Goal: Transaction & Acquisition: Complete application form

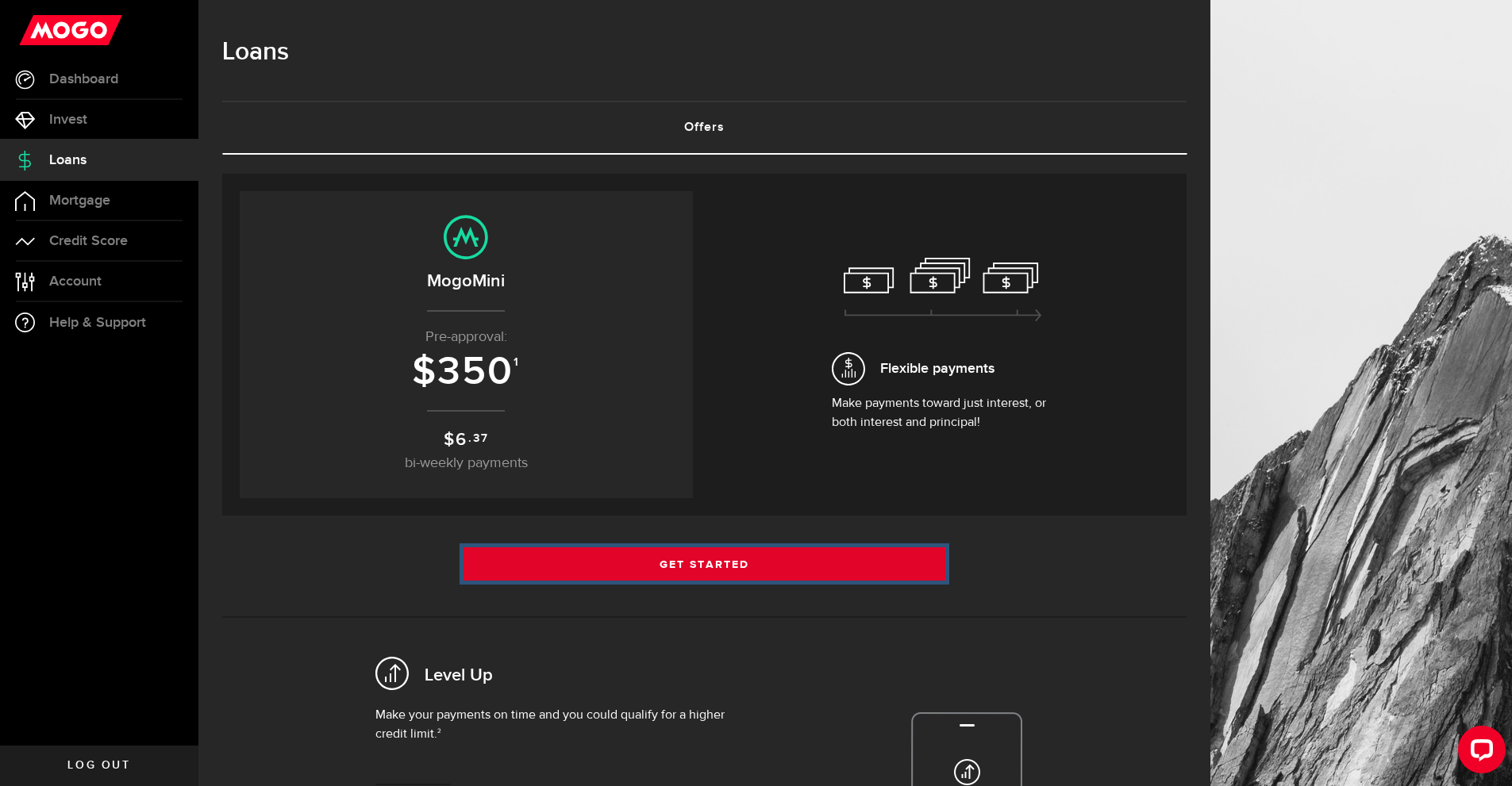
click at [556, 569] on link "Get Started" at bounding box center [705, 564] width 483 height 34
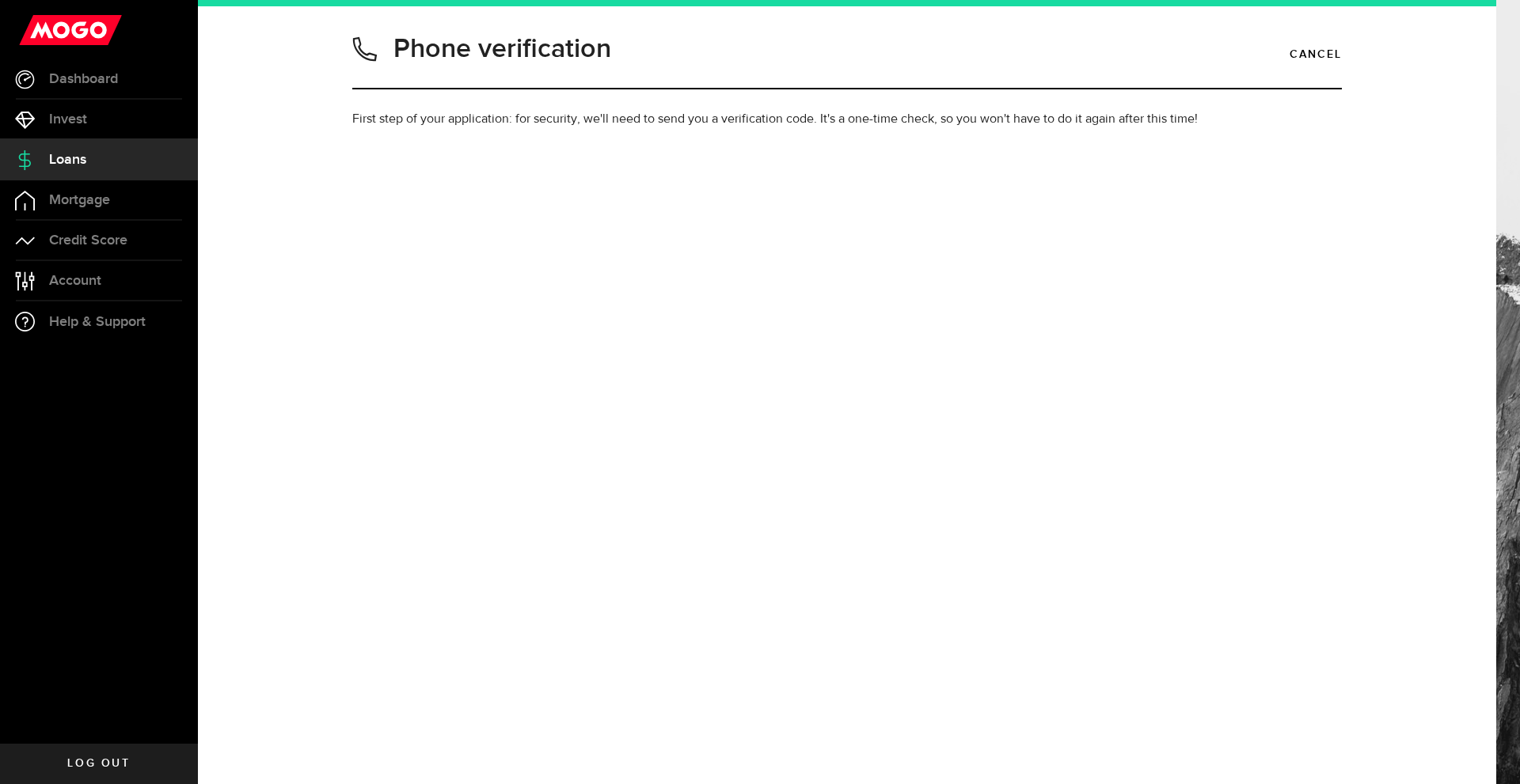
type input "6472427889"
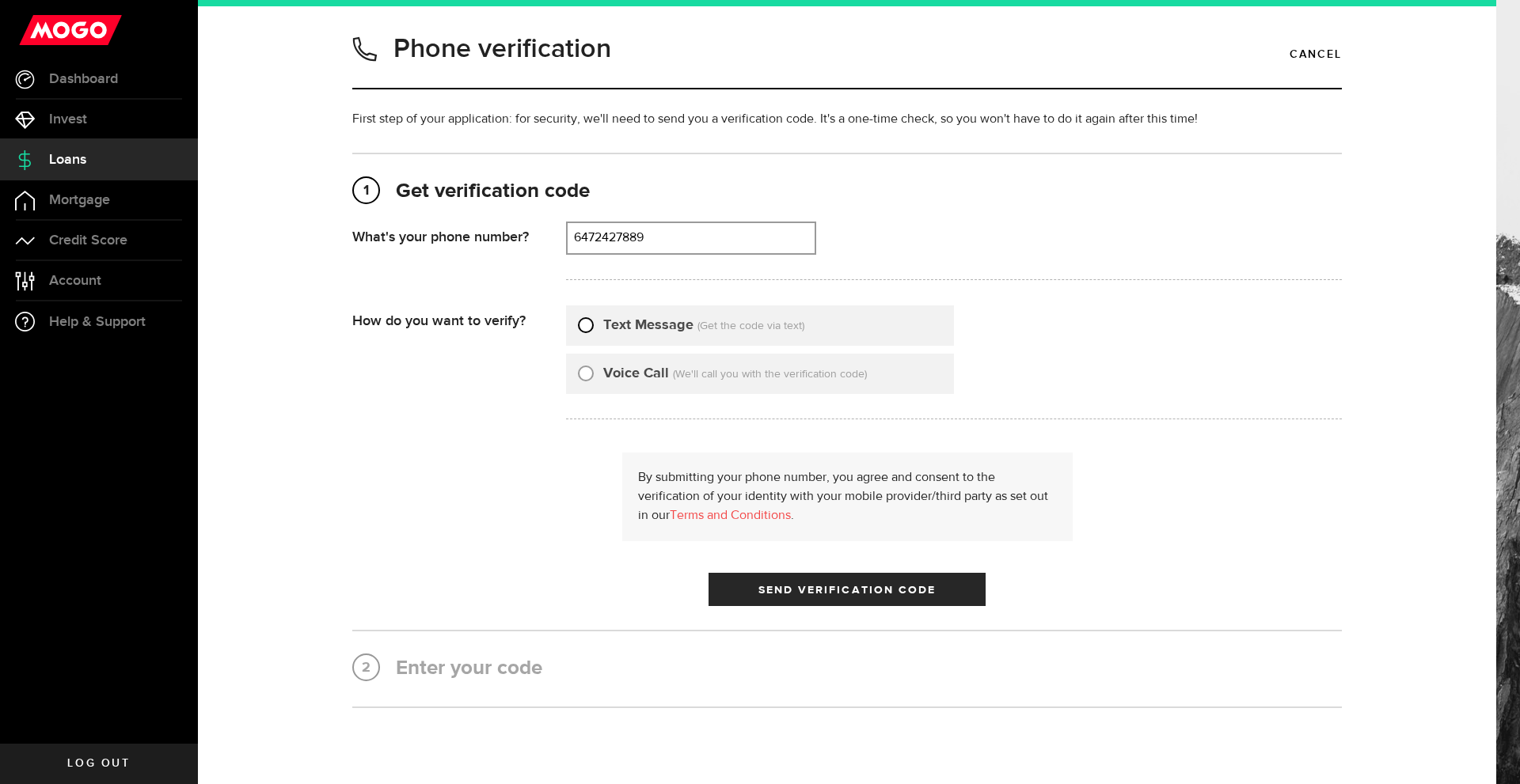
click at [579, 326] on input "Text Message" at bounding box center [586, 323] width 16 height 16
radio input "true"
click at [758, 582] on button "Send Verification Code" at bounding box center [847, 590] width 277 height 33
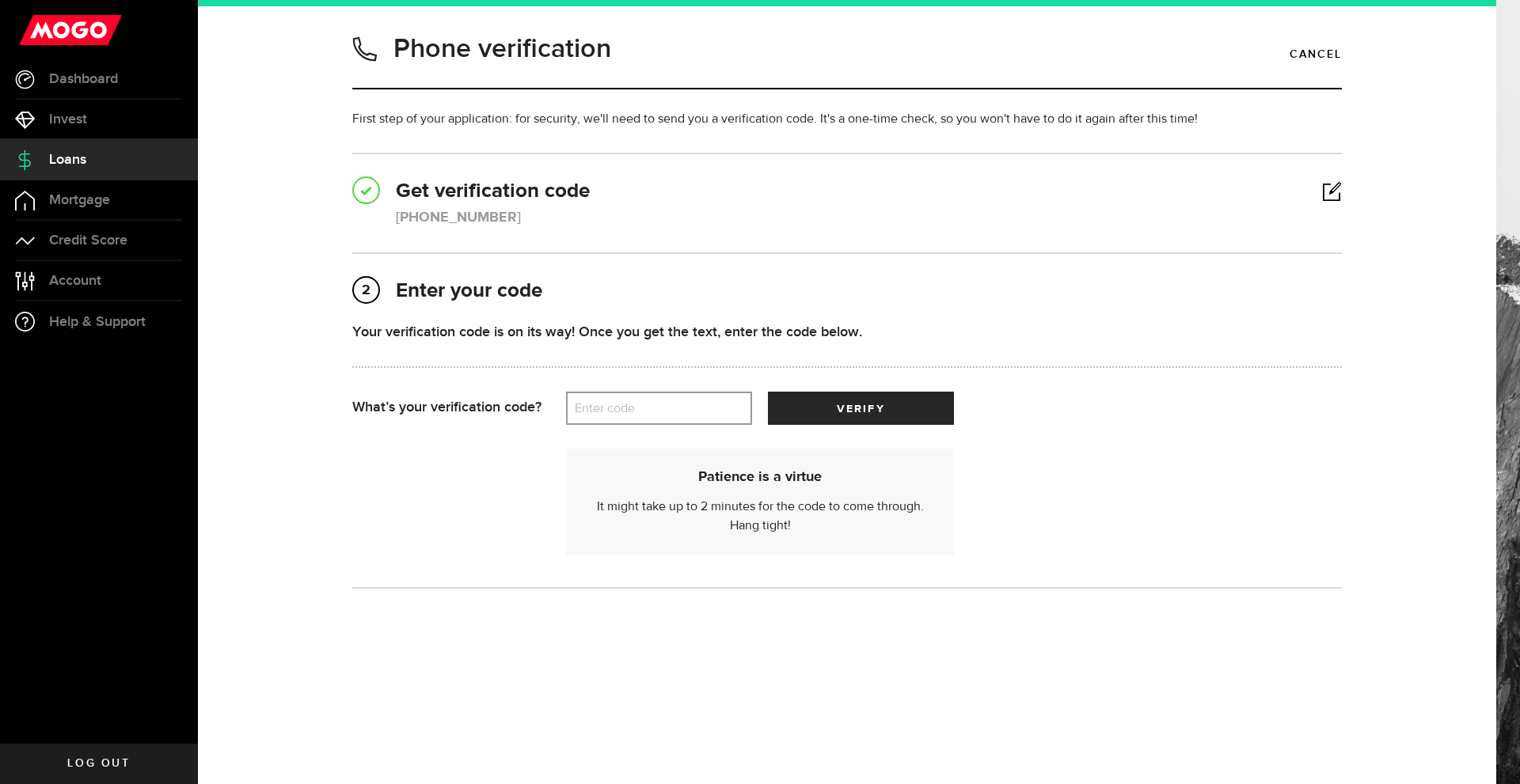
click at [649, 413] on label "Enter code" at bounding box center [660, 409] width 186 height 33
click at [649, 413] on input "Enter code" at bounding box center [660, 408] width 186 height 33
type input "22913"
click at [768, 392] on button "verify" at bounding box center [861, 408] width 186 height 33
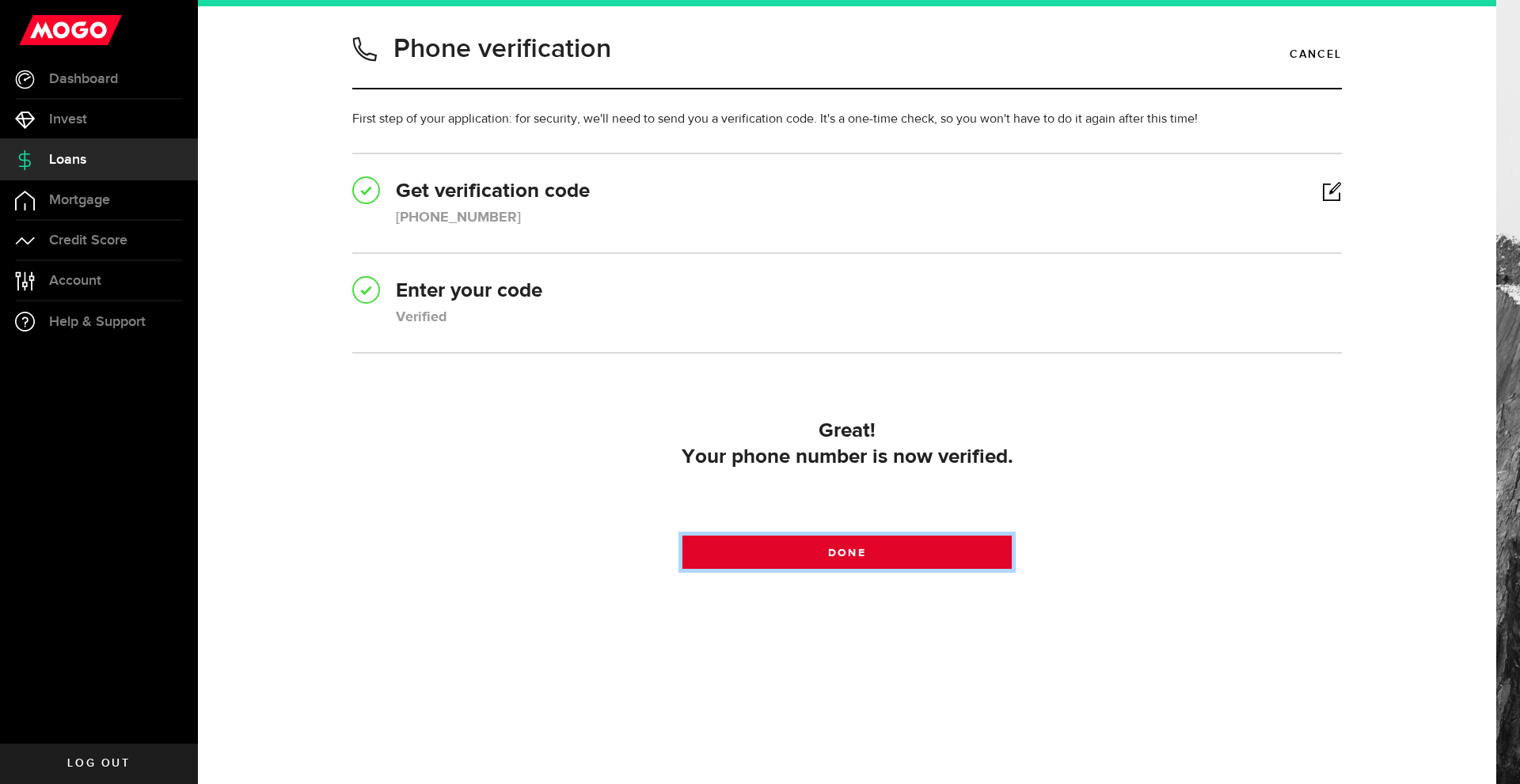
click at [772, 544] on link "Done" at bounding box center [847, 553] width 330 height 33
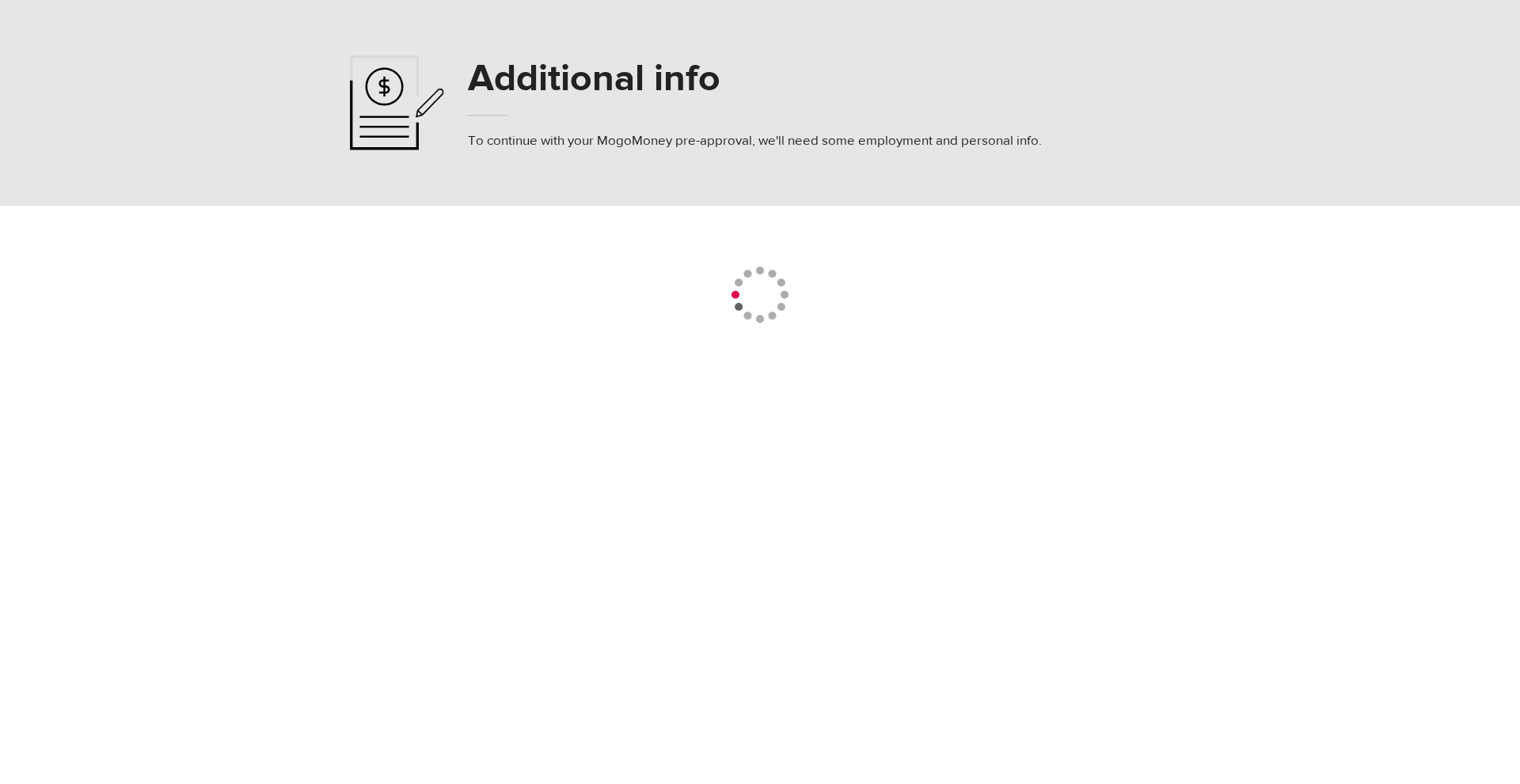
select select
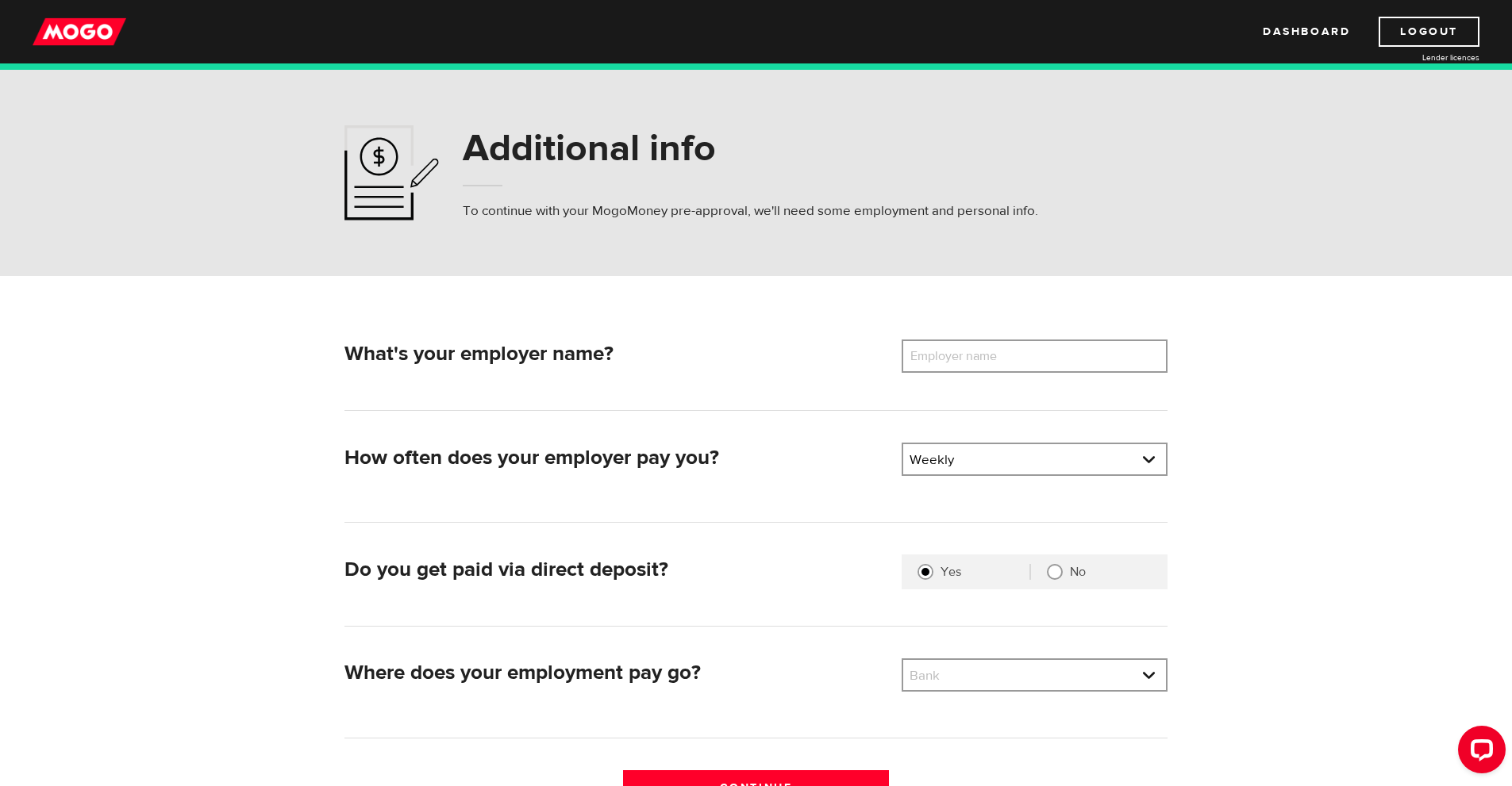
click at [942, 359] on label "Employer name" at bounding box center [965, 356] width 128 height 34
click at [942, 359] on input "Employer name" at bounding box center [1034, 356] width 266 height 34
type input "N"
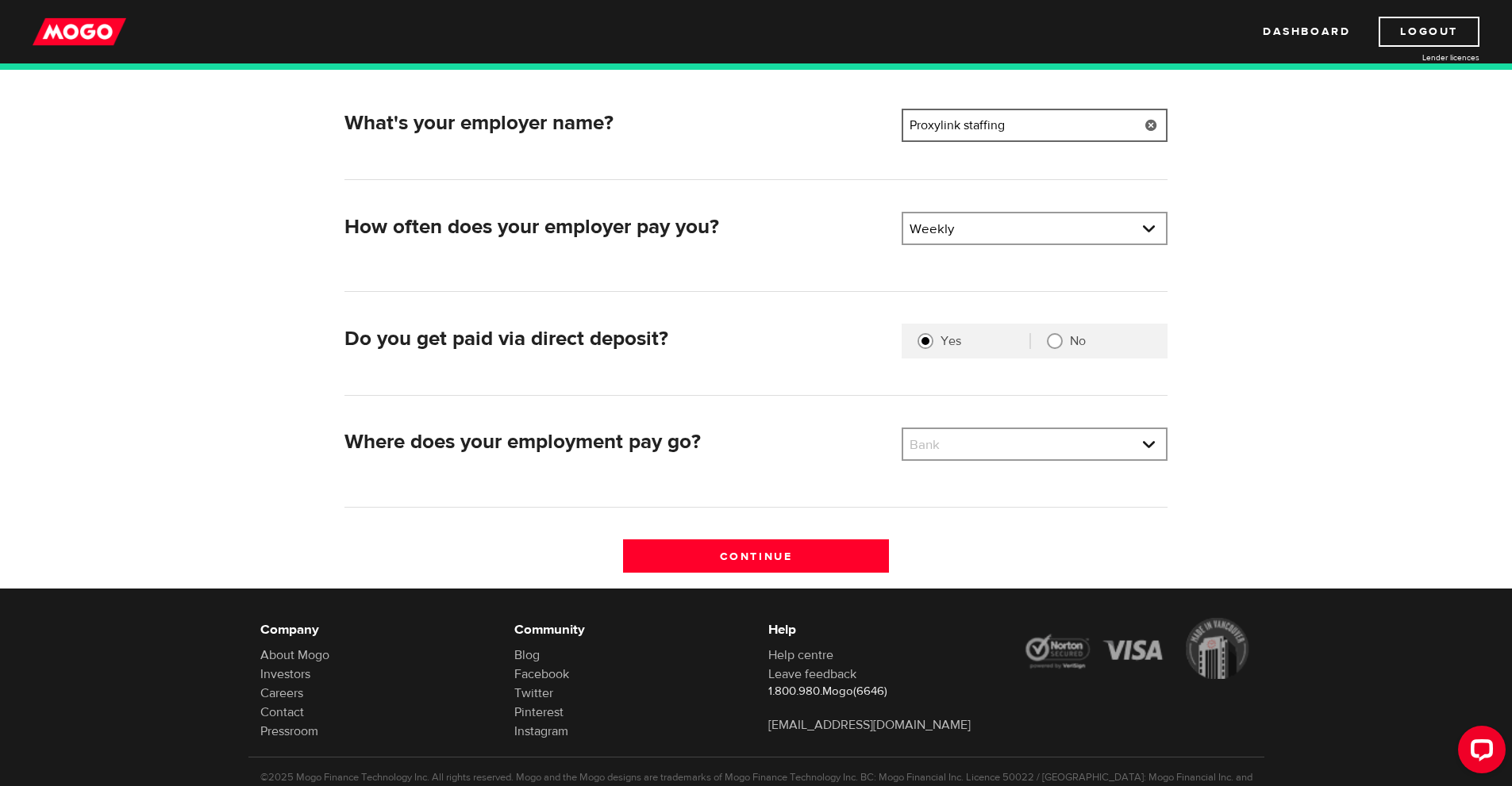
scroll to position [238, 0]
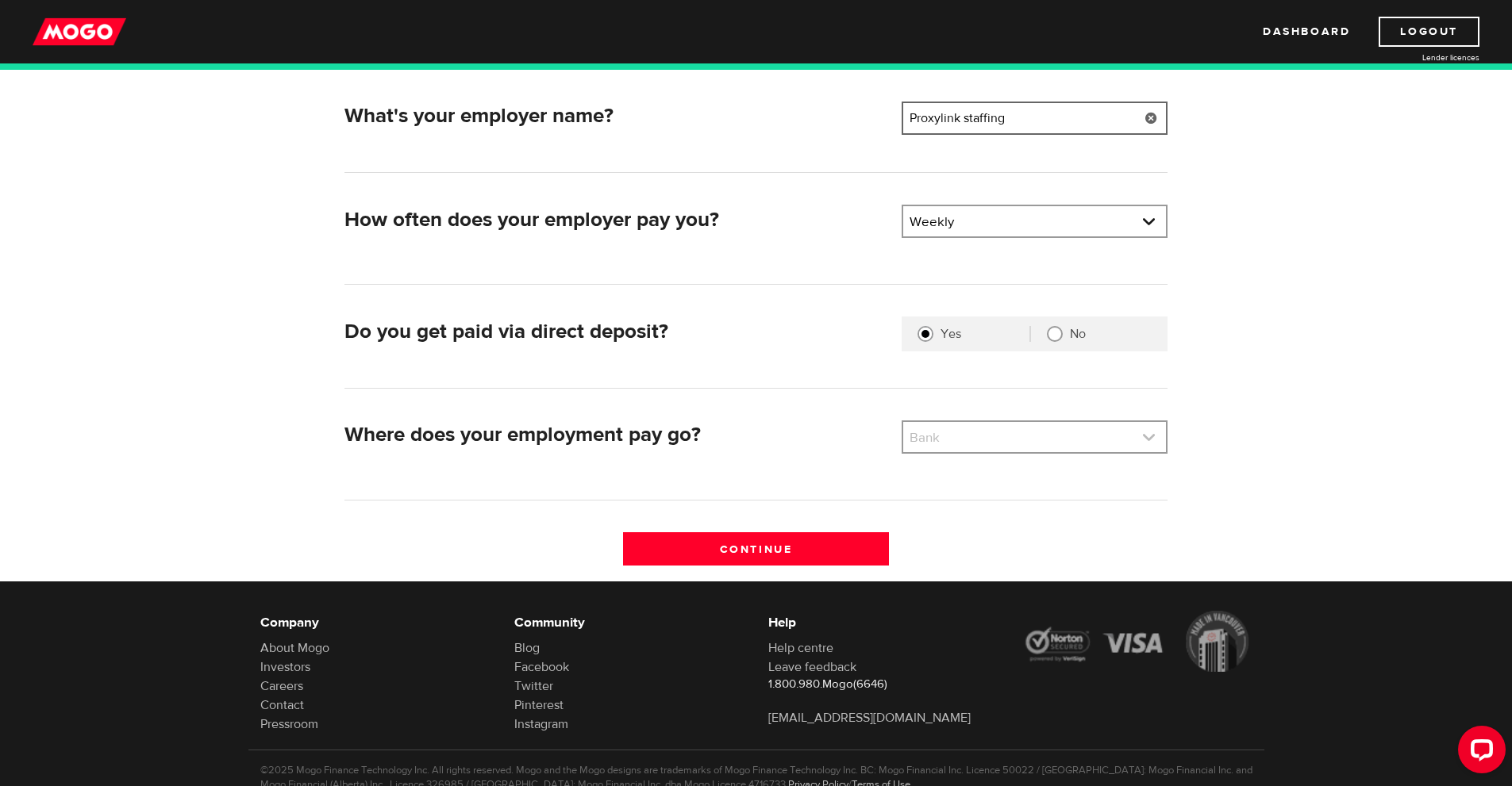
type input "Proxylink staffing"
click at [970, 436] on link at bounding box center [1035, 437] width 263 height 30
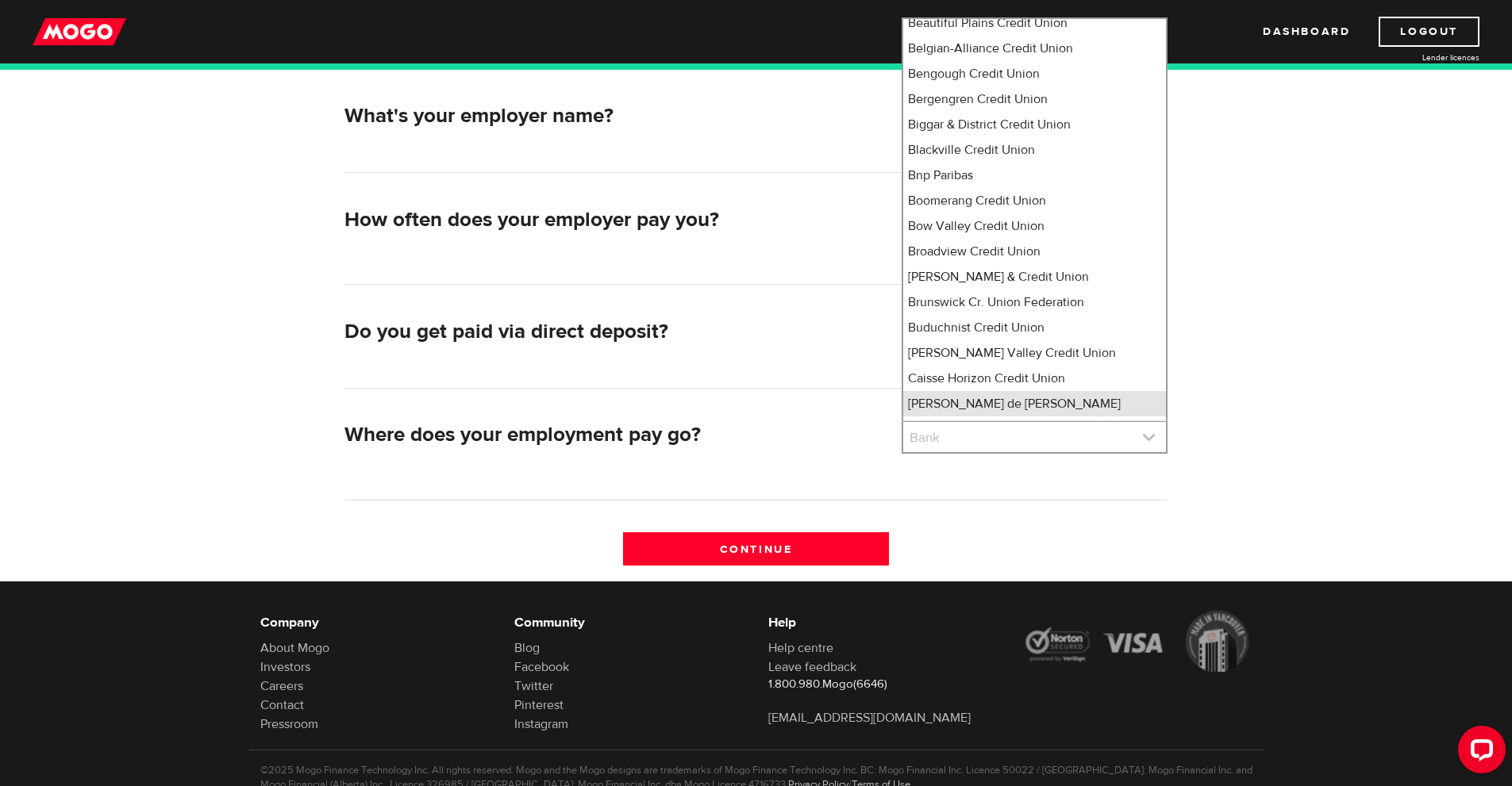
scroll to position [1395, 0]
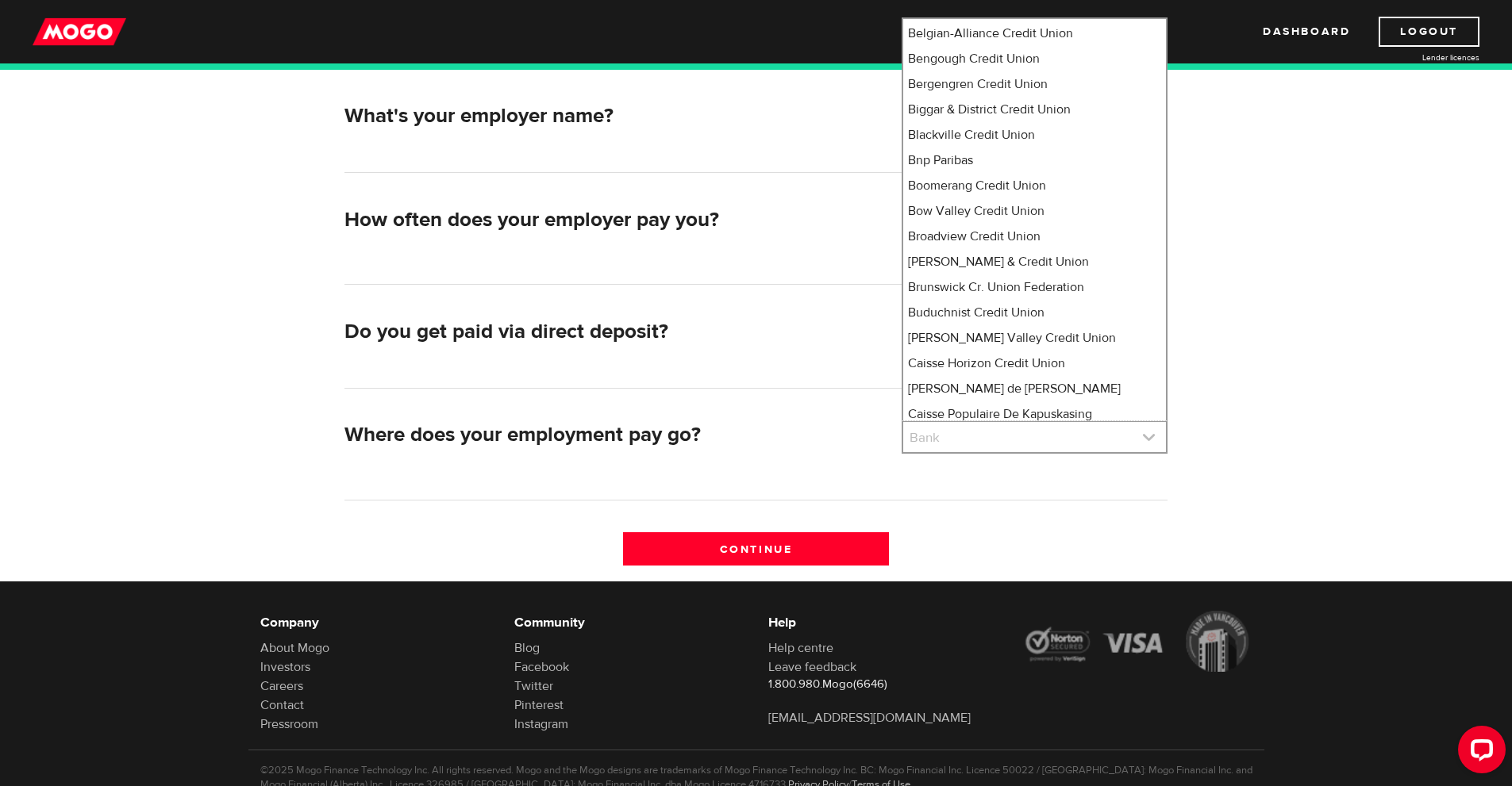
click at [963, 438] on link at bounding box center [1035, 437] width 263 height 30
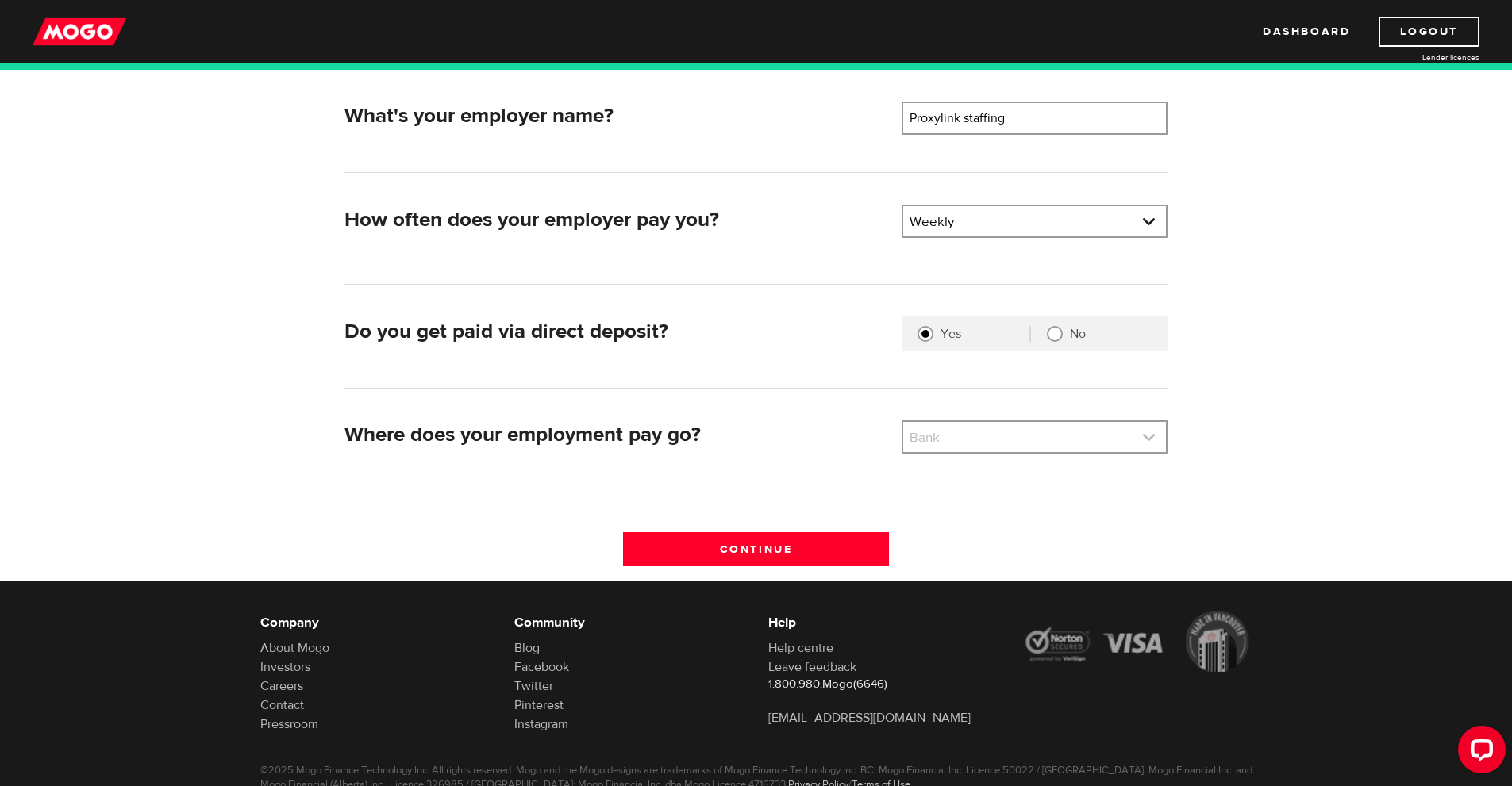
click at [931, 451] on link at bounding box center [1035, 437] width 263 height 30
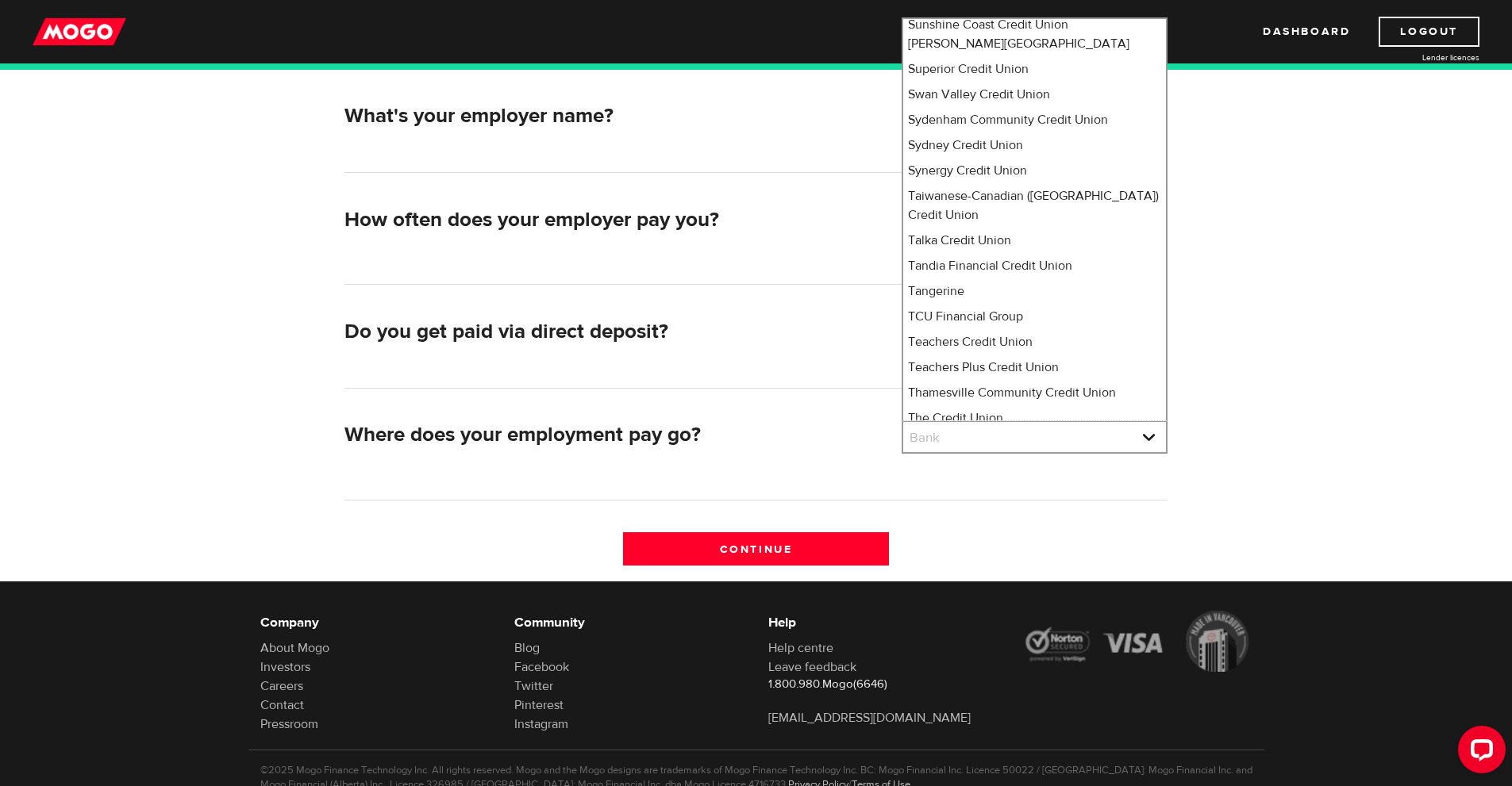
scroll to position [11529, 0]
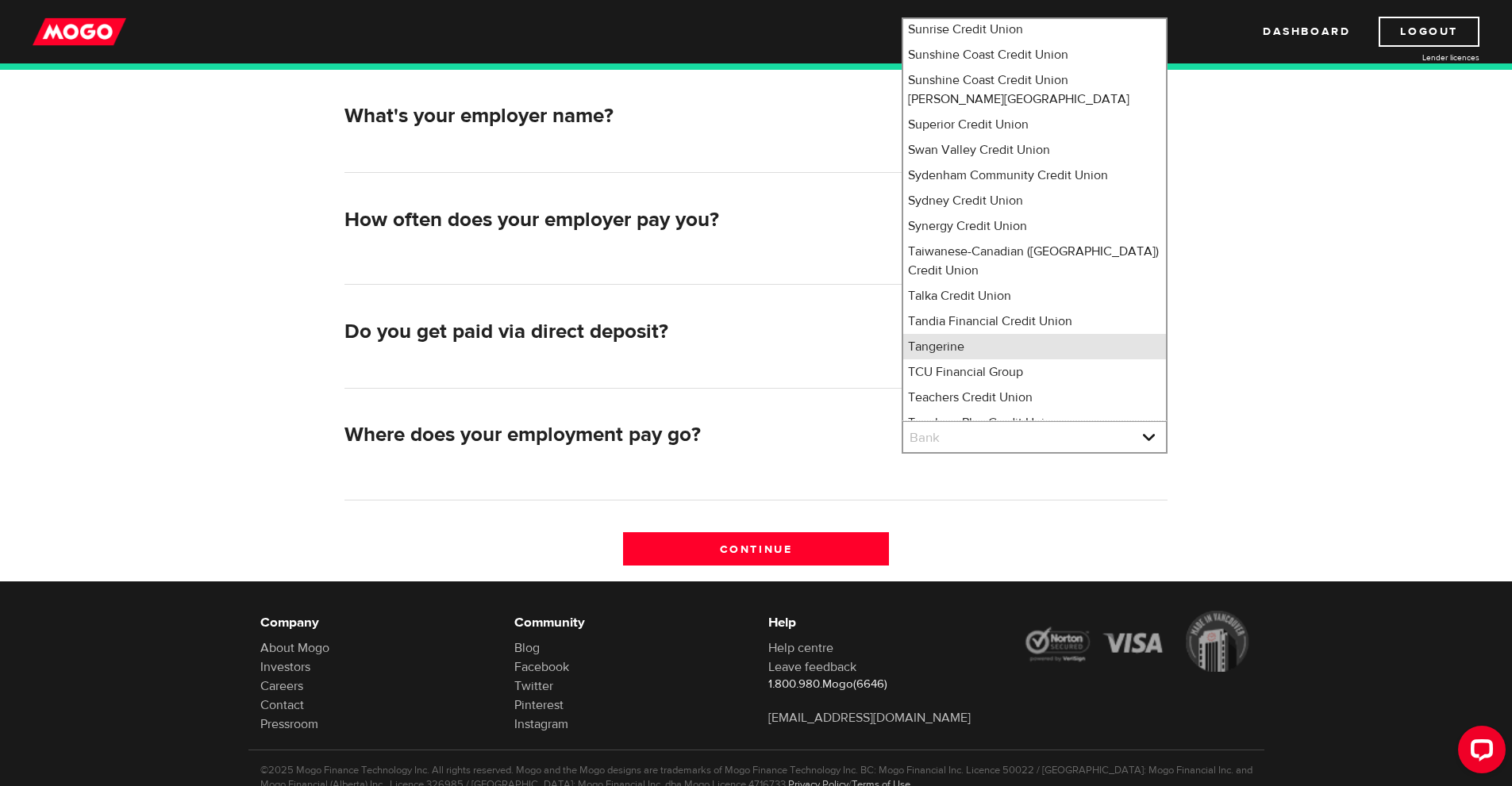
click at [957, 334] on li "Tangerine" at bounding box center [1035, 346] width 263 height 25
select select "235"
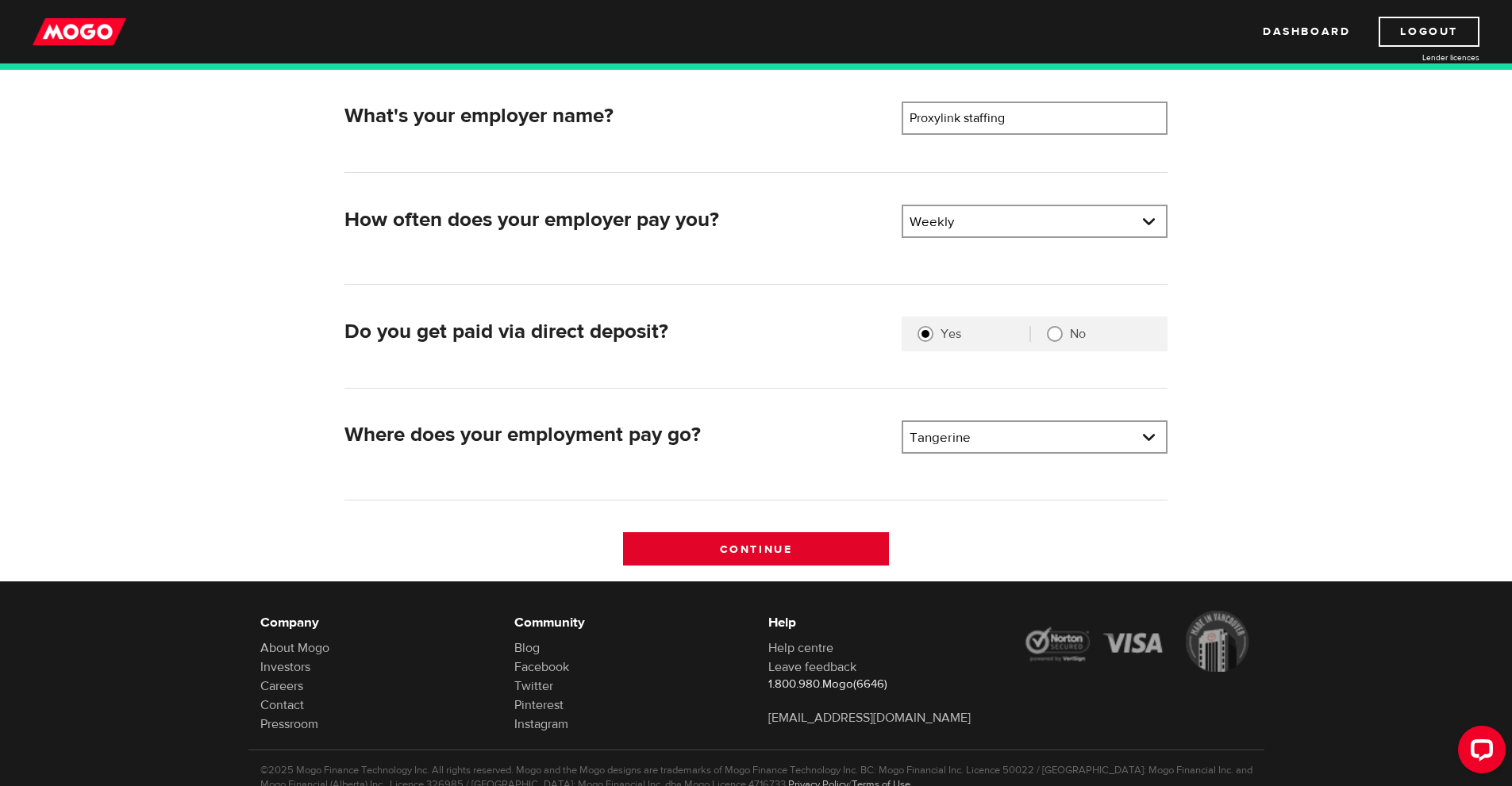
click at [807, 546] on input "Continue" at bounding box center [756, 548] width 266 height 34
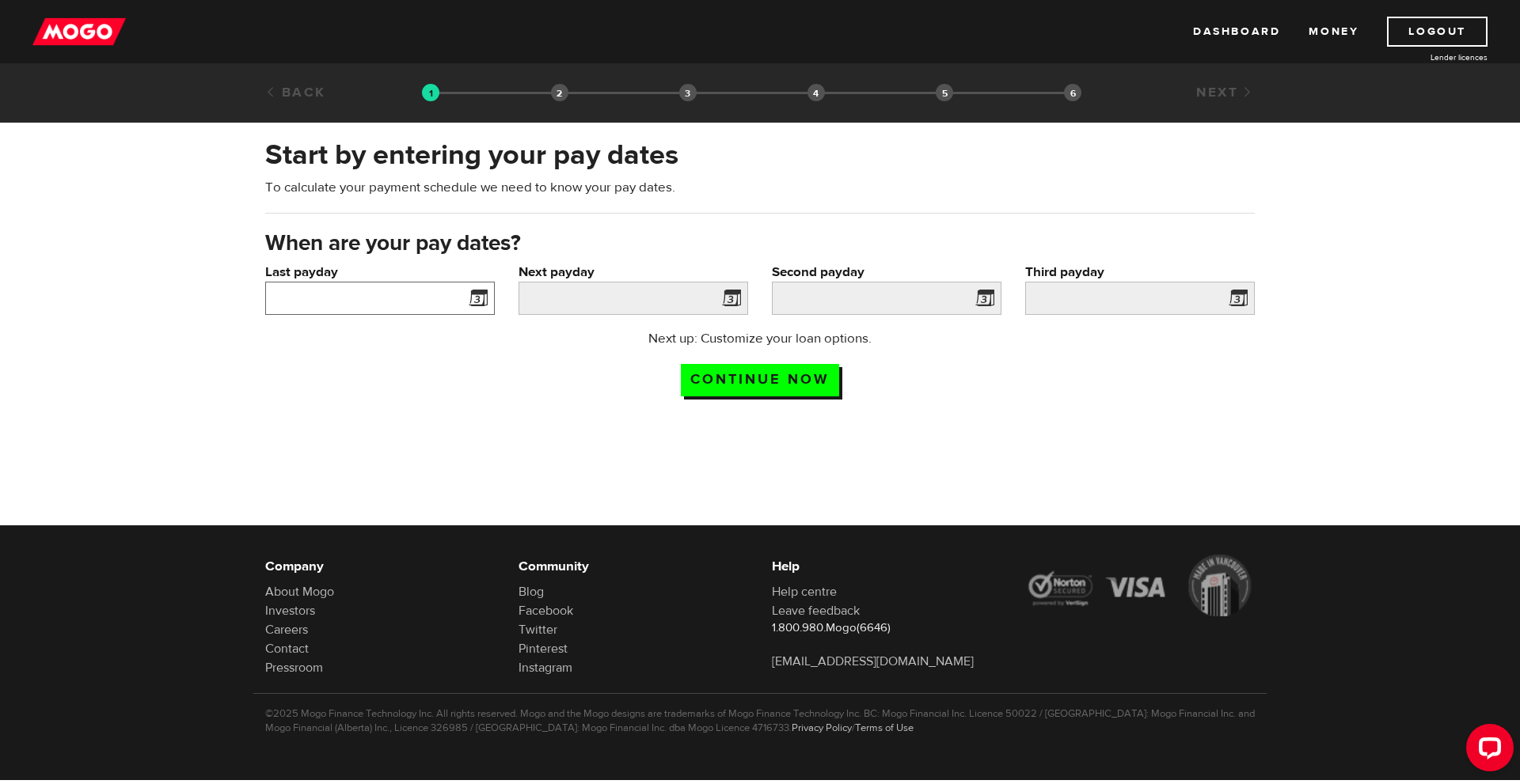
click at [375, 303] on input "Last payday" at bounding box center [380, 298] width 230 height 33
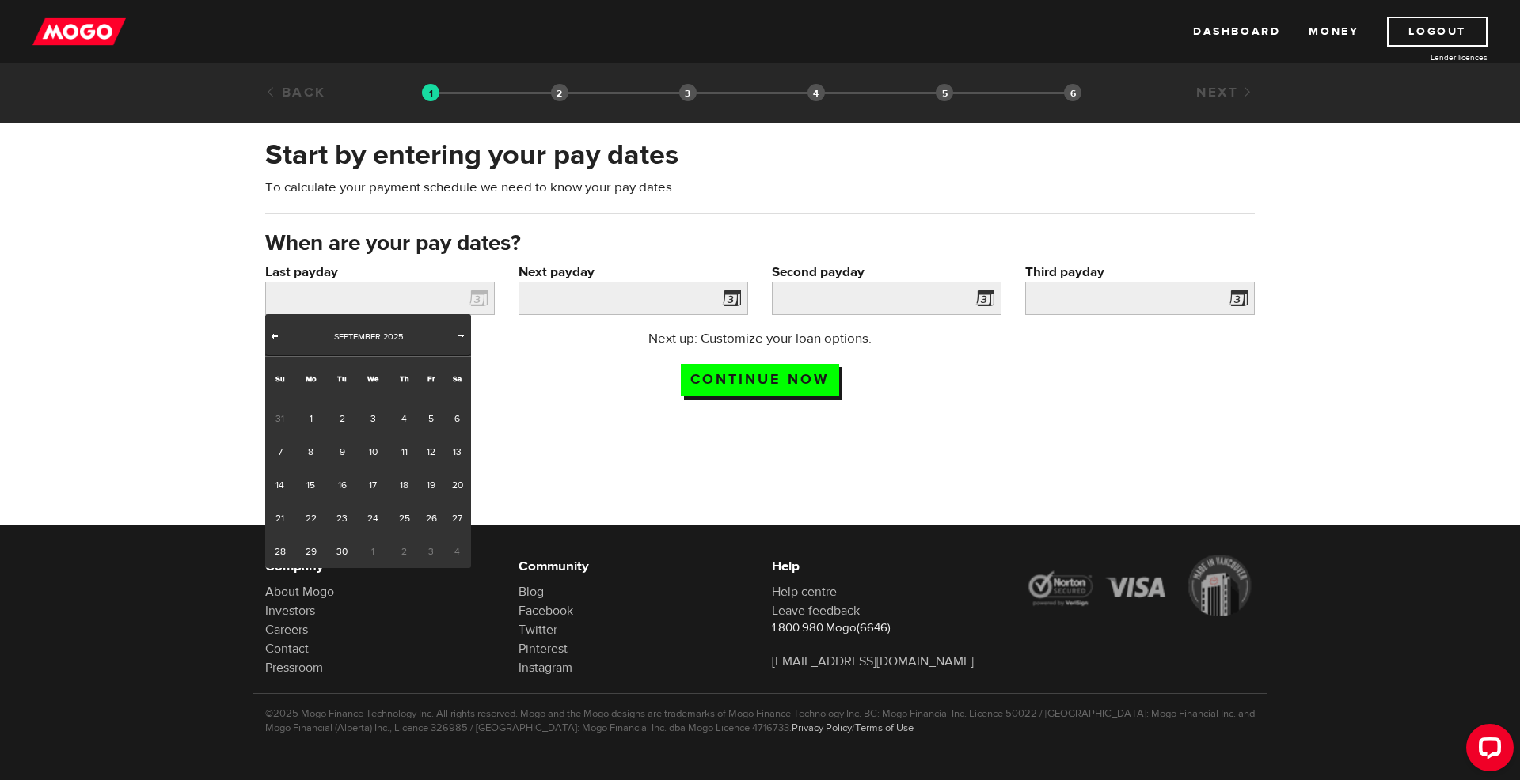
click at [276, 335] on span "Prev" at bounding box center [275, 335] width 13 height 13
click at [433, 552] on link "29" at bounding box center [431, 552] width 24 height 33
type input "2025/08/29"
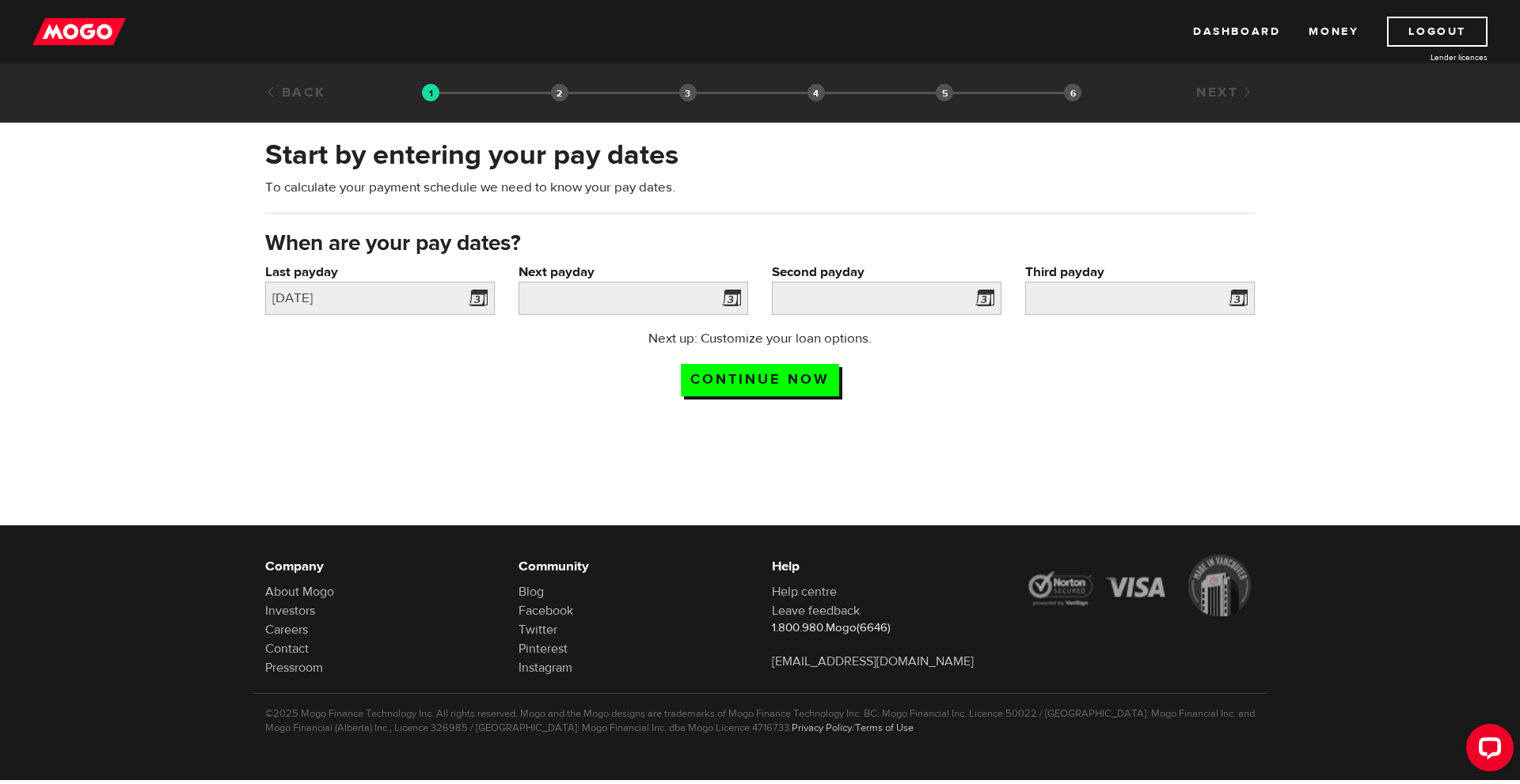
click at [727, 296] on span at bounding box center [728, 301] width 24 height 25
click at [730, 301] on span at bounding box center [728, 301] width 24 height 25
click at [641, 295] on input "Next payday" at bounding box center [633, 298] width 230 height 33
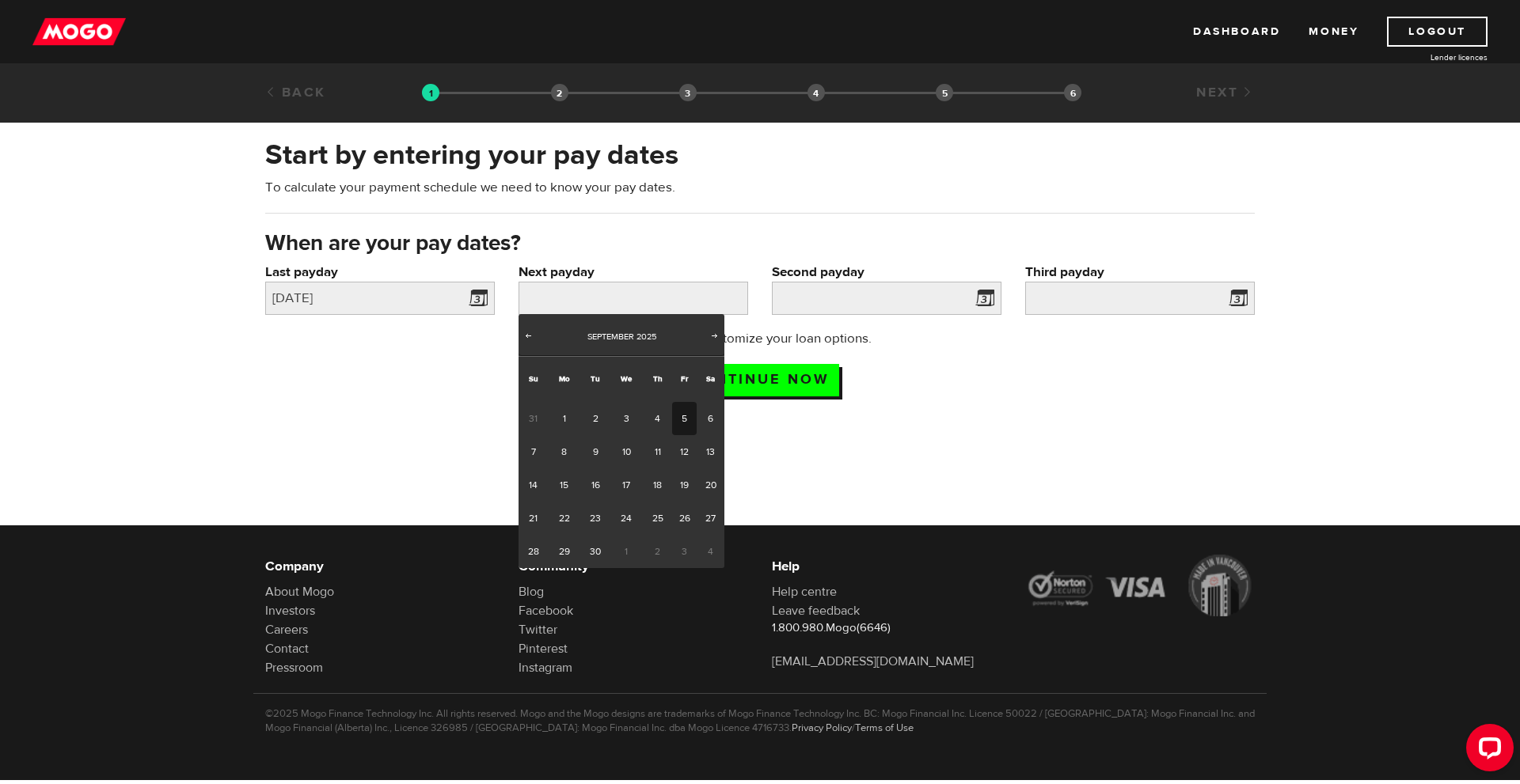
click at [683, 416] on link "5" at bounding box center [684, 419] width 24 height 33
type input "2025/09/05"
type input "2025/9/12"
type input "2025/9/19"
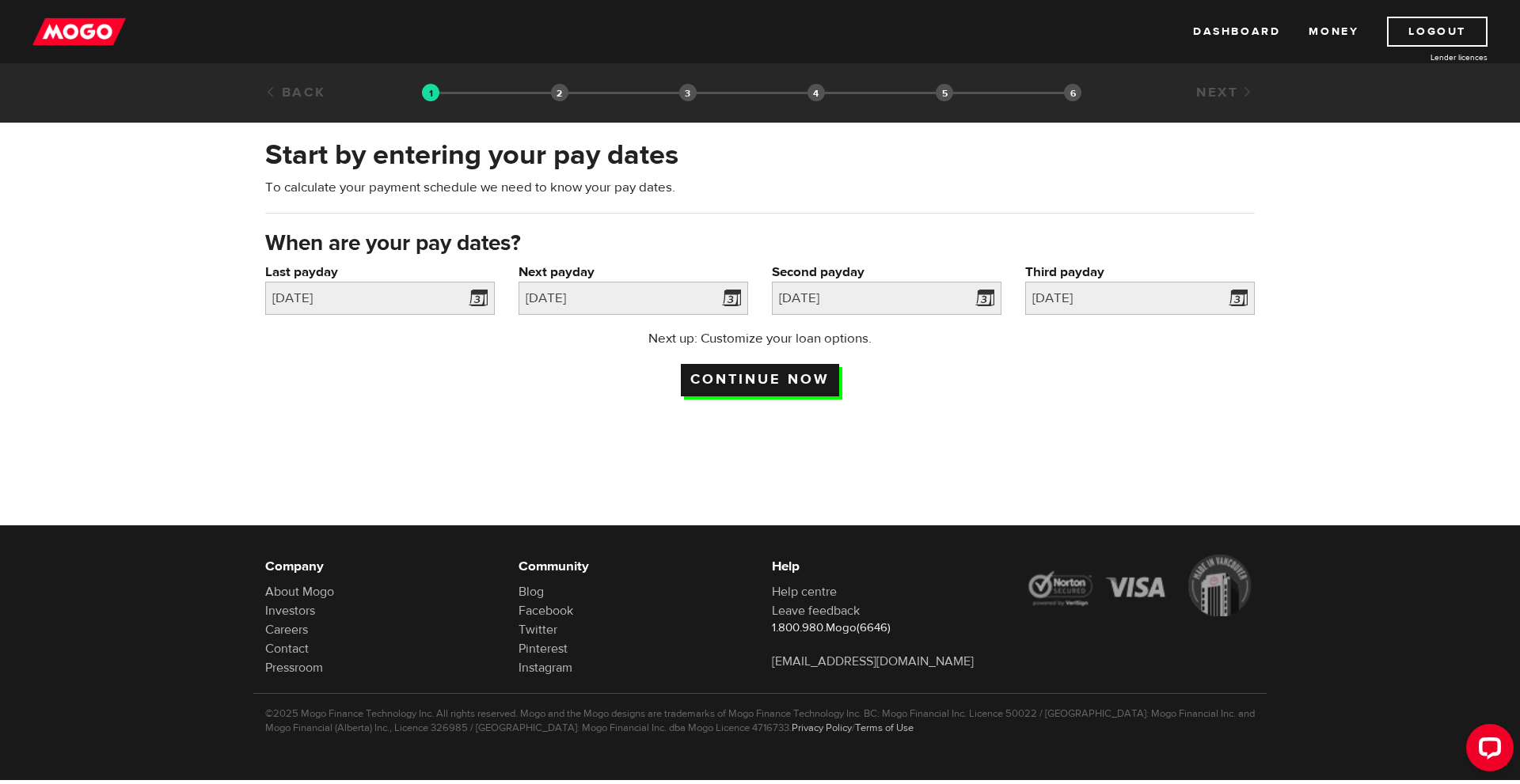
click at [784, 379] on input "Continue now" at bounding box center [760, 381] width 158 height 33
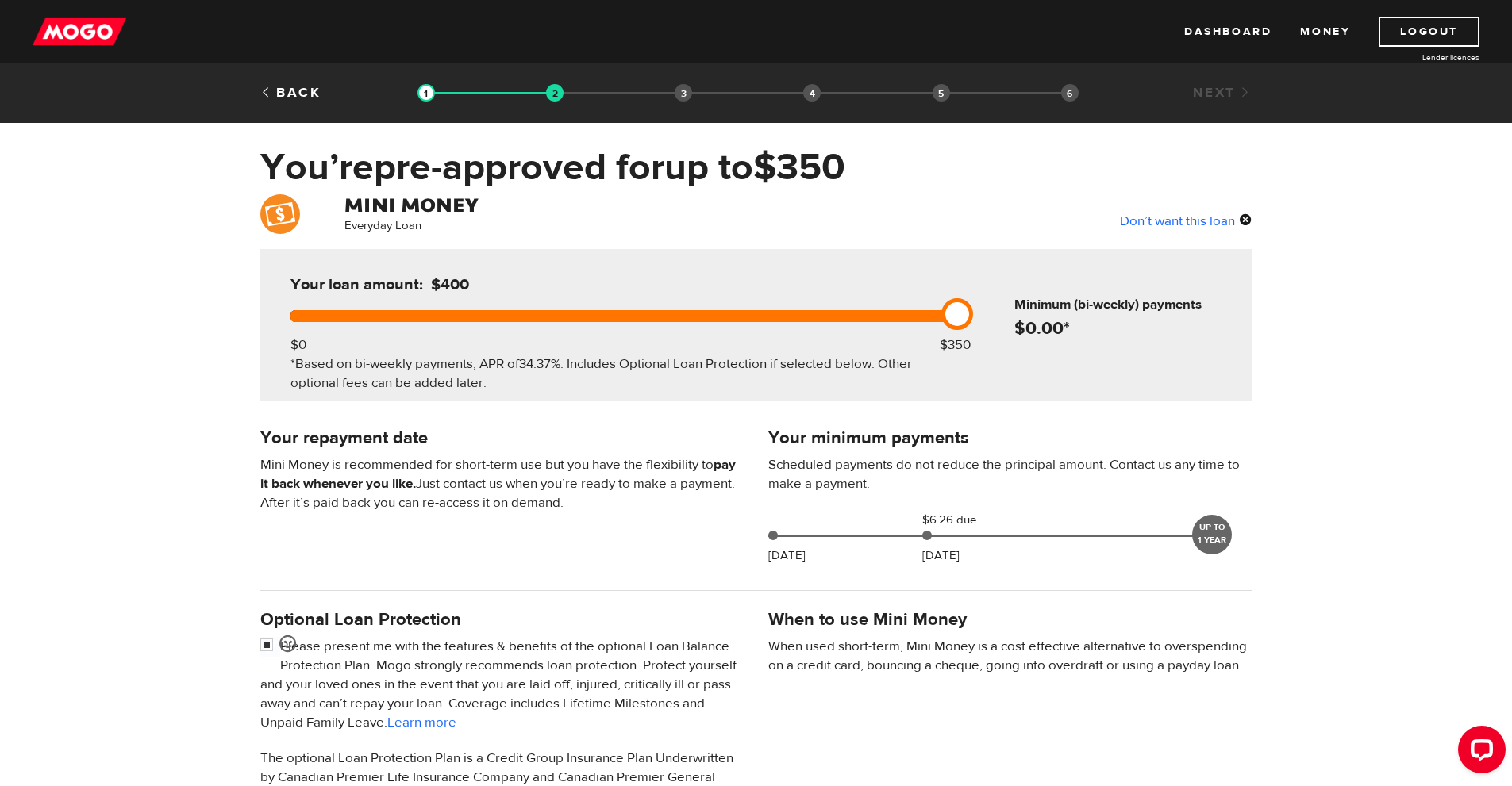
drag, startPoint x: 955, startPoint y: 316, endPoint x: 1047, endPoint y: 294, distance: 94.6
click at [1047, 294] on div "Your loan amount: $400 $0 $350 *Based on bi-weekly payments, APR of 34.37% . In…" at bounding box center [756, 325] width 992 height 151
click at [1214, 537] on div "UP TO 1 YEAR" at bounding box center [1213, 535] width 40 height 40
drag, startPoint x: 926, startPoint y: 531, endPoint x: 982, endPoint y: 534, distance: 56.1
click at [982, 534] on div "Sep 08 $6.26 due Sep 19 UP TO 1 YEAR" at bounding box center [993, 535] width 450 height 48
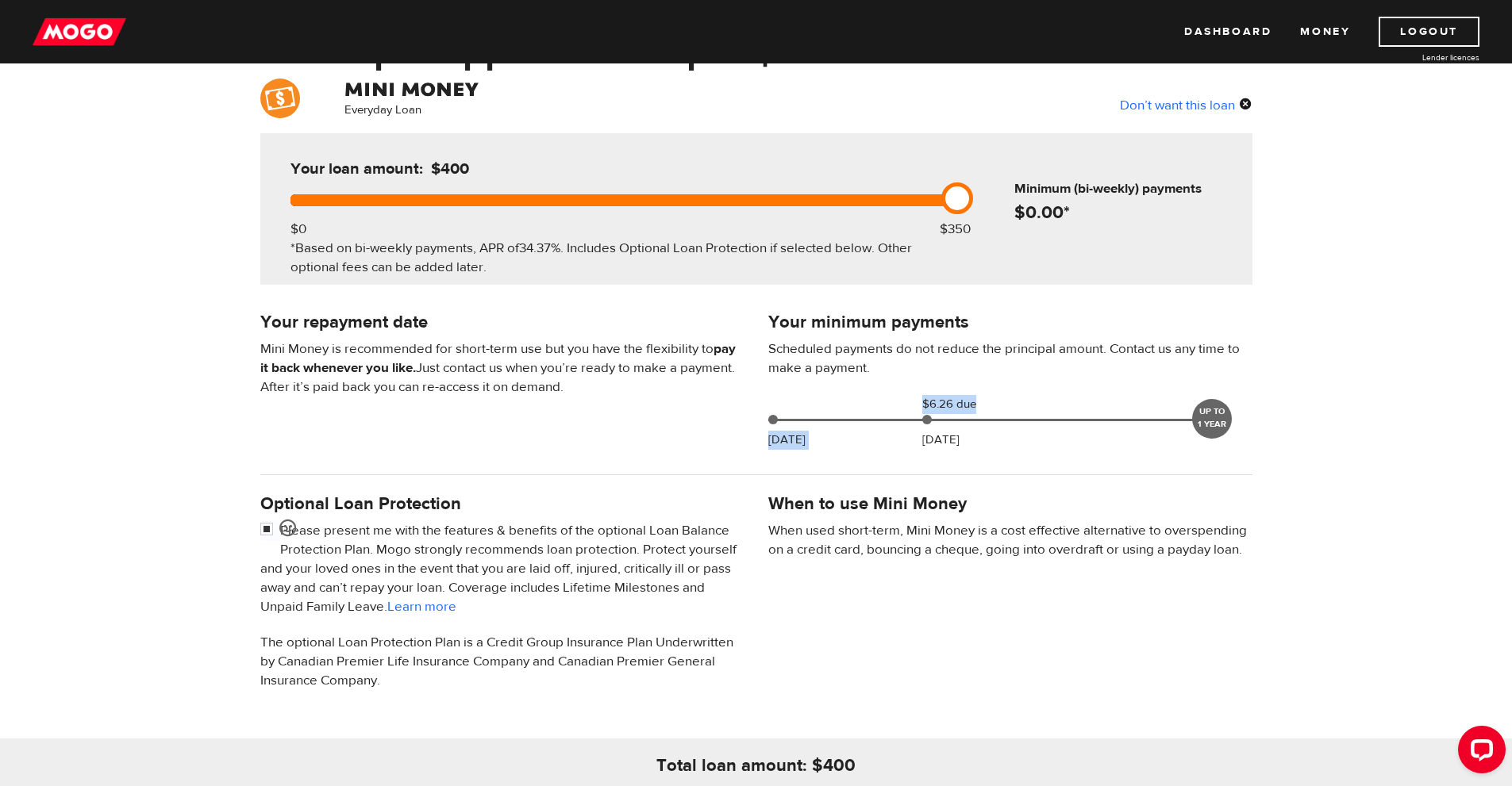
scroll to position [159, 0]
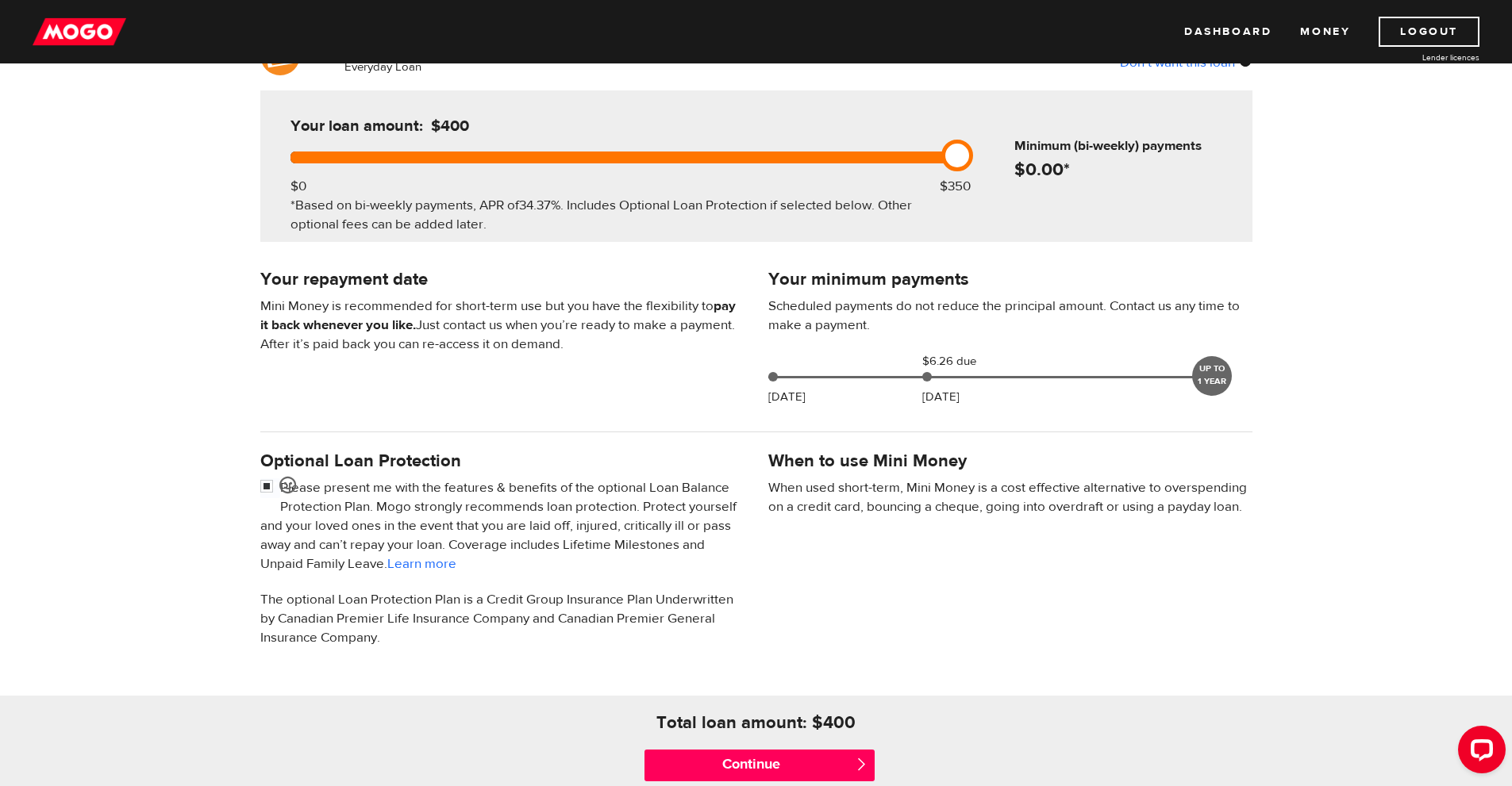
click at [659, 442] on div at bounding box center [756, 432] width 1016 height 32
click at [265, 482] on input "checkbox" at bounding box center [270, 489] width 20 height 20
checkbox input "false"
click at [1215, 381] on div "UP TO 1 YEAR" at bounding box center [1213, 376] width 40 height 40
click at [956, 495] on p "When used short-term, Mini Money is a cost effective alternative to overspendin…" at bounding box center [1010, 498] width 484 height 38
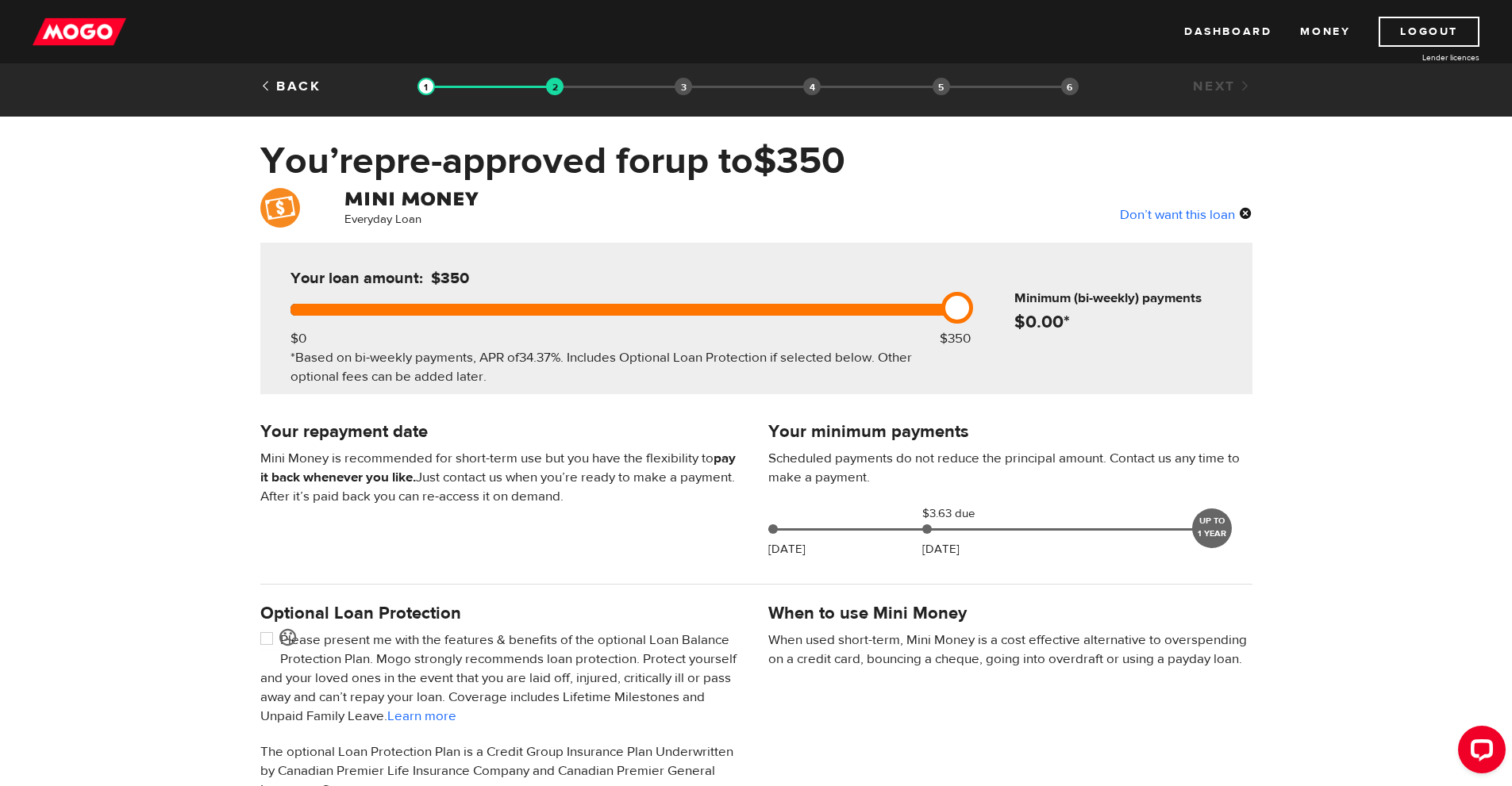
scroll to position [0, 0]
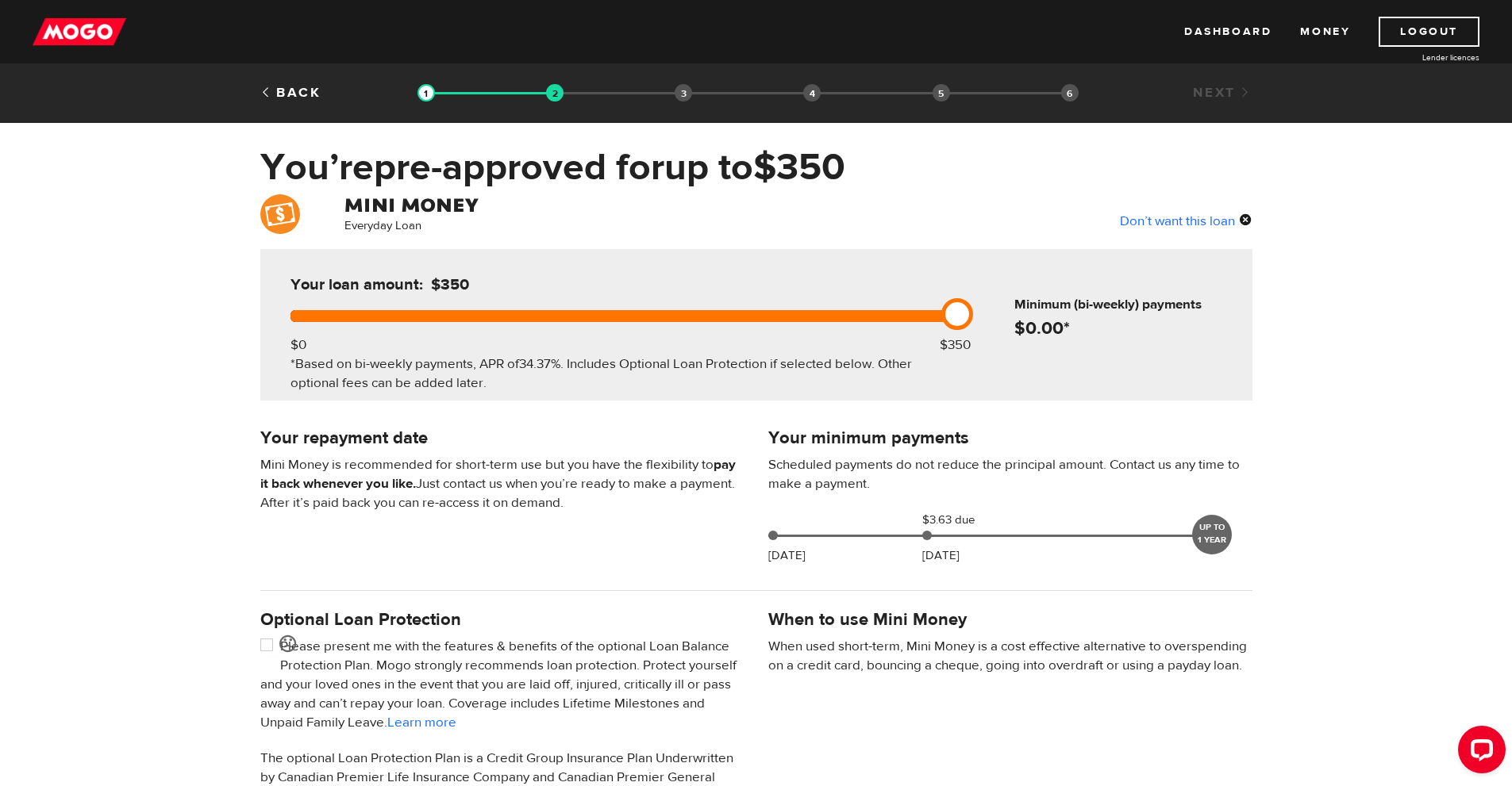
click at [1248, 219] on div "Don’t want this loan" at bounding box center [1186, 220] width 132 height 21
drag, startPoint x: 286, startPoint y: 309, endPoint x: 979, endPoint y: 306, distance: 693.0
click at [979, 306] on div "Your loan amount: $400 $0 $350 *Based on bi-weekly payments, APR of 34.37% . In…" at bounding box center [756, 325] width 992 height 151
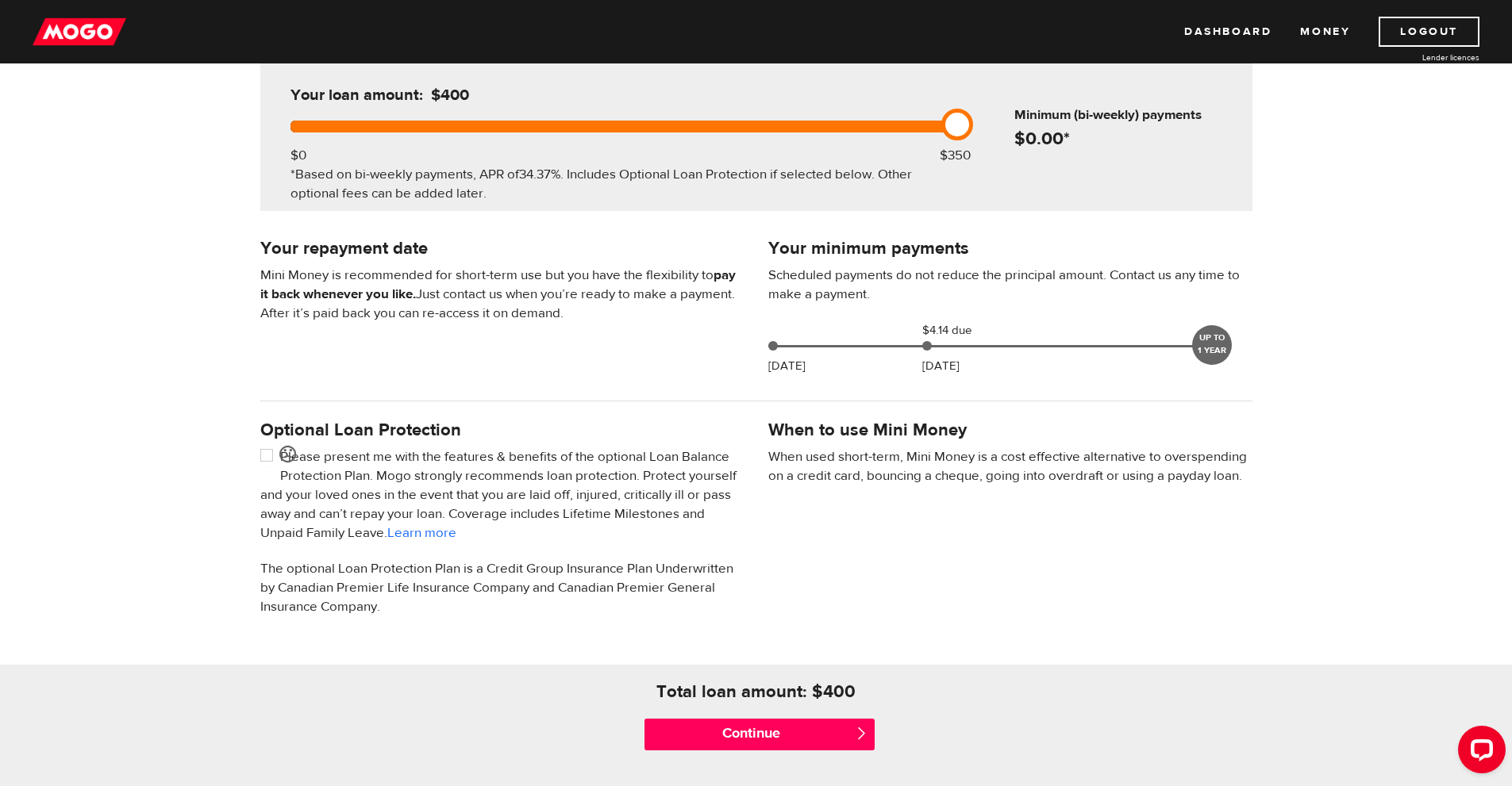
scroll to position [317, 0]
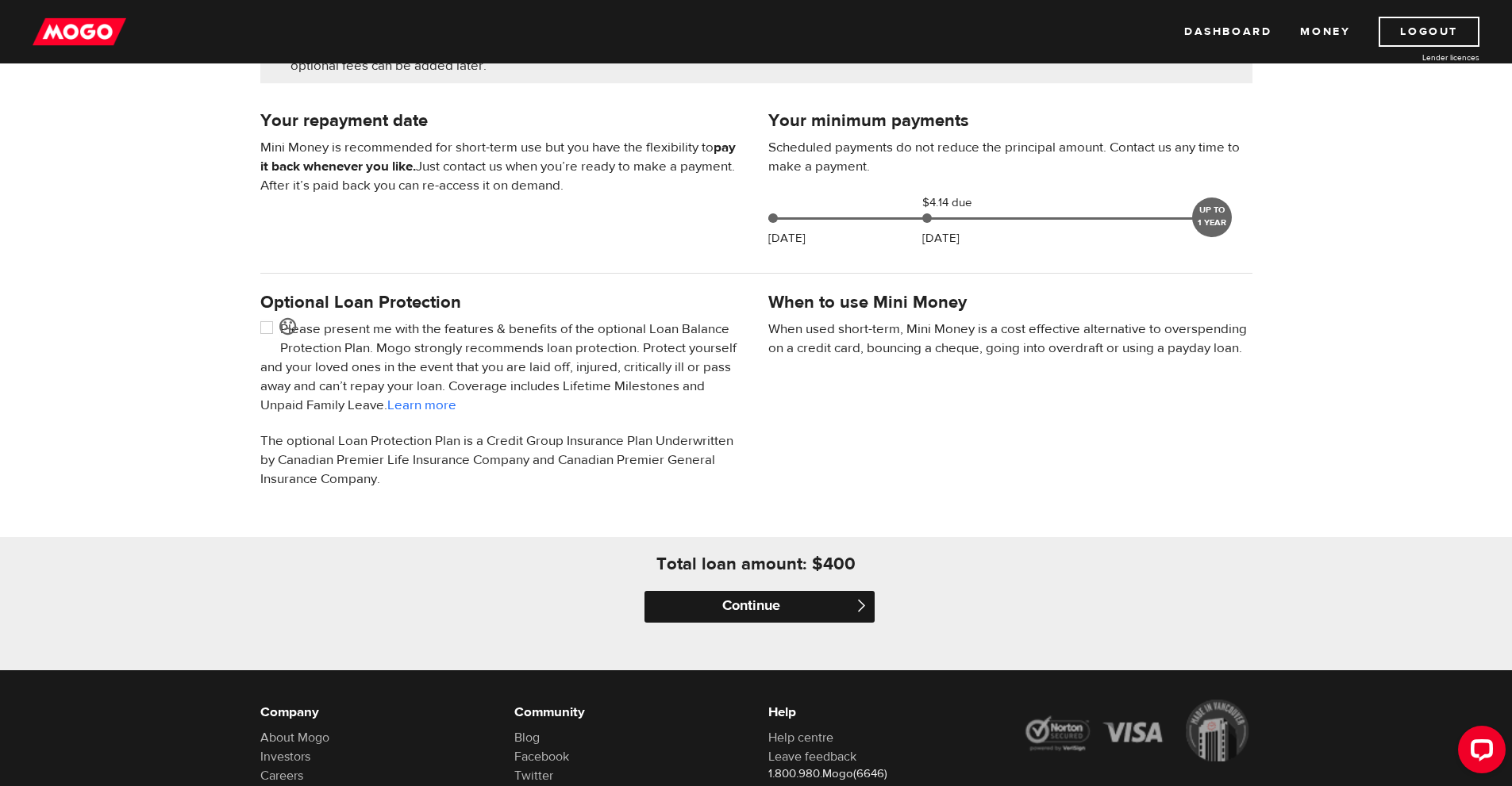
click at [811, 604] on input "Continue" at bounding box center [760, 606] width 230 height 32
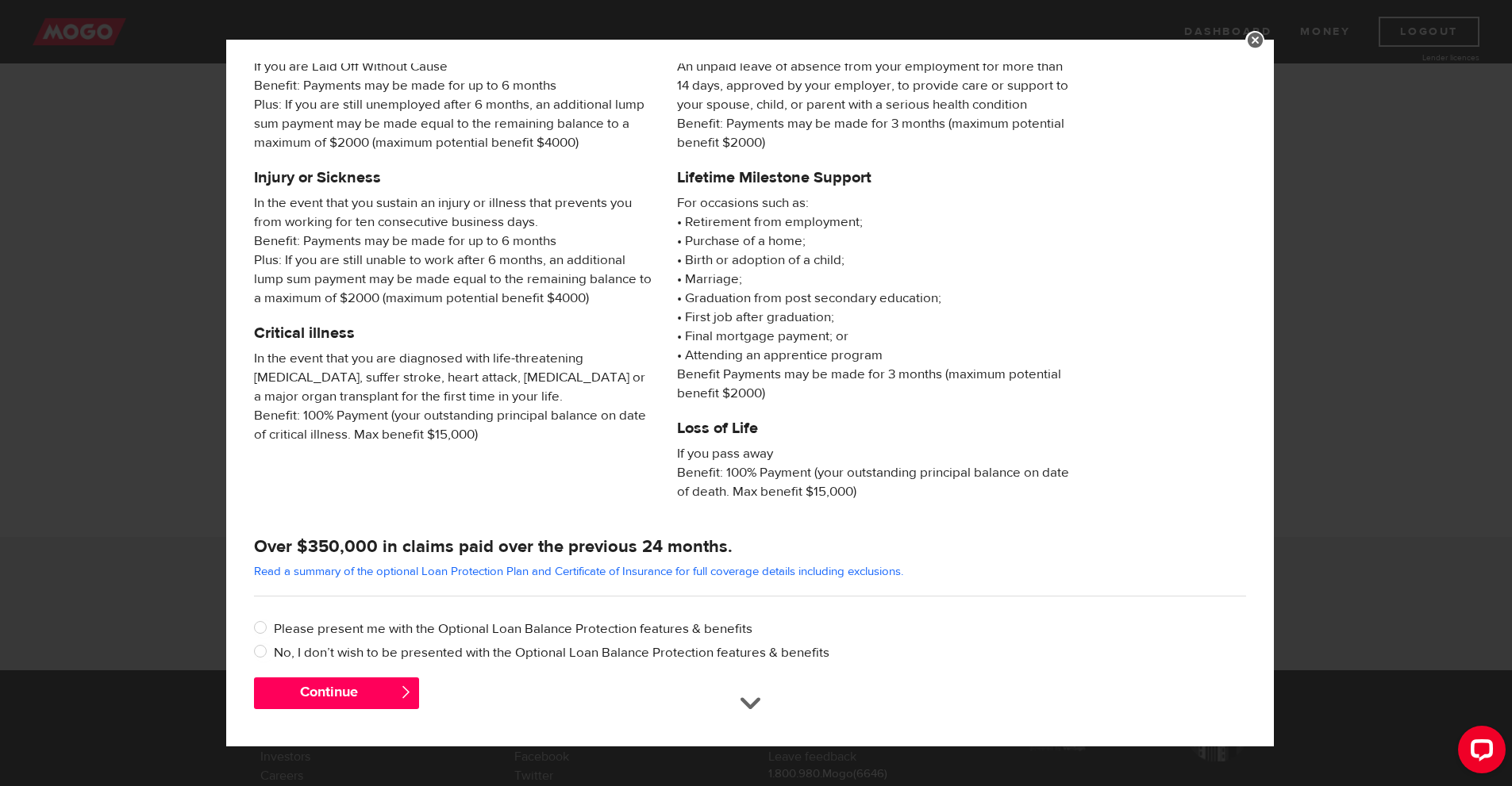
scroll to position [95, 0]
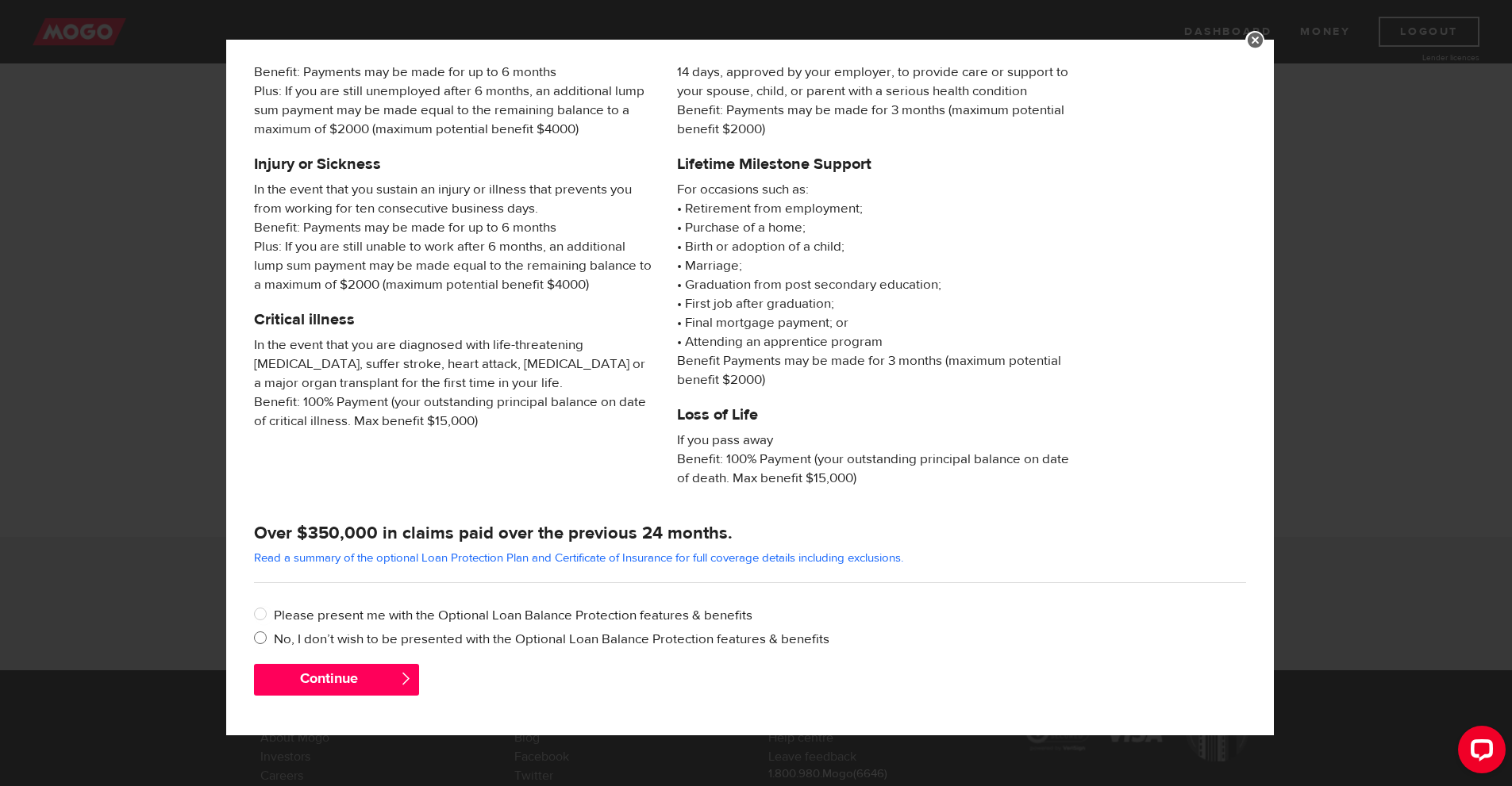
click at [264, 638] on input "No, I don’t wish to be presented with the Optional Loan Balance Protection feat…" at bounding box center [264, 640] width 20 height 20
radio input "true"
click at [315, 684] on button "Continue" at bounding box center [337, 680] width 165 height 32
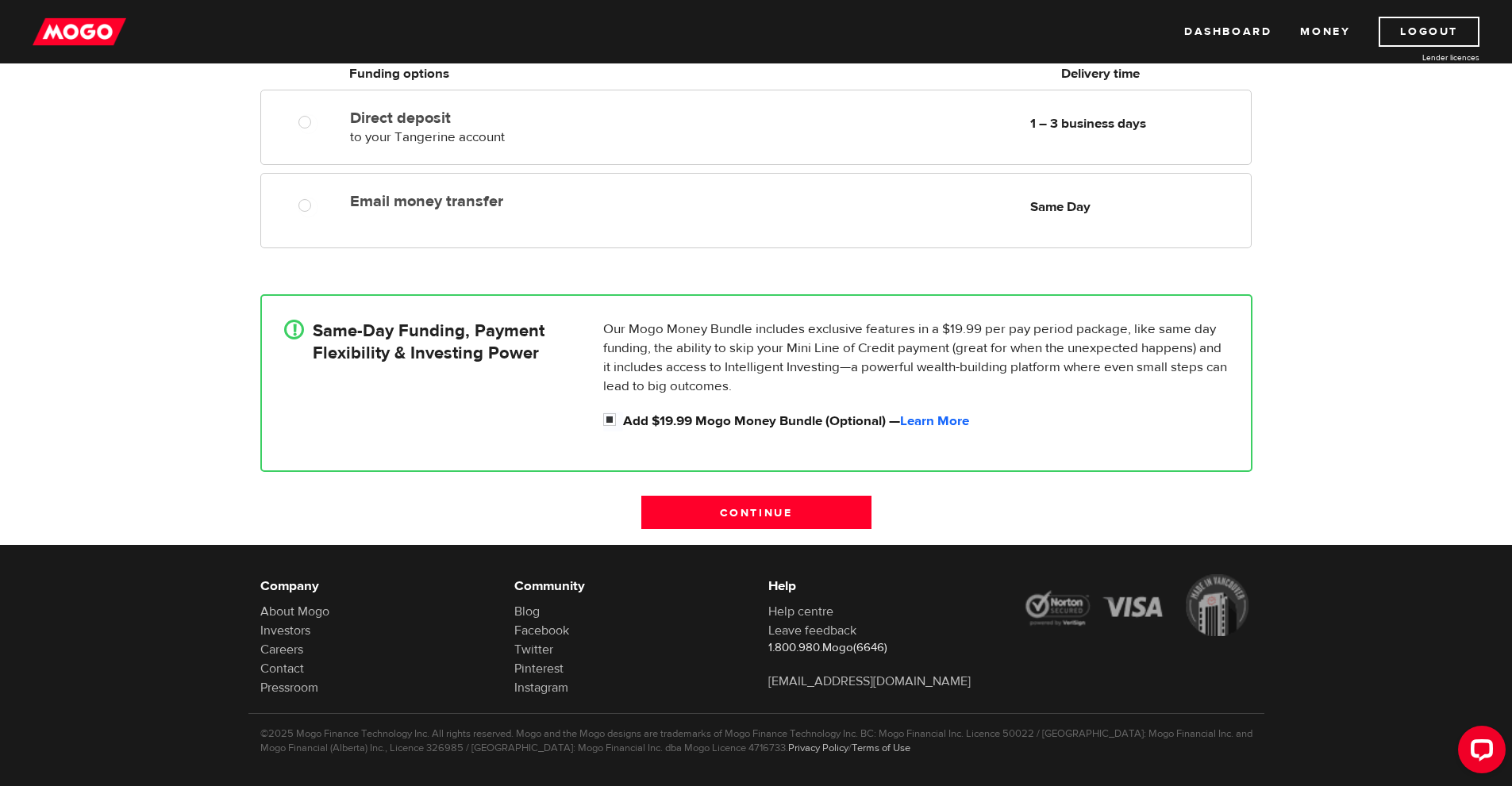
scroll to position [317, 0]
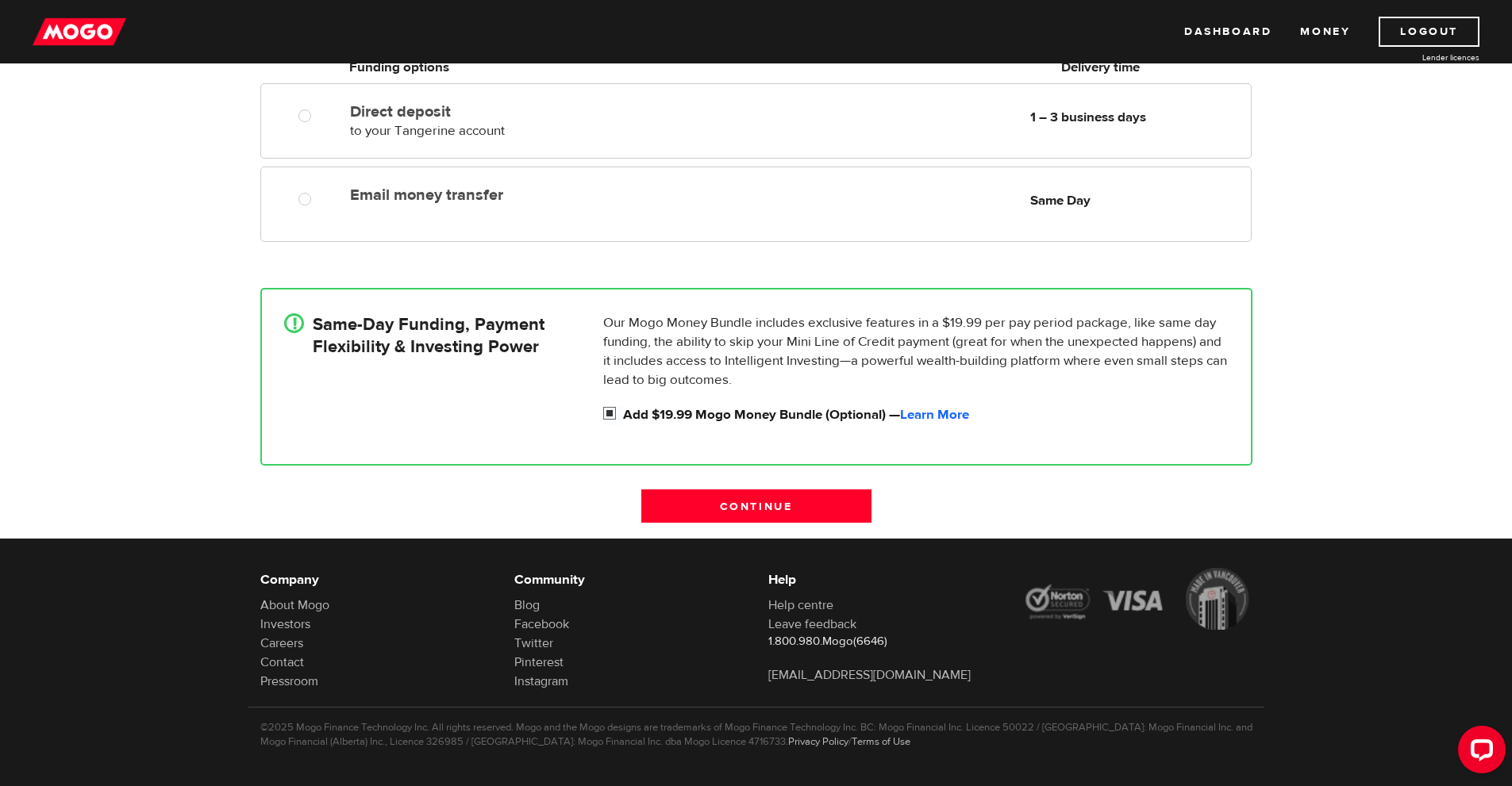
click at [607, 412] on input "Add $19.99 Mogo Money Bundle (Optional) — Learn More" at bounding box center [613, 415] width 20 height 20
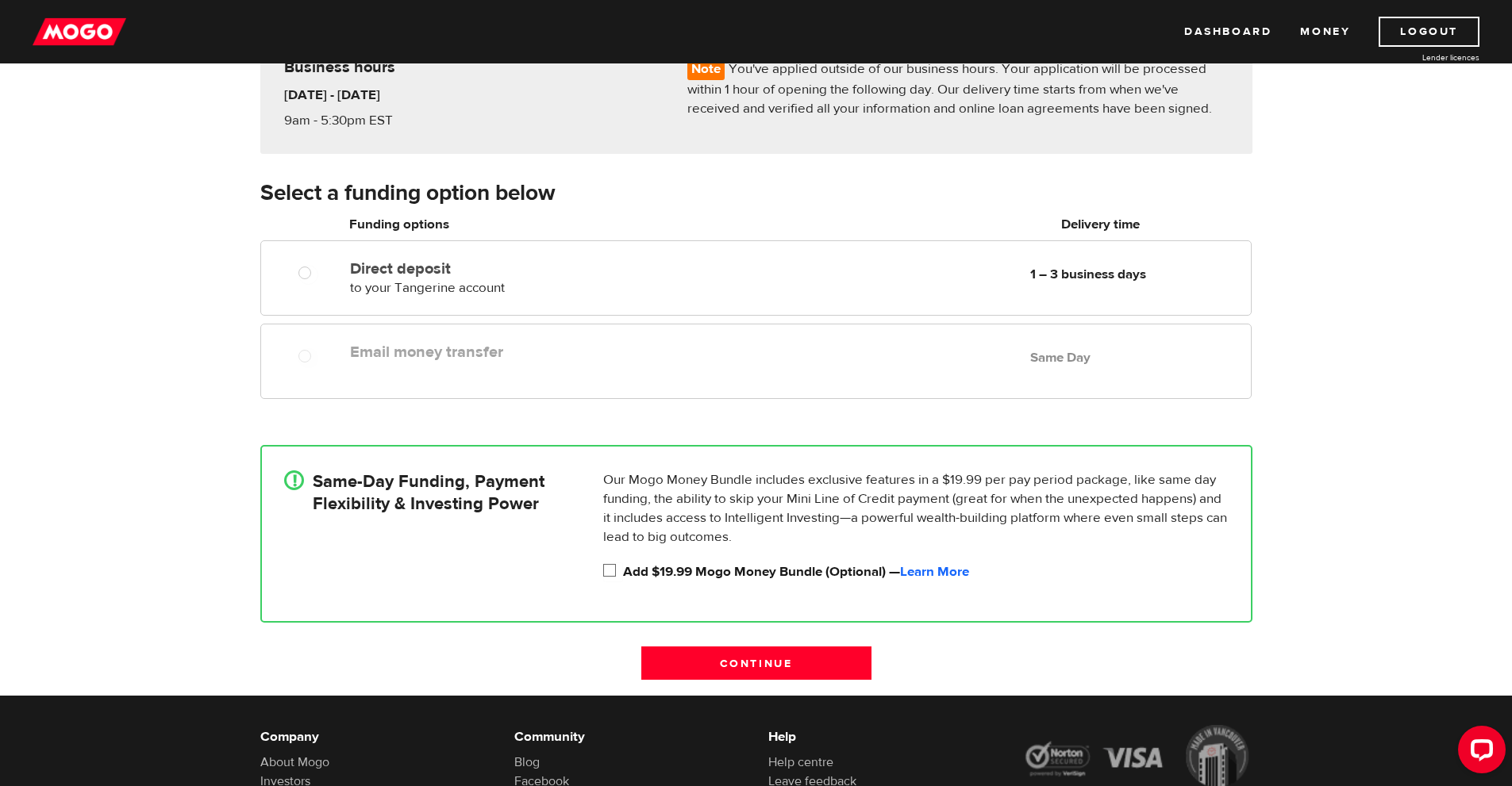
scroll to position [159, 0]
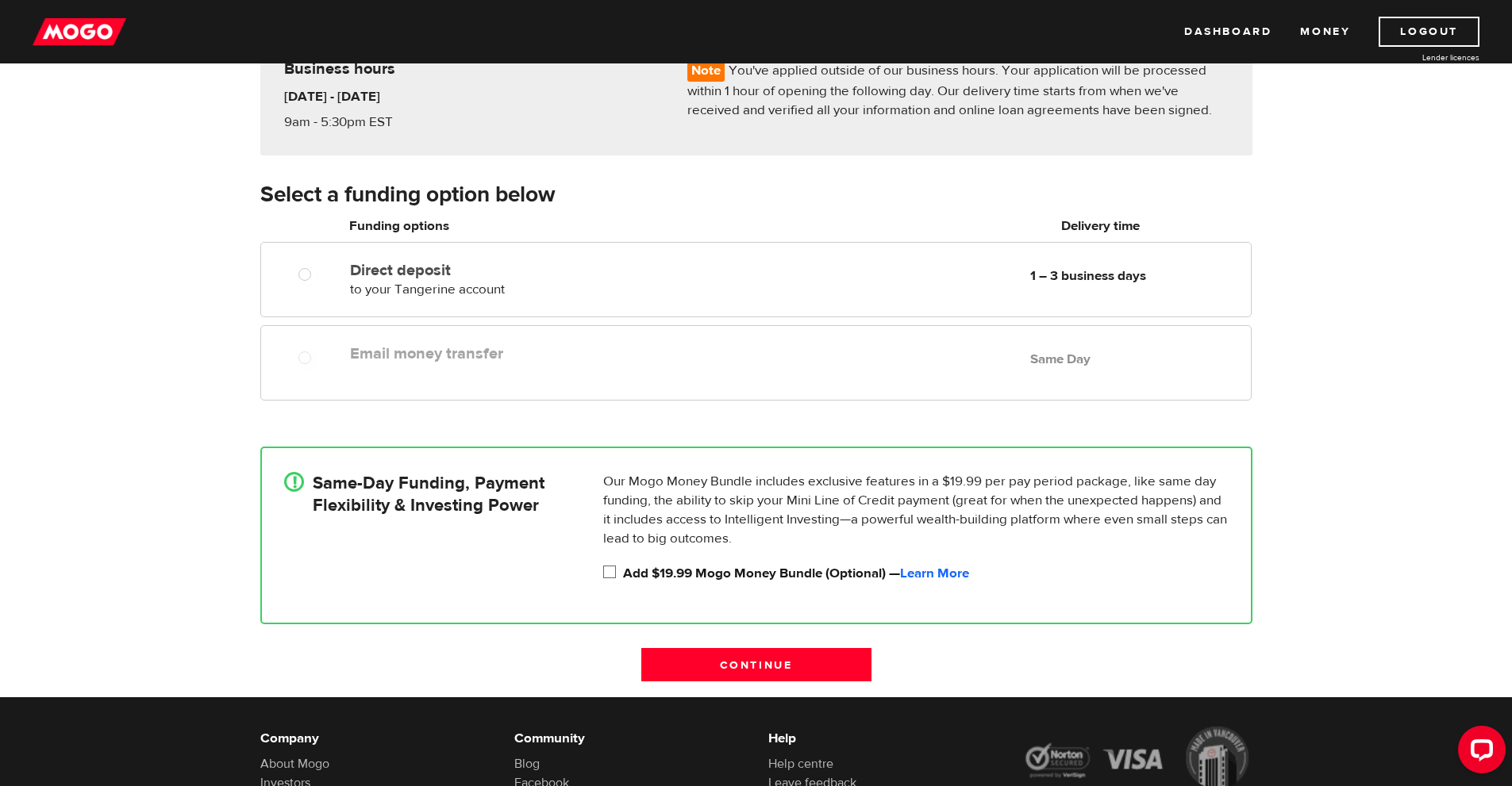
click at [608, 569] on input "Add $19.99 Mogo Money Bundle (Optional) — Learn More" at bounding box center [613, 574] width 20 height 20
checkbox input "true"
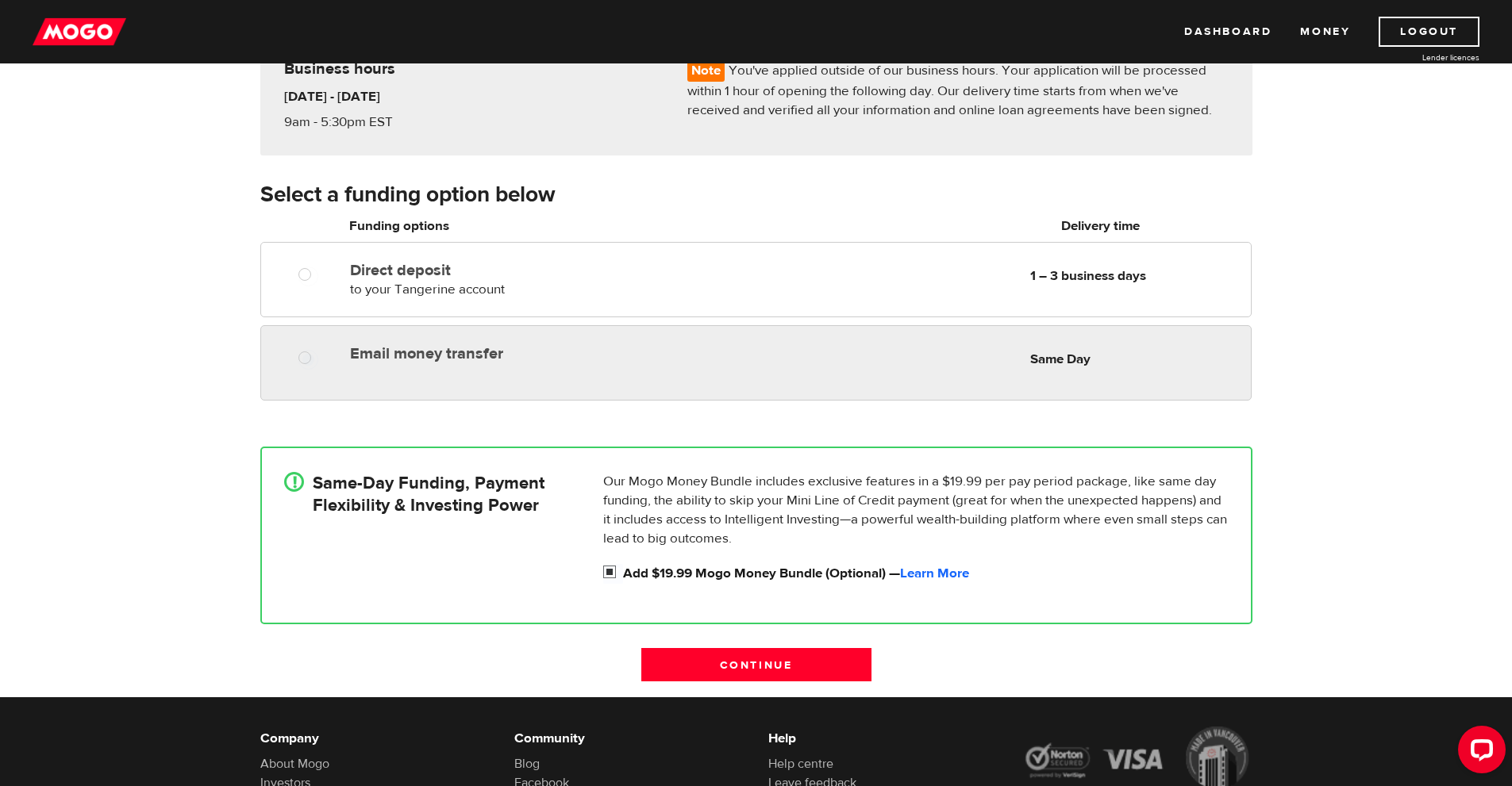
radio input "true"
click at [668, 363] on div "Email money transfer Delivery in Same Day Same Day" at bounding box center [796, 354] width 906 height 31
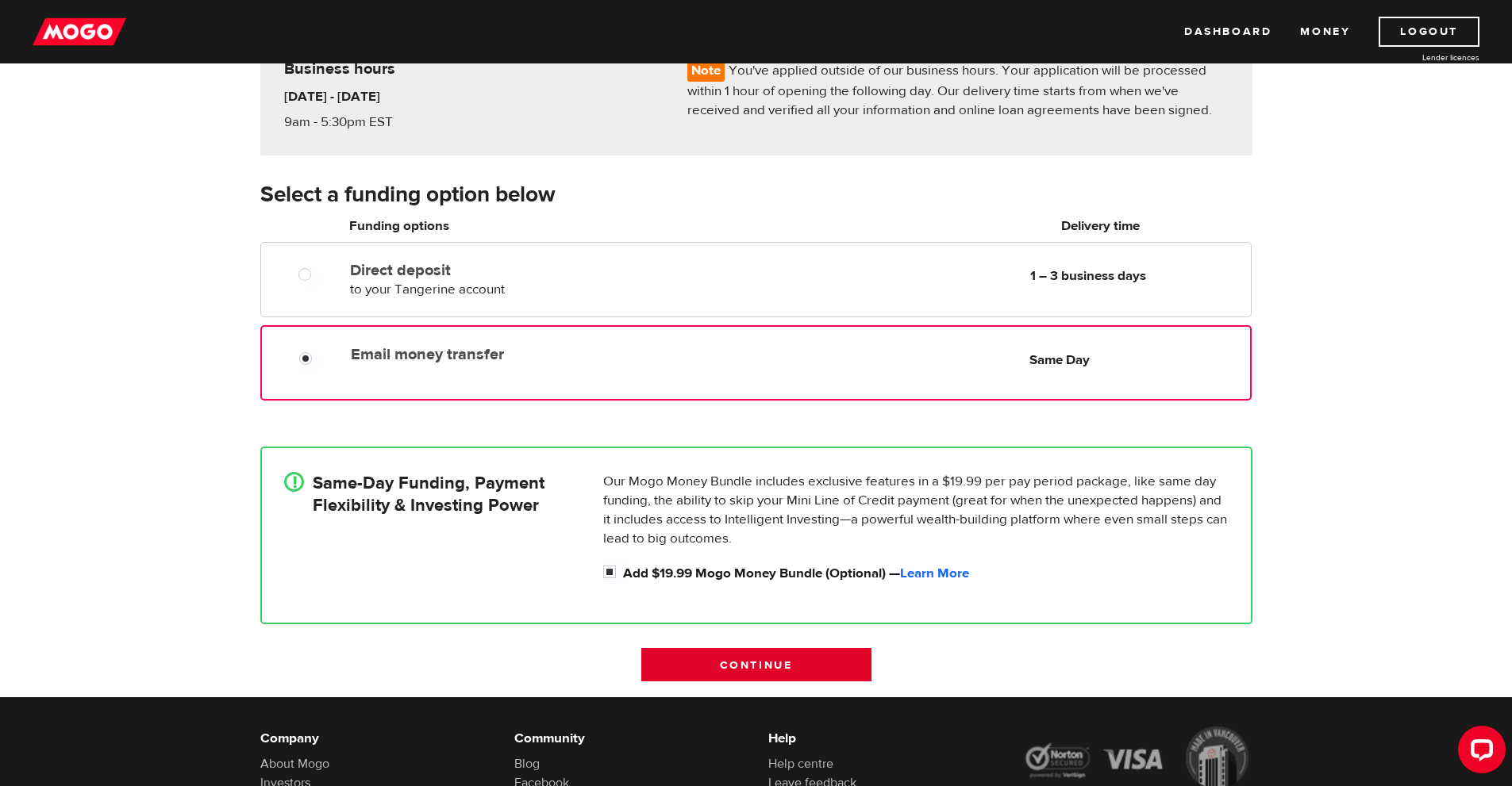
click at [747, 662] on input "Continue" at bounding box center [756, 665] width 230 height 34
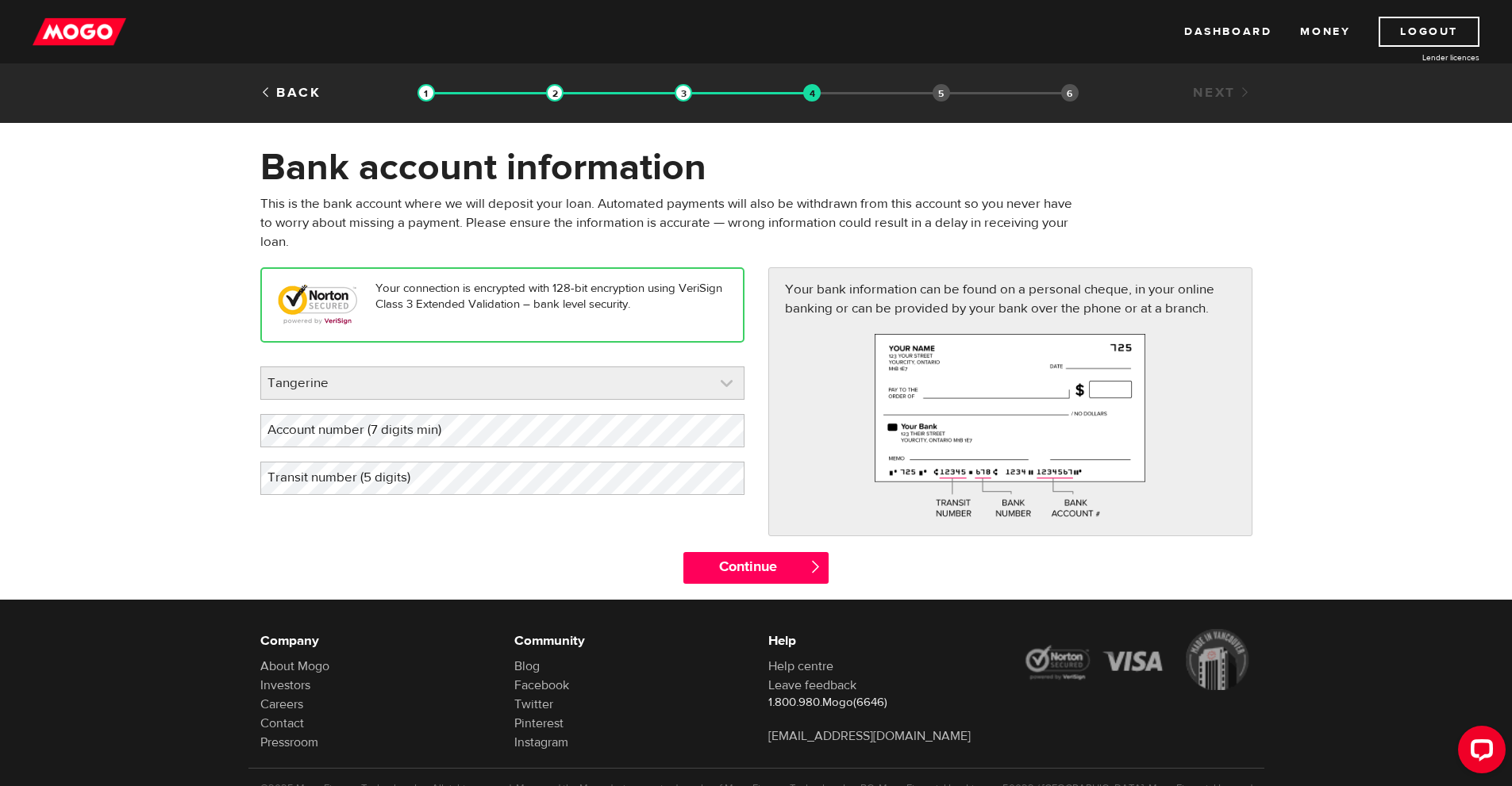
scroll to position [11236, 0]
click at [571, 384] on link at bounding box center [502, 383] width 483 height 32
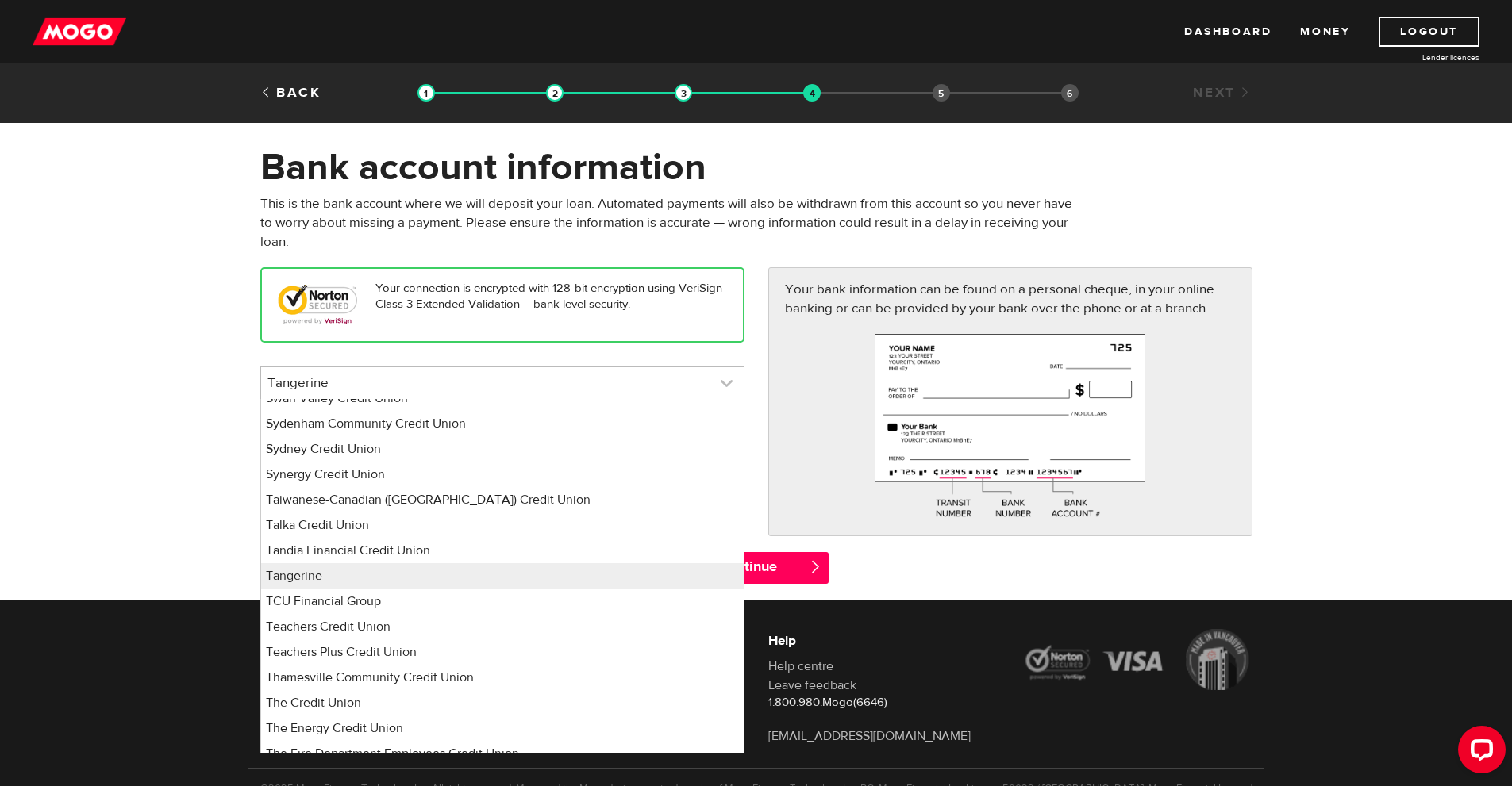
click at [571, 384] on link at bounding box center [502, 383] width 483 height 32
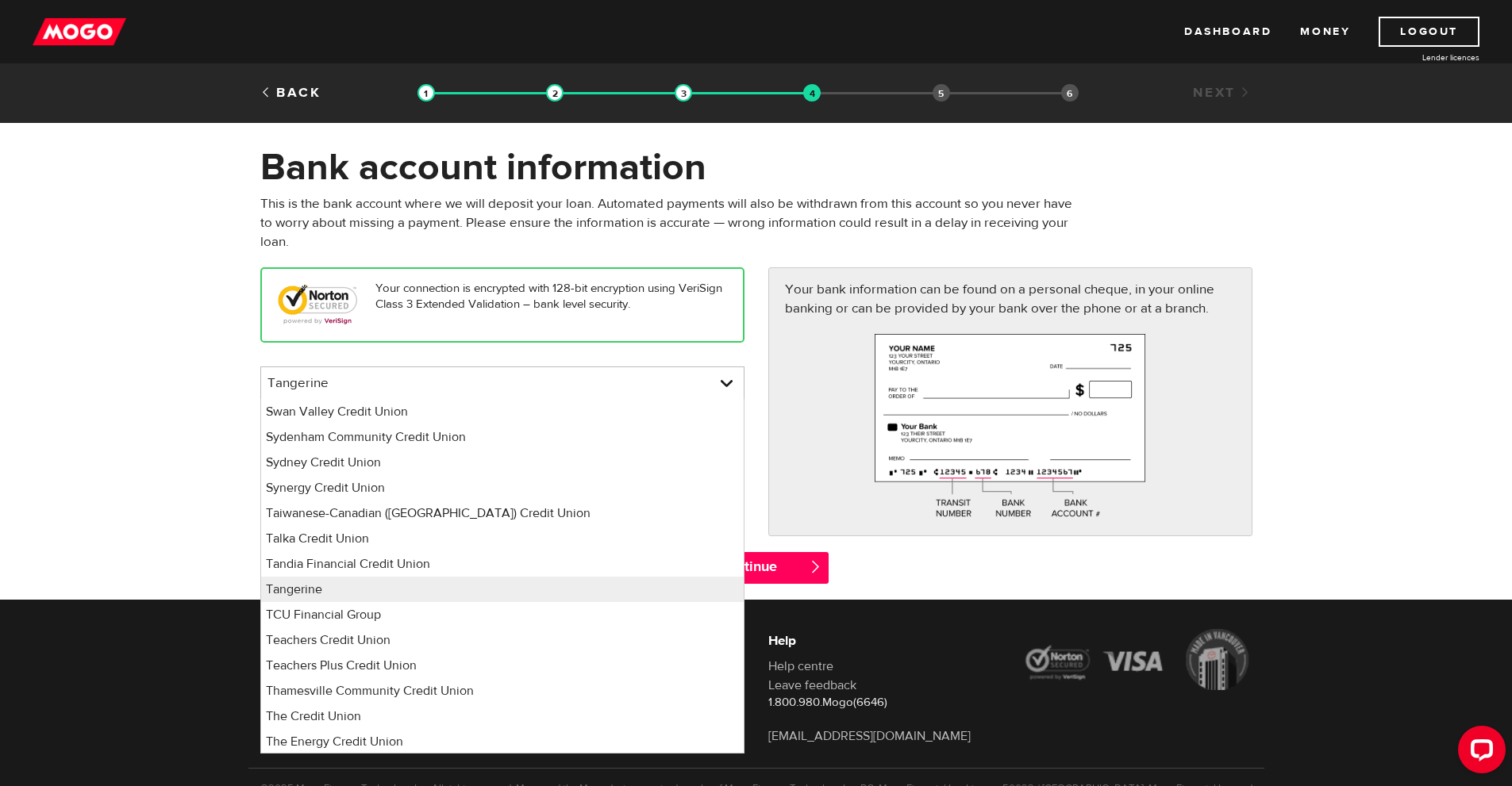
click at [81, 358] on form "Bank account information Oops! Please review the areas highlighted below and ma…" at bounding box center [756, 372] width 1512 height 455
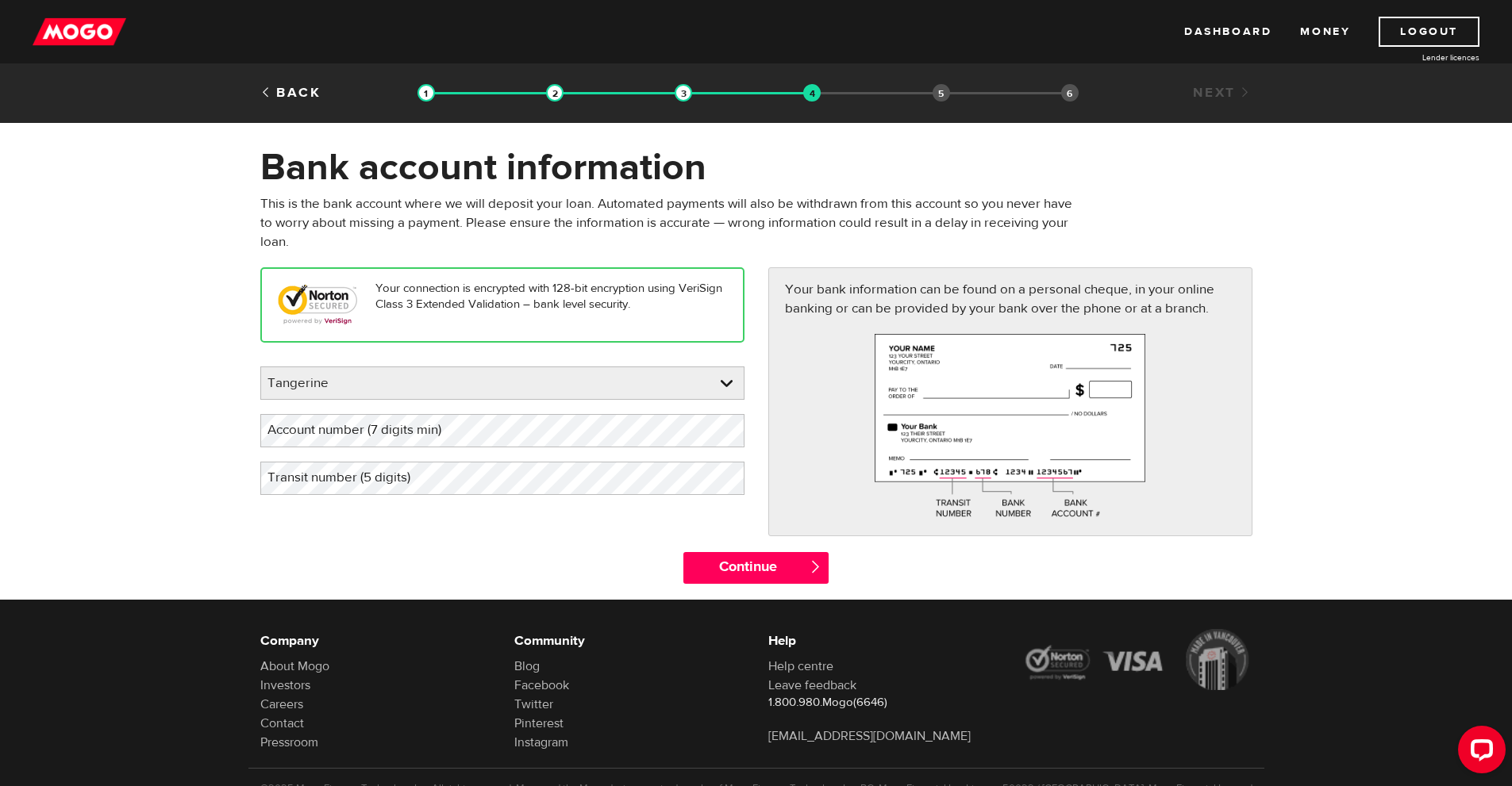
click at [350, 439] on label "Account number (7 digits min)" at bounding box center [366, 431] width 213 height 33
click at [403, 467] on label "Transit number (5 digits)" at bounding box center [351, 478] width 182 height 33
click at [779, 557] on input "Continue" at bounding box center [756, 568] width 145 height 32
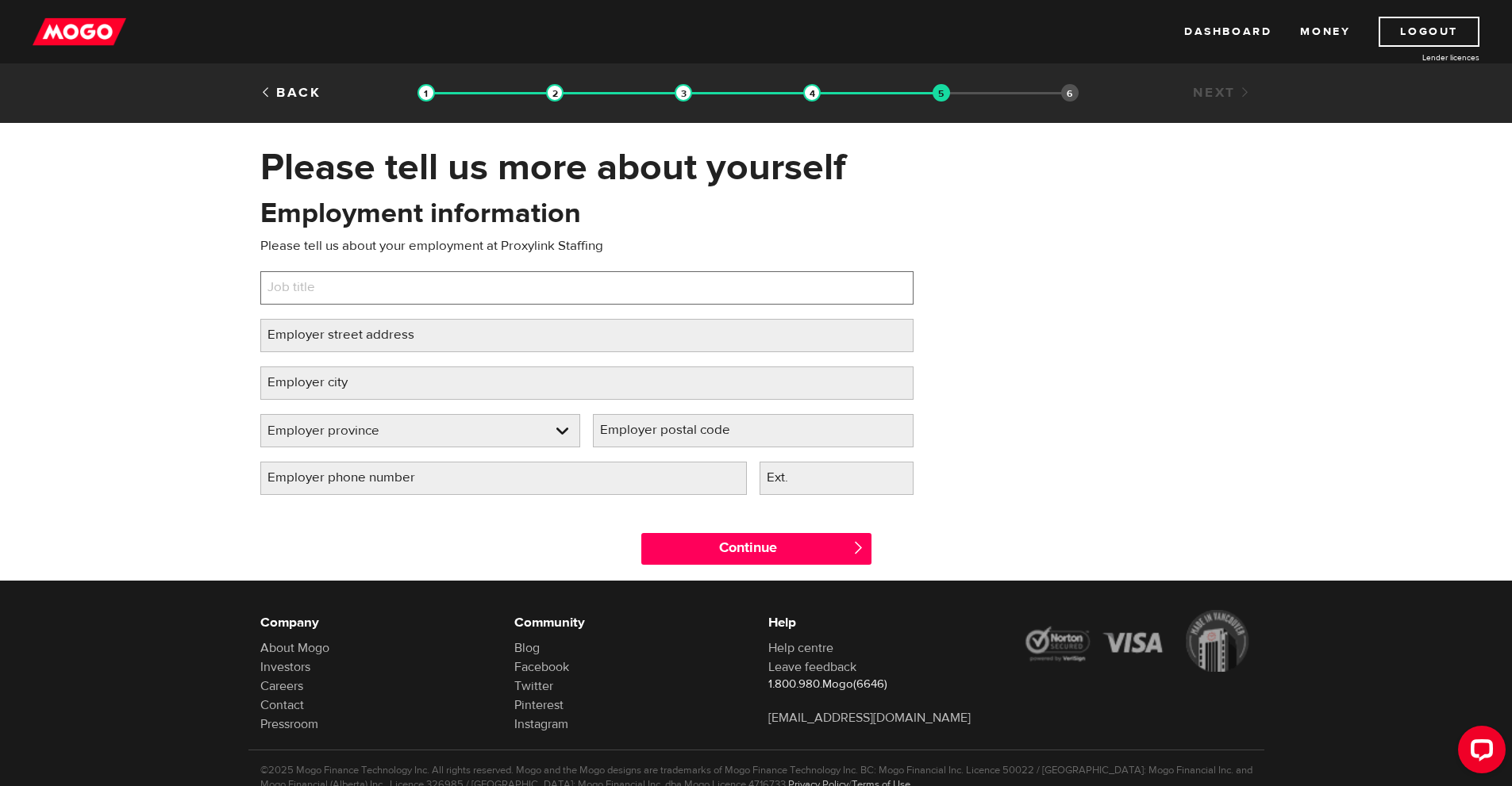
click at [456, 271] on input "Job title" at bounding box center [587, 287] width 653 height 34
type input "CSA"
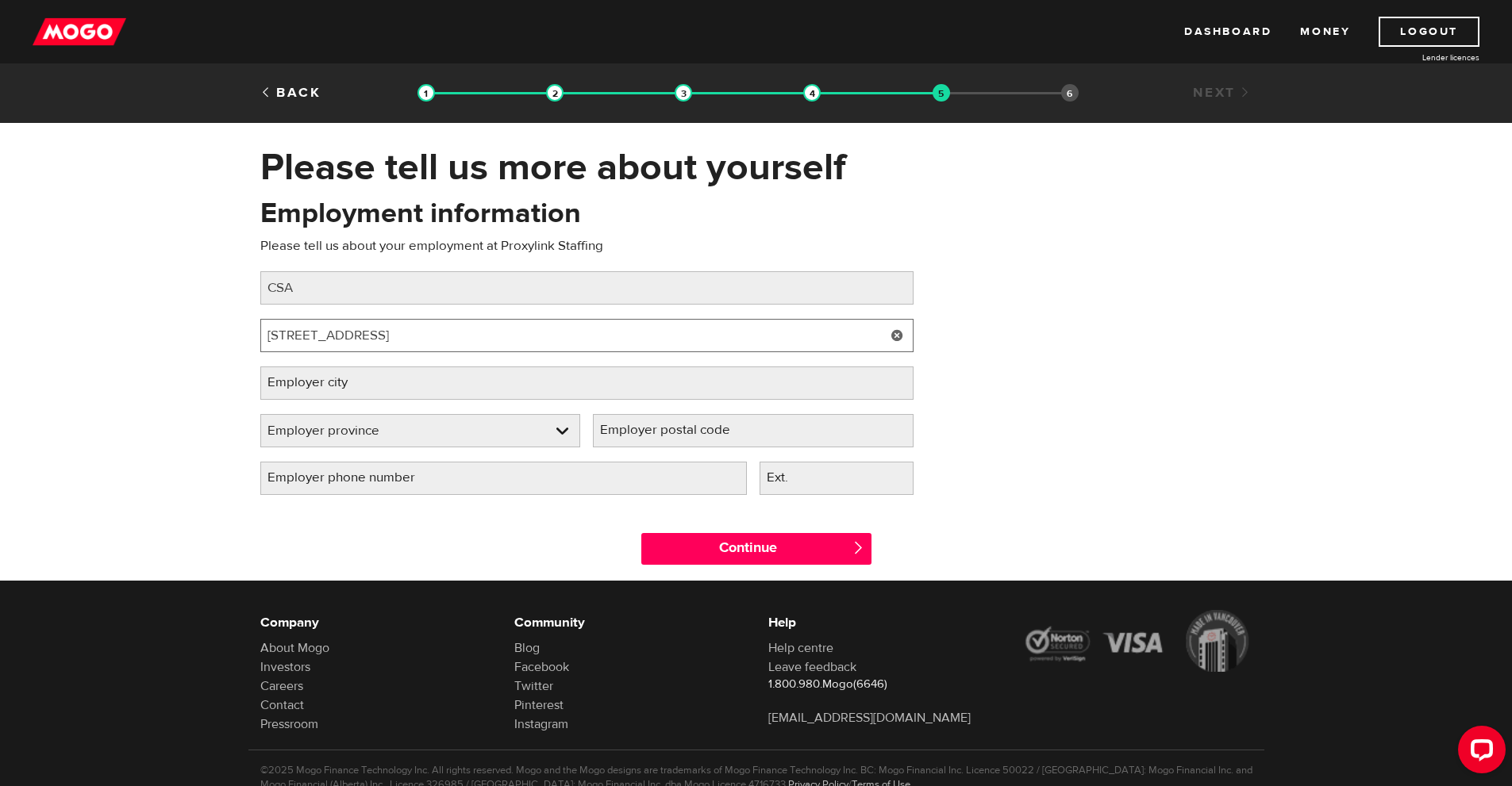
type input "[STREET_ADDRESS]"
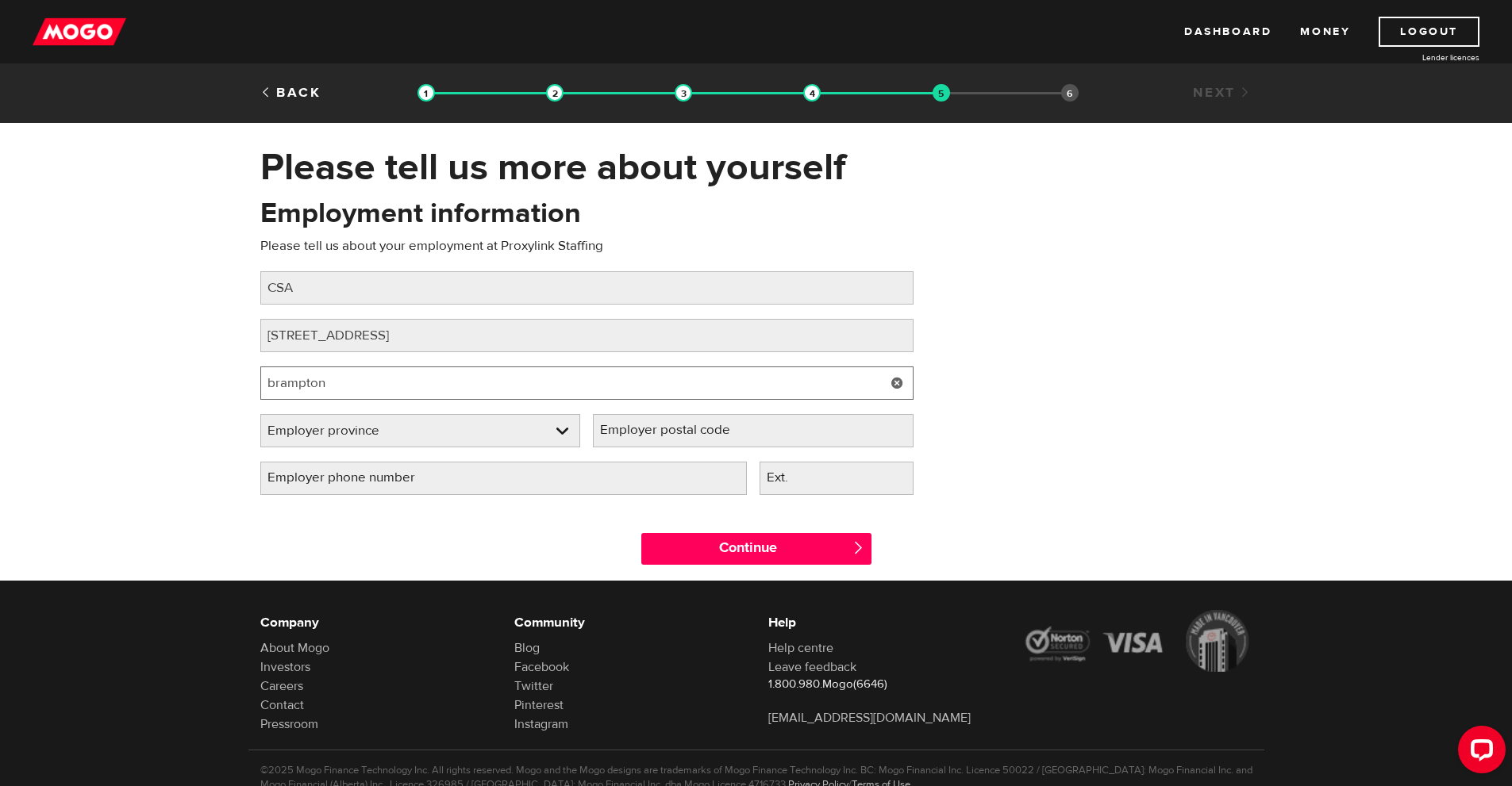
type input "brampton"
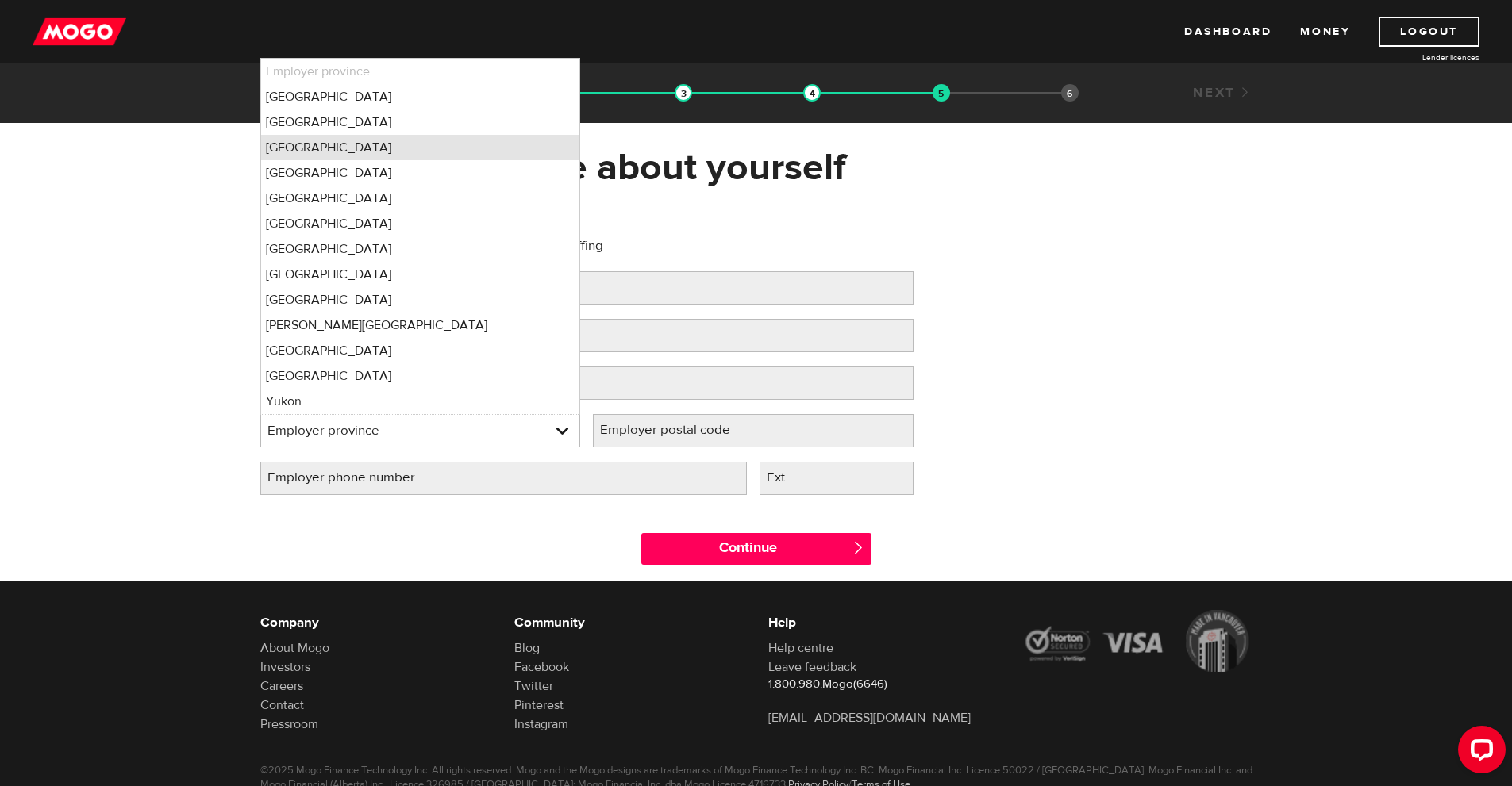
click at [307, 142] on li "[GEOGRAPHIC_DATA]" at bounding box center [421, 148] width 319 height 25
select select "ON"
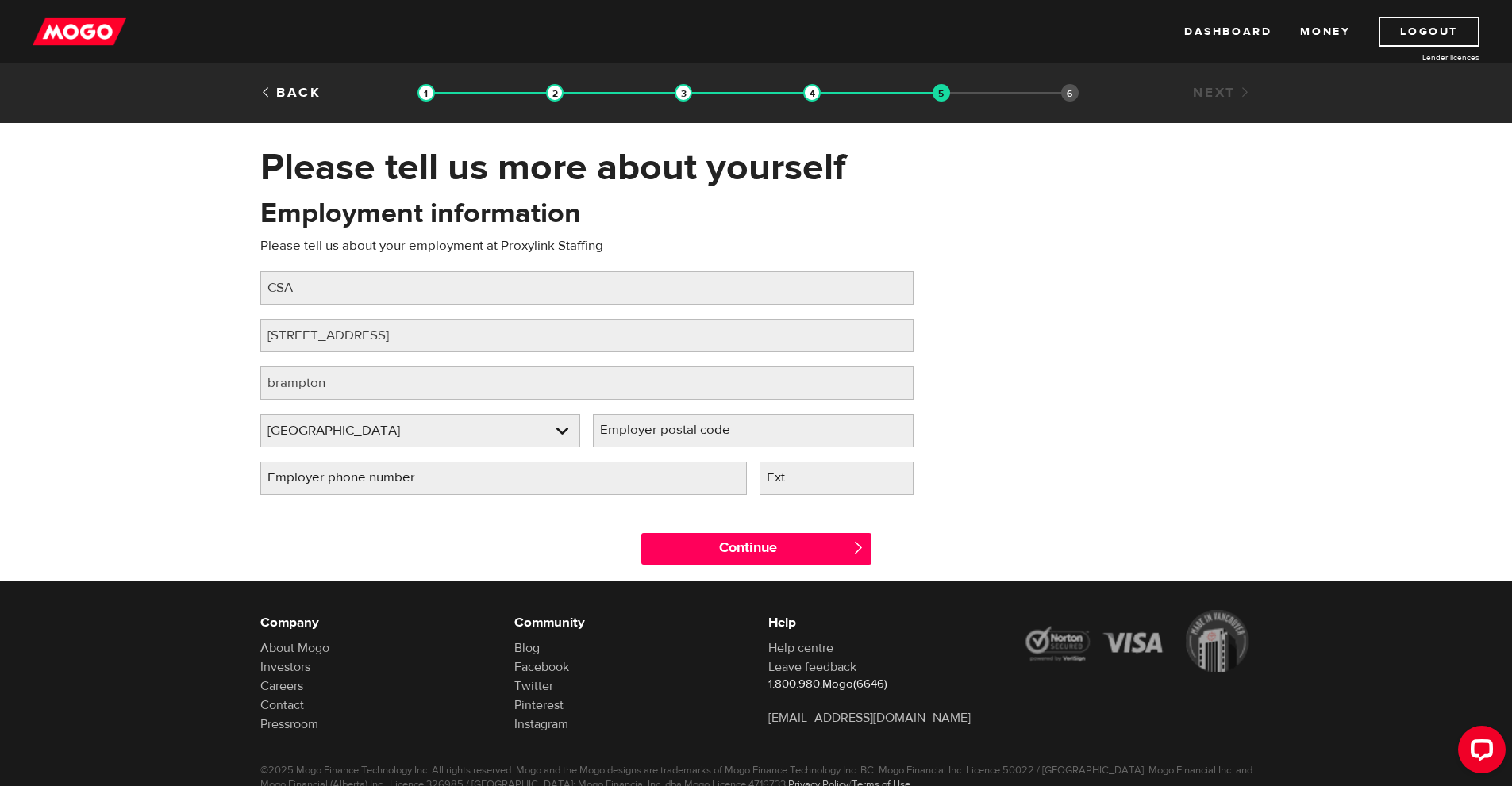
click at [637, 429] on label "Employer postal code" at bounding box center [678, 431] width 170 height 33
click at [637, 429] on input "Employer postal code" at bounding box center [754, 431] width 321 height 34
type input "l6s6g9"
type input "[PHONE_NUMBER]"
click at [834, 542] on input "Continue" at bounding box center [756, 548] width 230 height 32
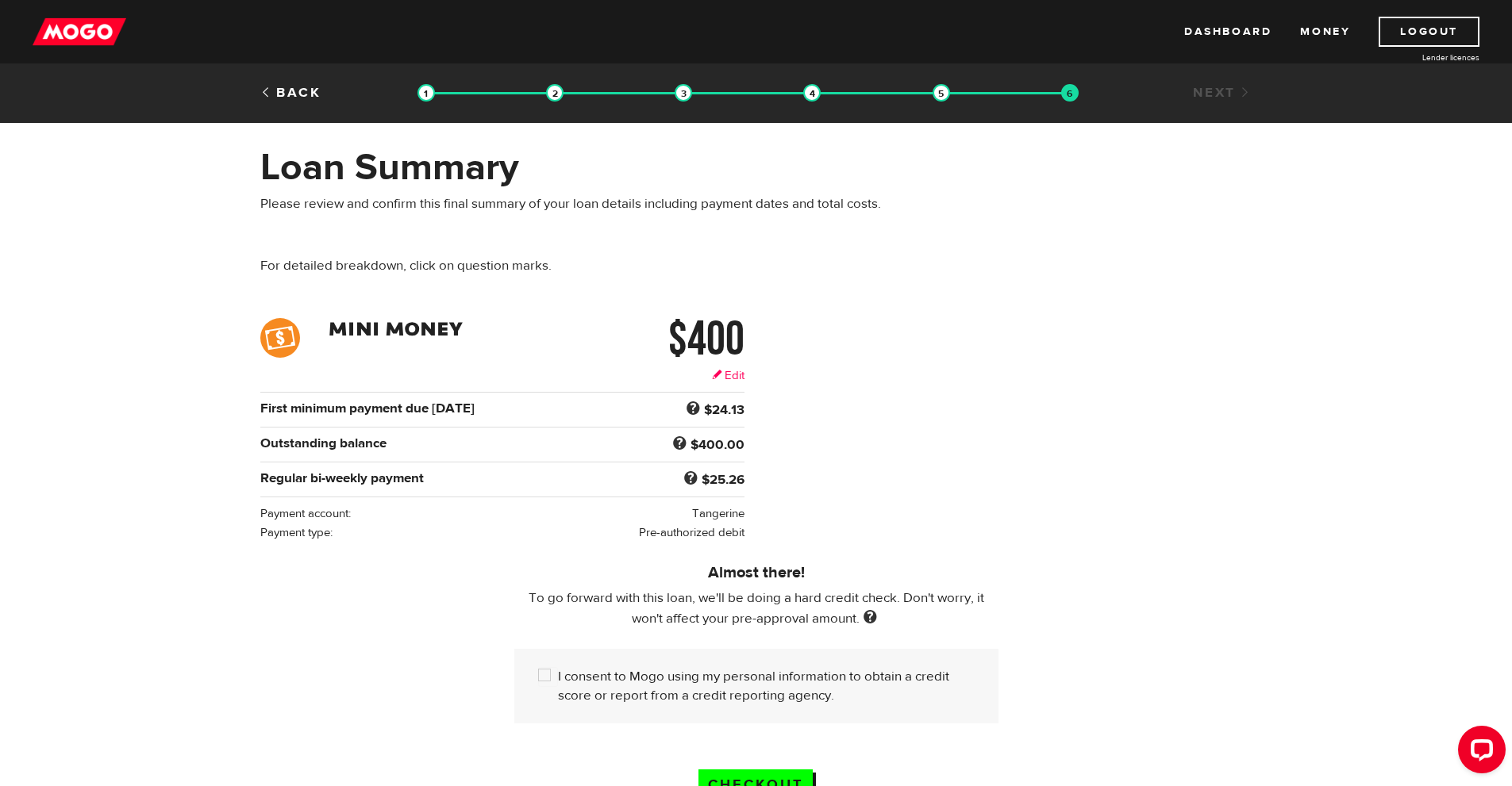
click at [736, 374] on link "Edit" at bounding box center [728, 375] width 33 height 16
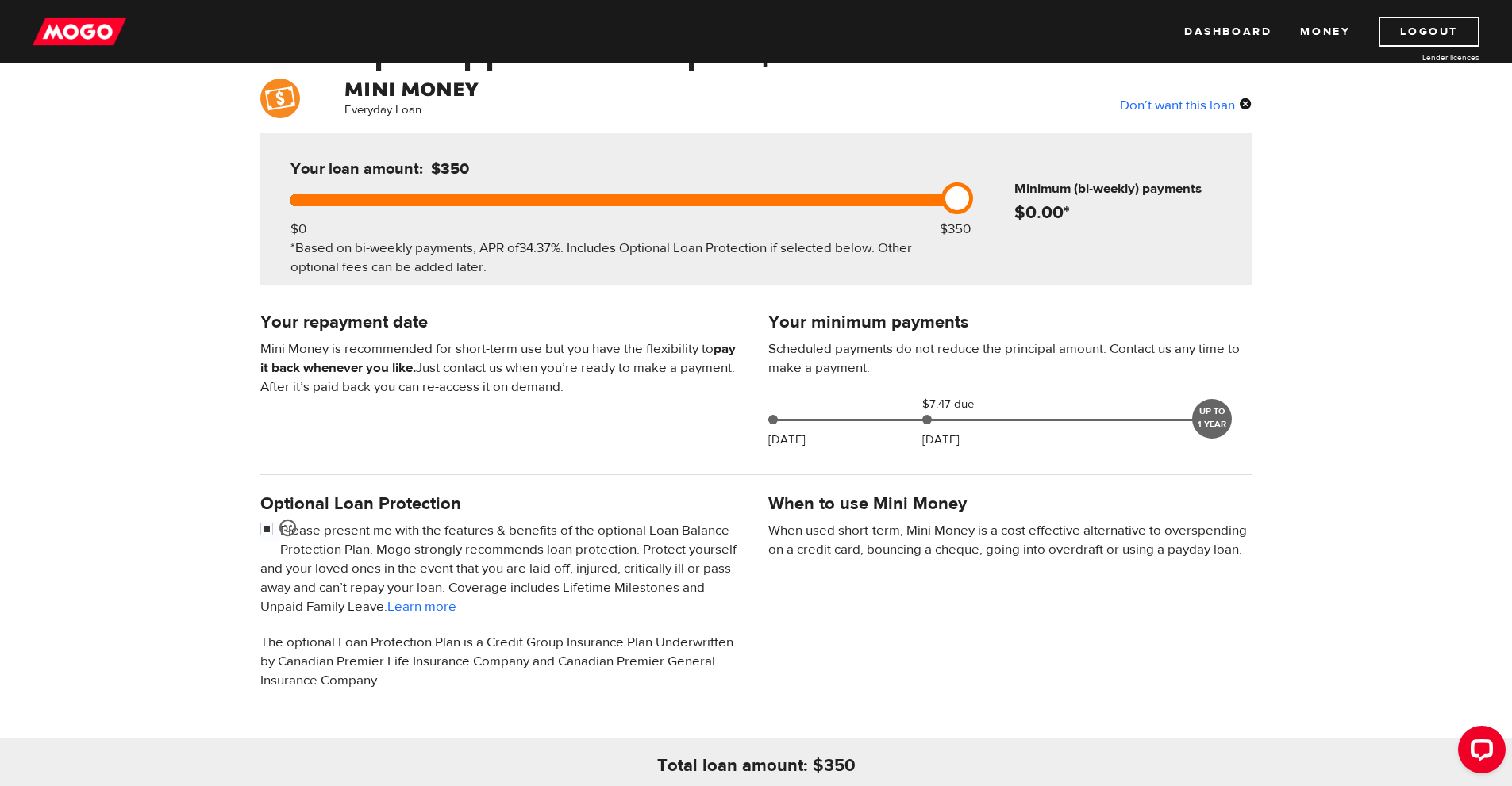
scroll to position [159, 0]
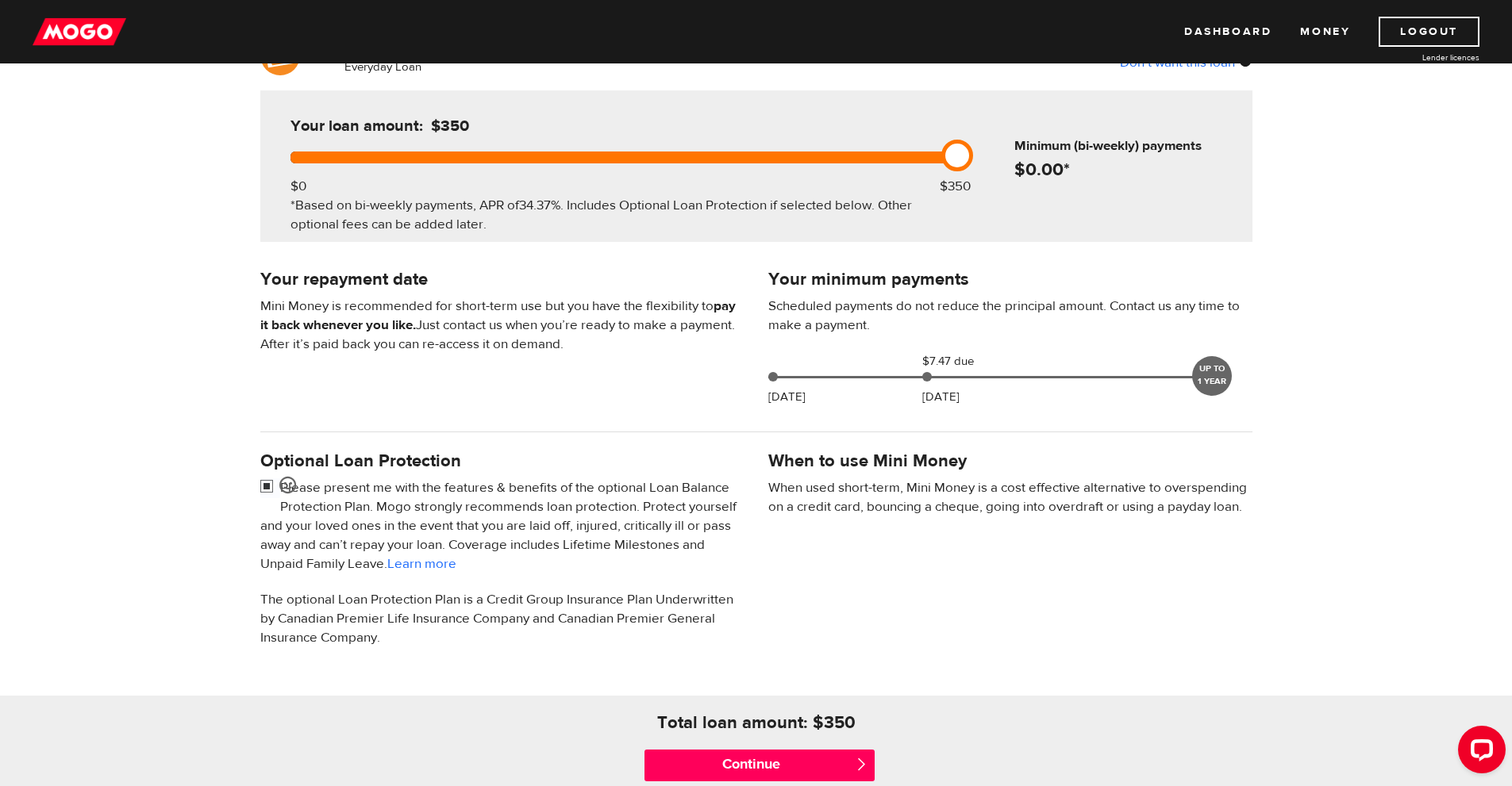
click at [270, 483] on input "checkbox" at bounding box center [270, 489] width 20 height 20
checkbox input "false"
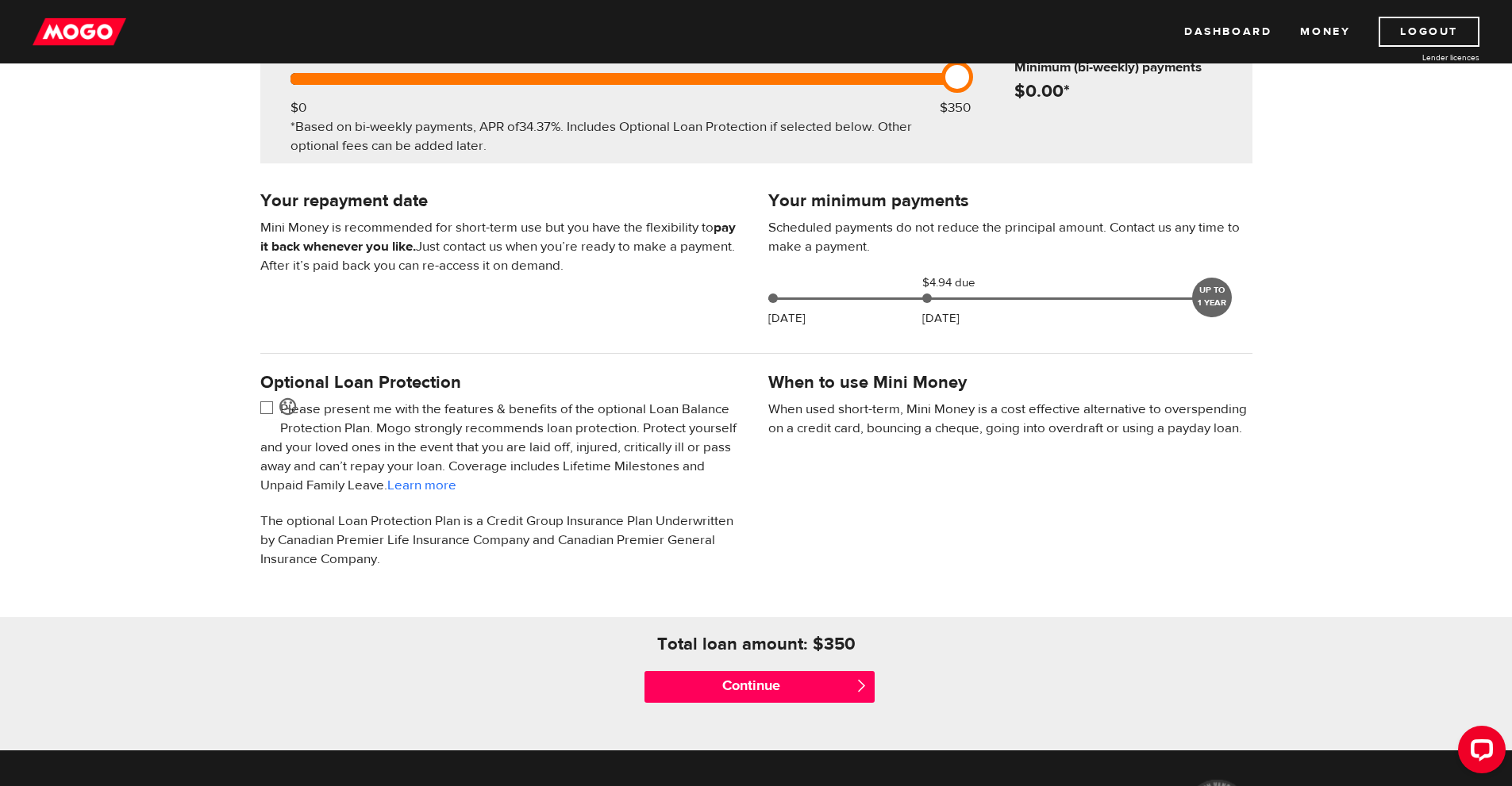
scroll to position [238, 0]
click at [810, 687] on input "Continue" at bounding box center [760, 686] width 230 height 32
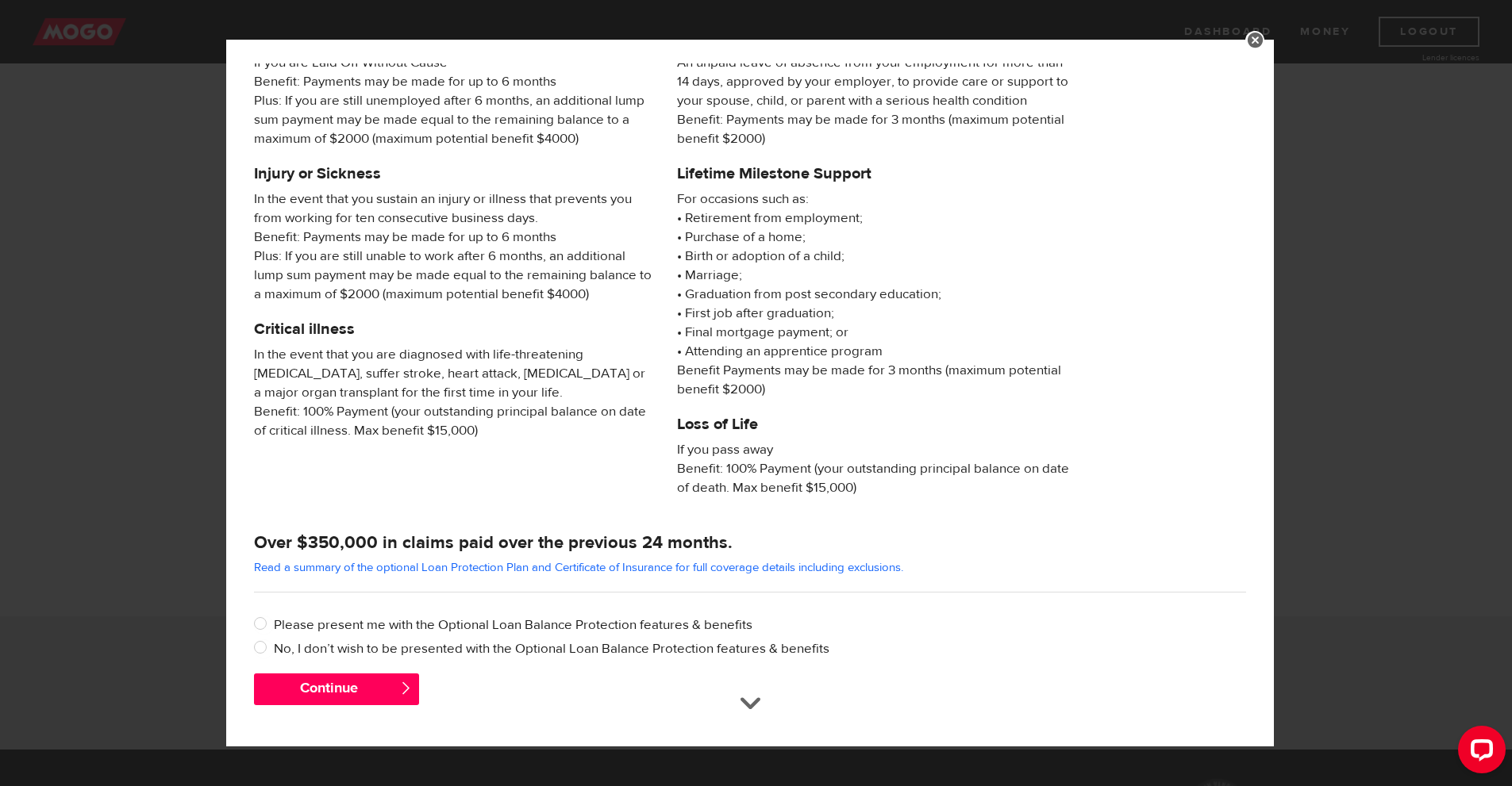
scroll to position [95, 0]
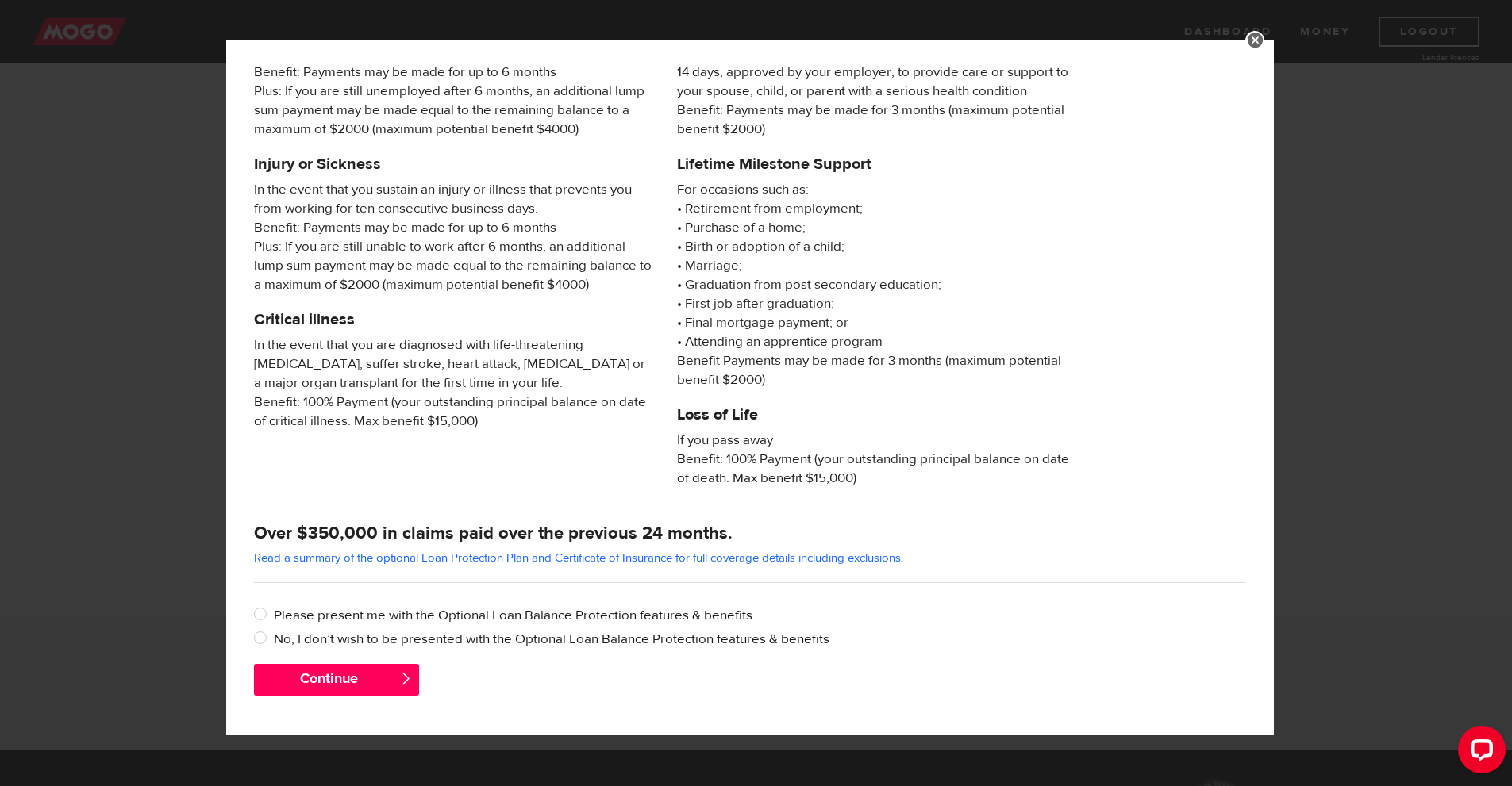
click at [251, 633] on div "Please select one of the options Please present me with the Optional Loan Balan…" at bounding box center [750, 631] width 1016 height 66
click at [267, 640] on input "No, I don’t wish to be presented with the Optional Loan Balance Protection feat…" at bounding box center [264, 640] width 20 height 20
radio input "true"
click at [296, 668] on button "Continue" at bounding box center [337, 680] width 165 height 32
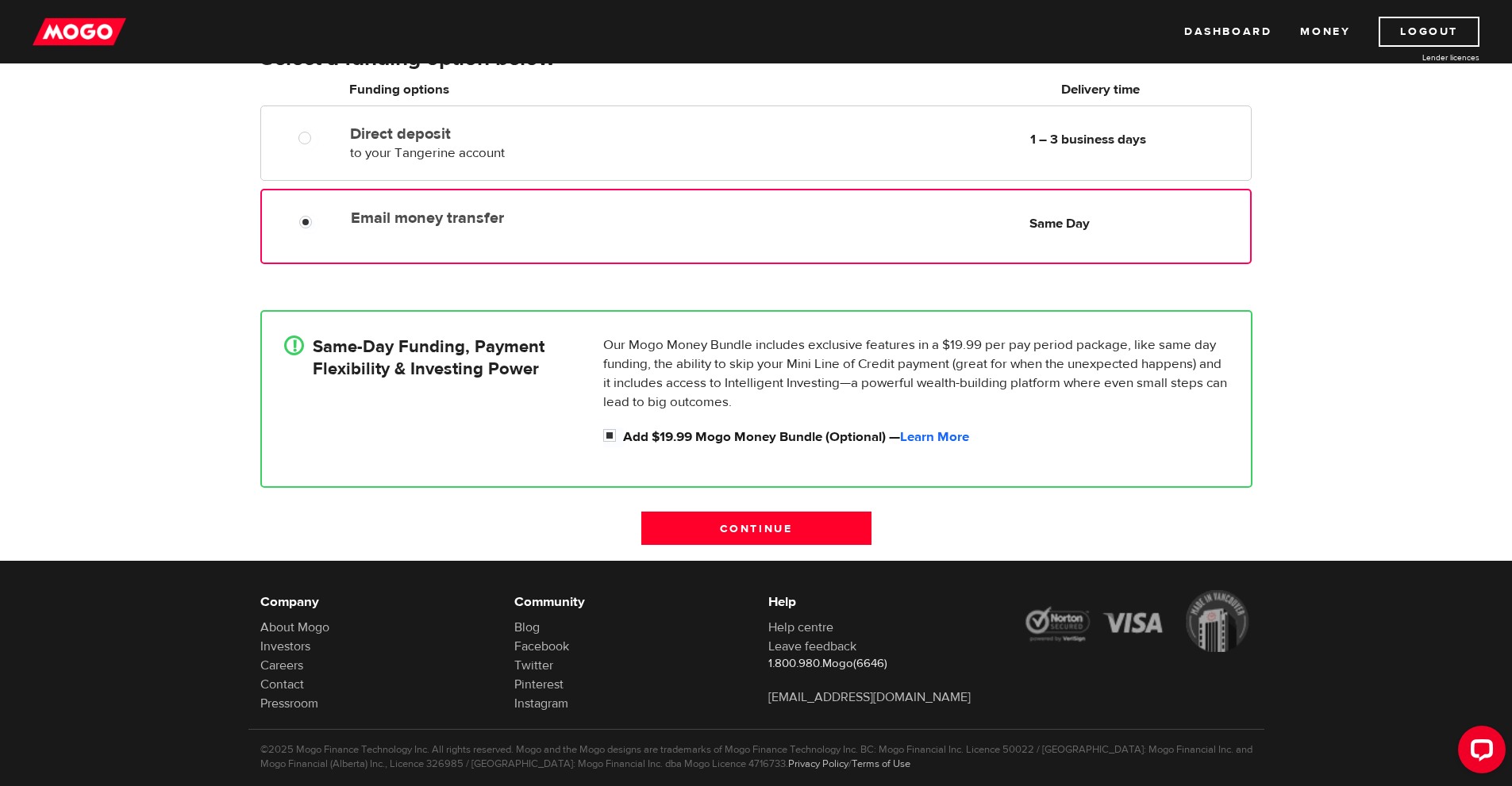
scroll to position [328, 0]
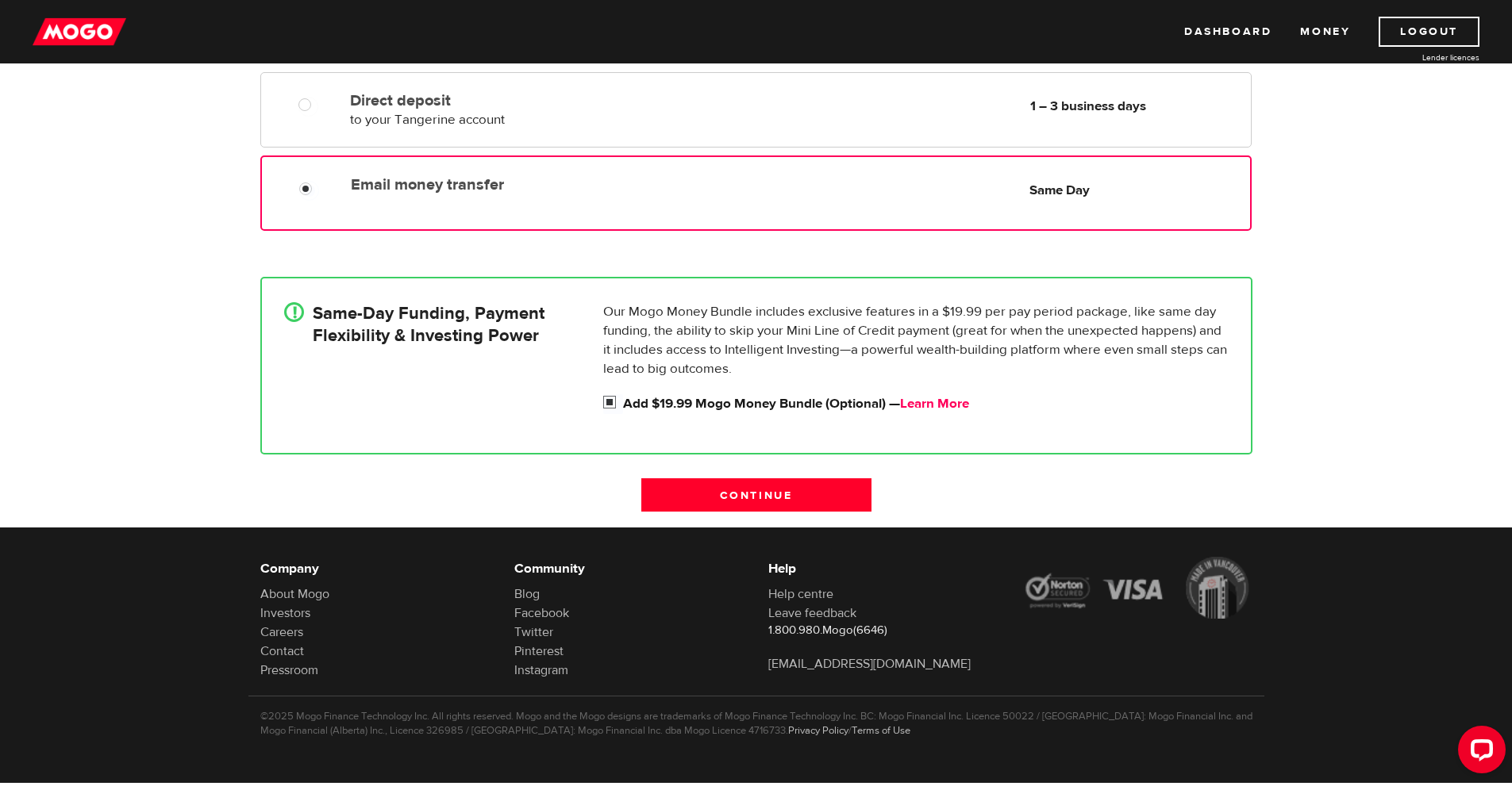
click at [948, 396] on link "Learn More" at bounding box center [934, 403] width 69 height 17
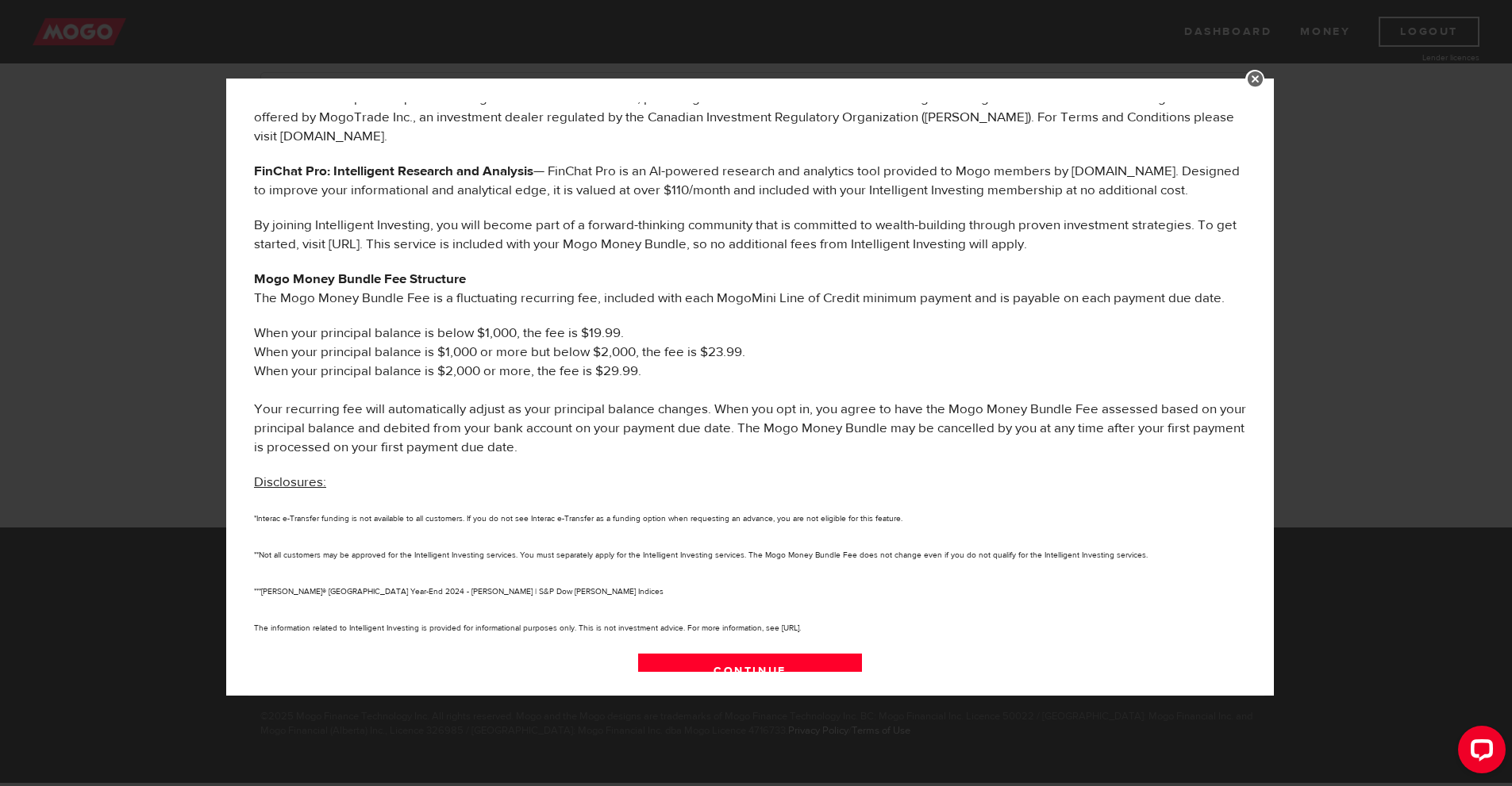
scroll to position [690, 0]
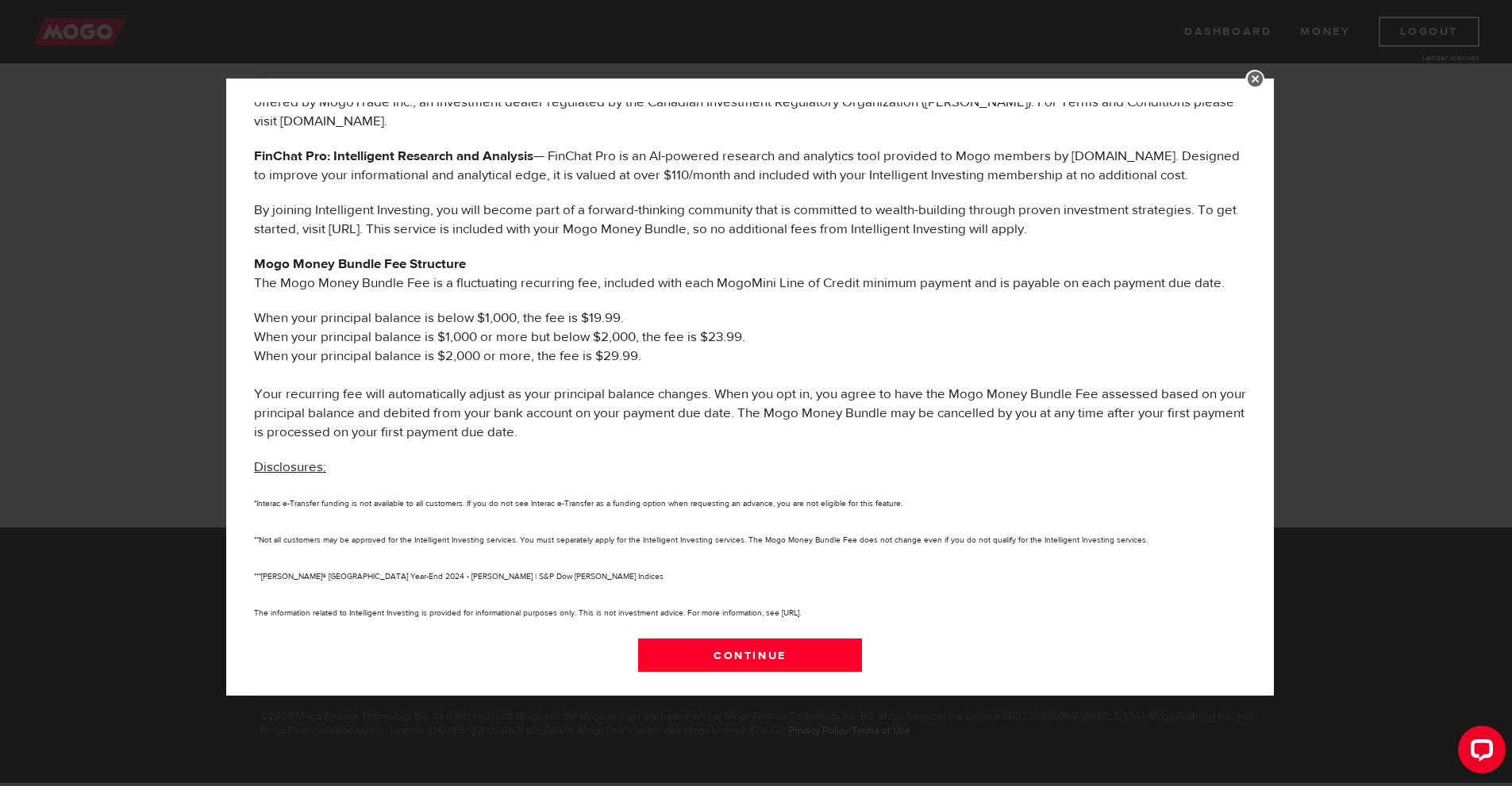
click at [1263, 78] on link at bounding box center [1254, 79] width 19 height 19
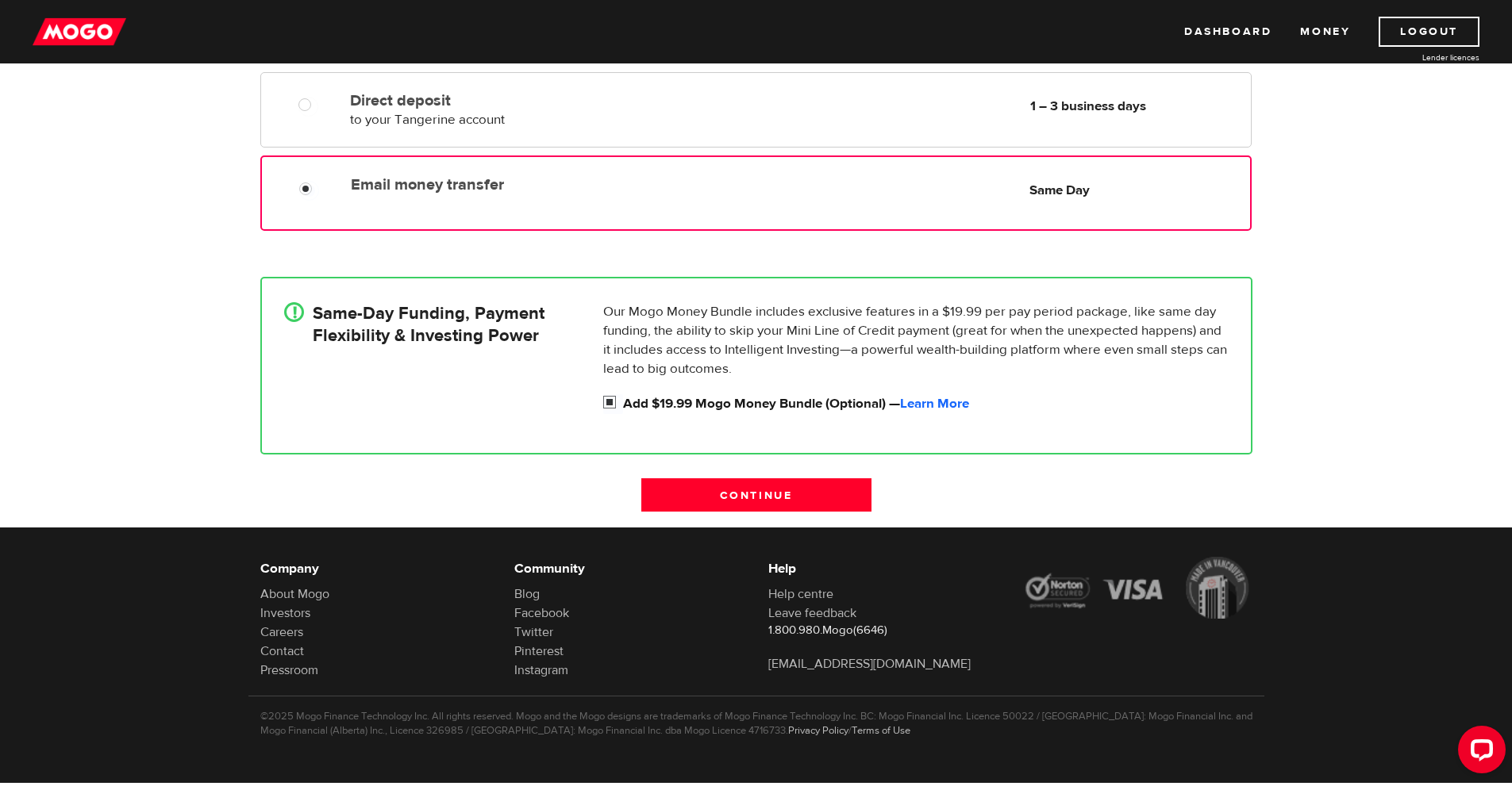
click at [608, 404] on input "Add $19.99 Mogo Money Bundle (Optional) — Learn More" at bounding box center [613, 404] width 20 height 20
checkbox input "false"
radio input "false"
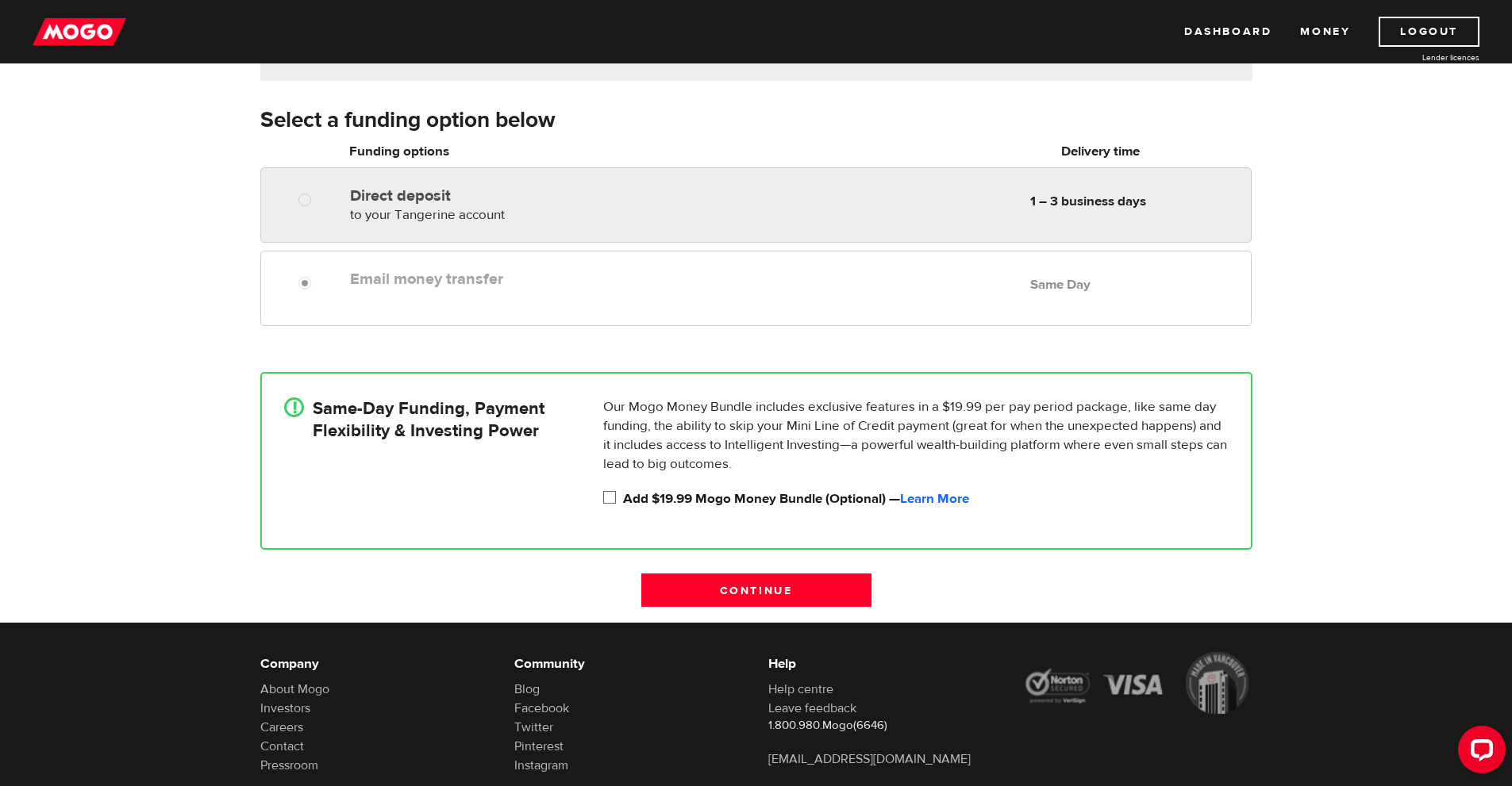
scroll to position [170, 0]
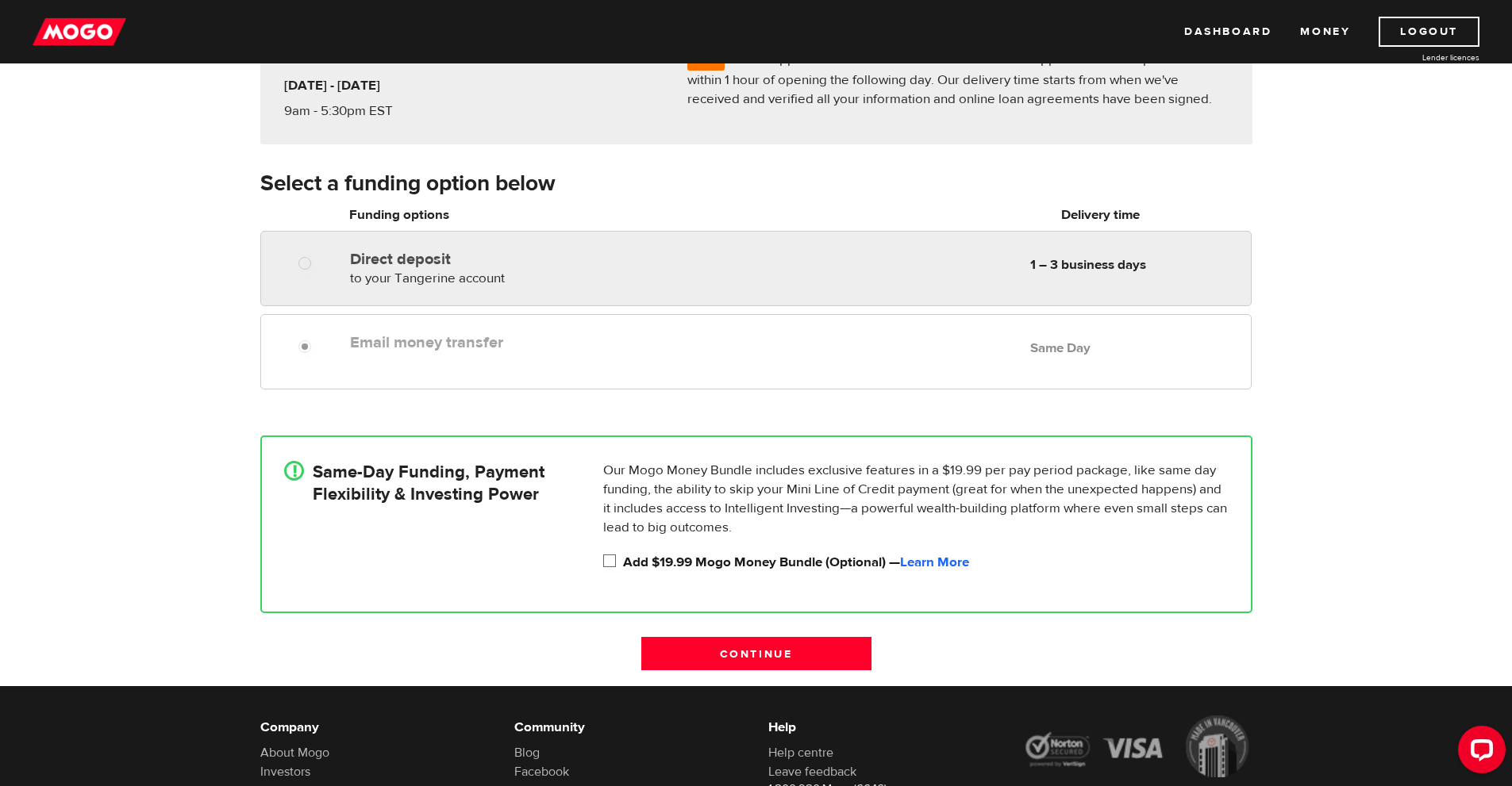
radio input "true"
click at [932, 257] on div "Direct deposit to your Tangerine account Delivery in 1 – 3 business days 1 – 3 …" at bounding box center [796, 266] width 906 height 44
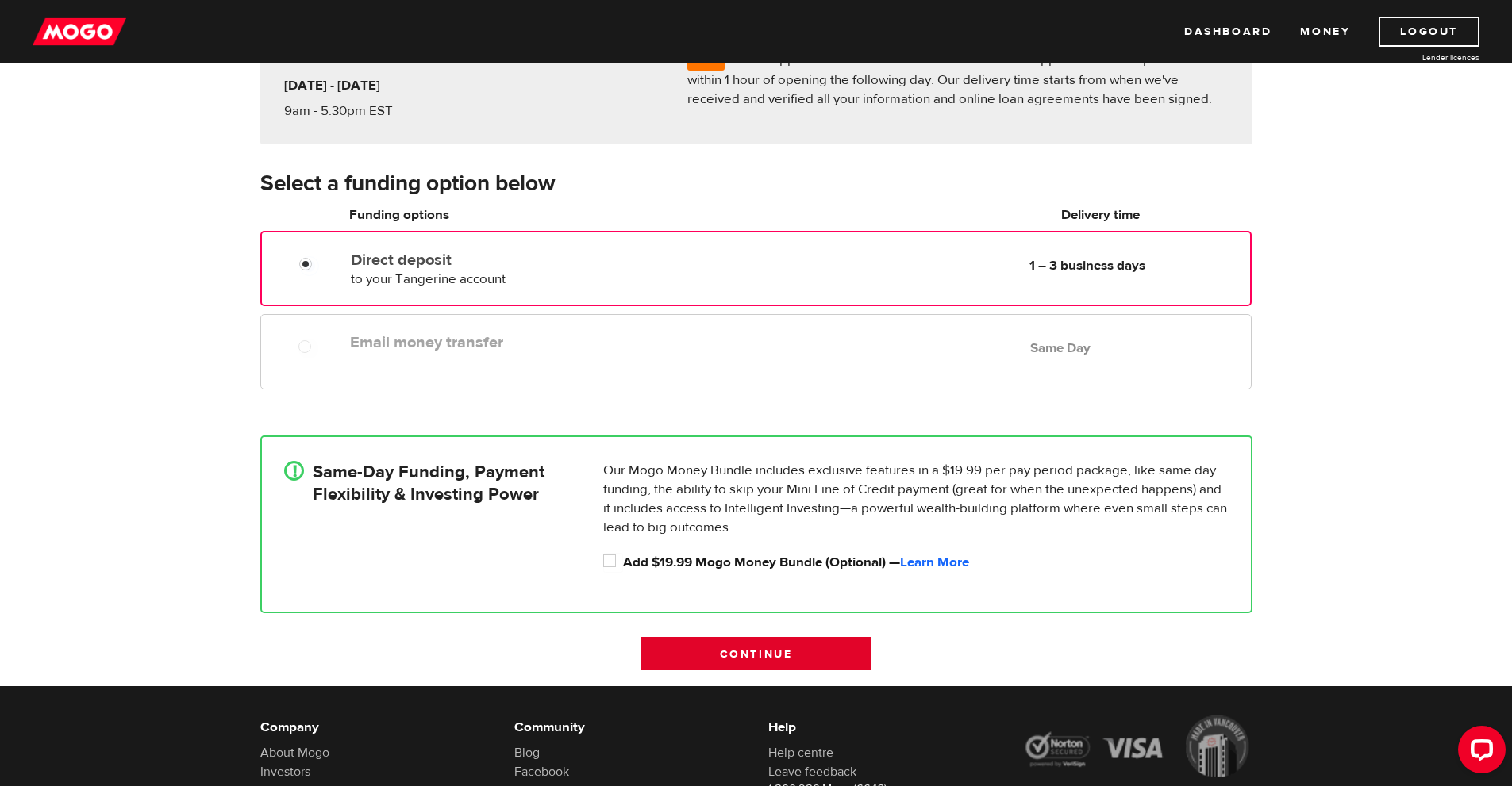
click at [736, 648] on input "Continue" at bounding box center [756, 654] width 230 height 34
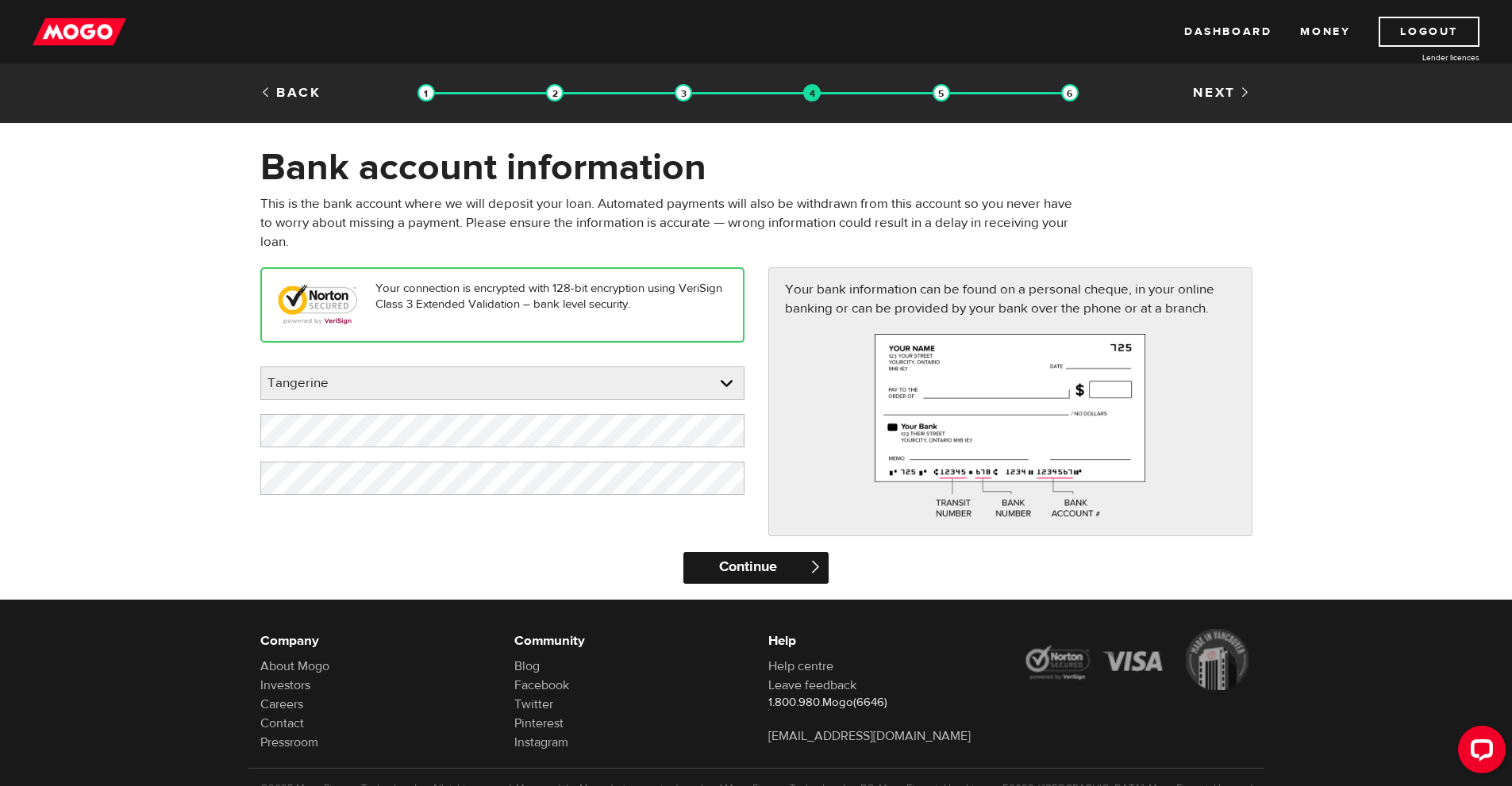
click at [736, 580] on input "Continue" at bounding box center [756, 568] width 145 height 32
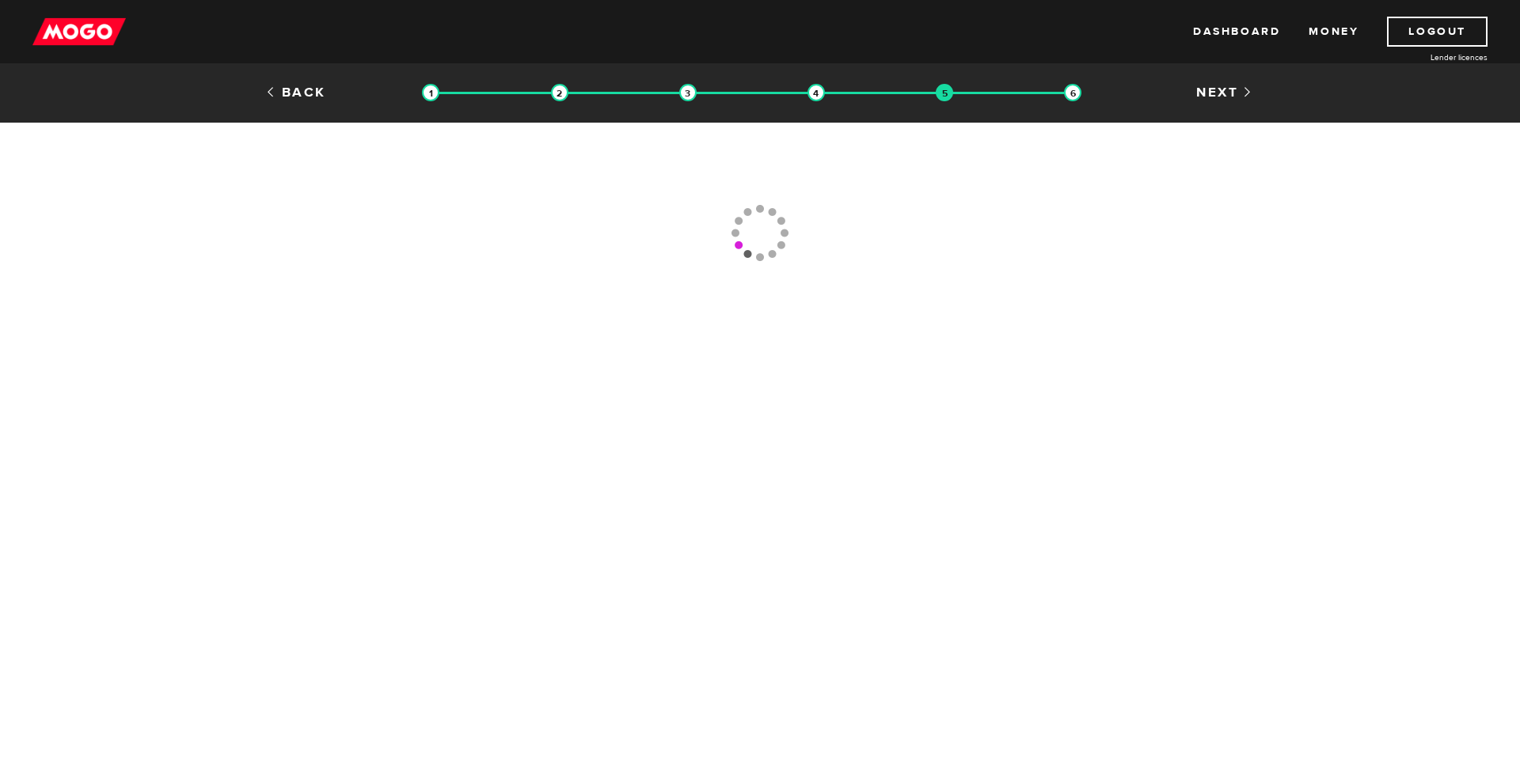
type input "[PHONE_NUMBER]"
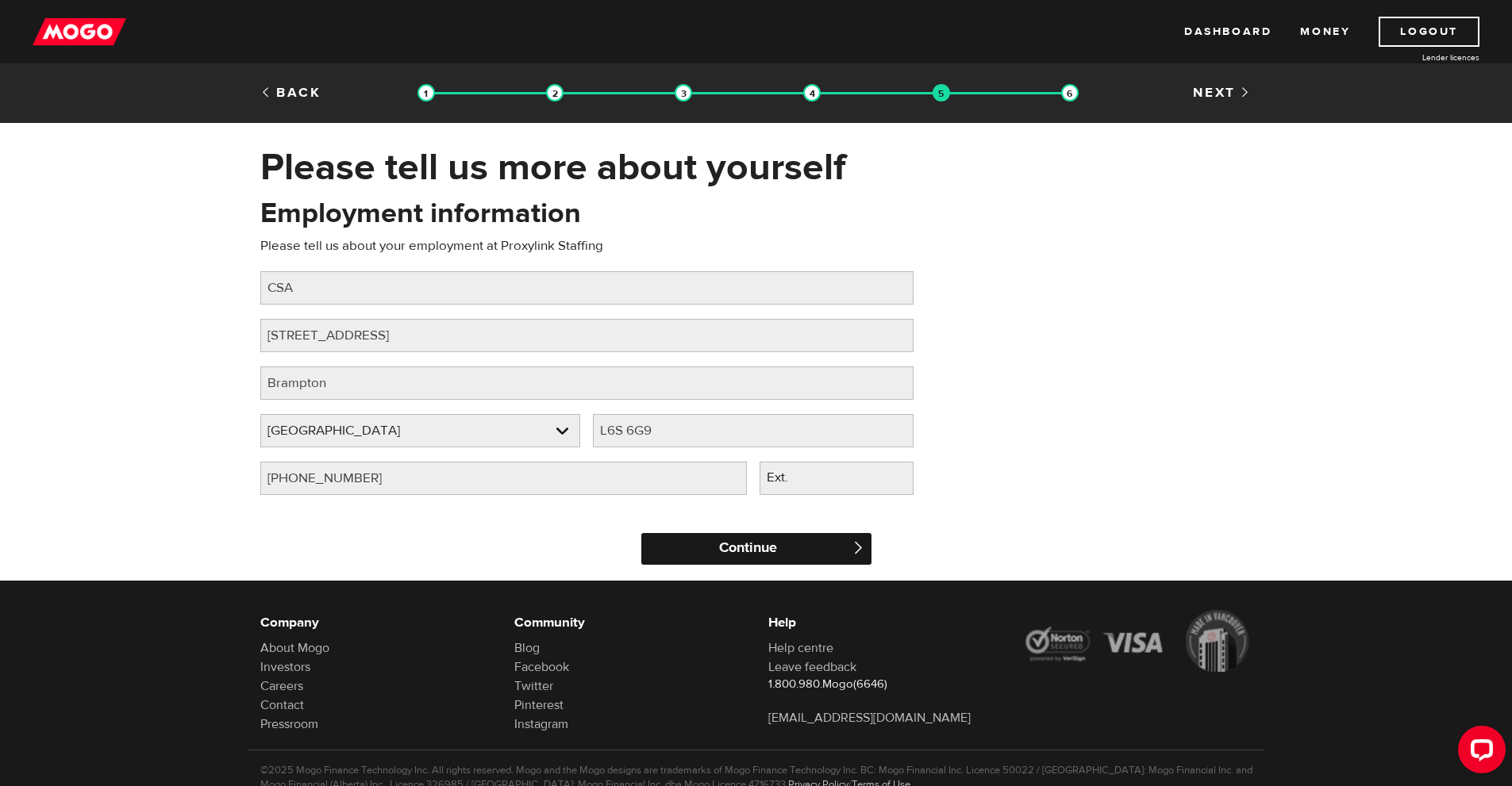
click at [734, 534] on input "Continue" at bounding box center [756, 548] width 230 height 32
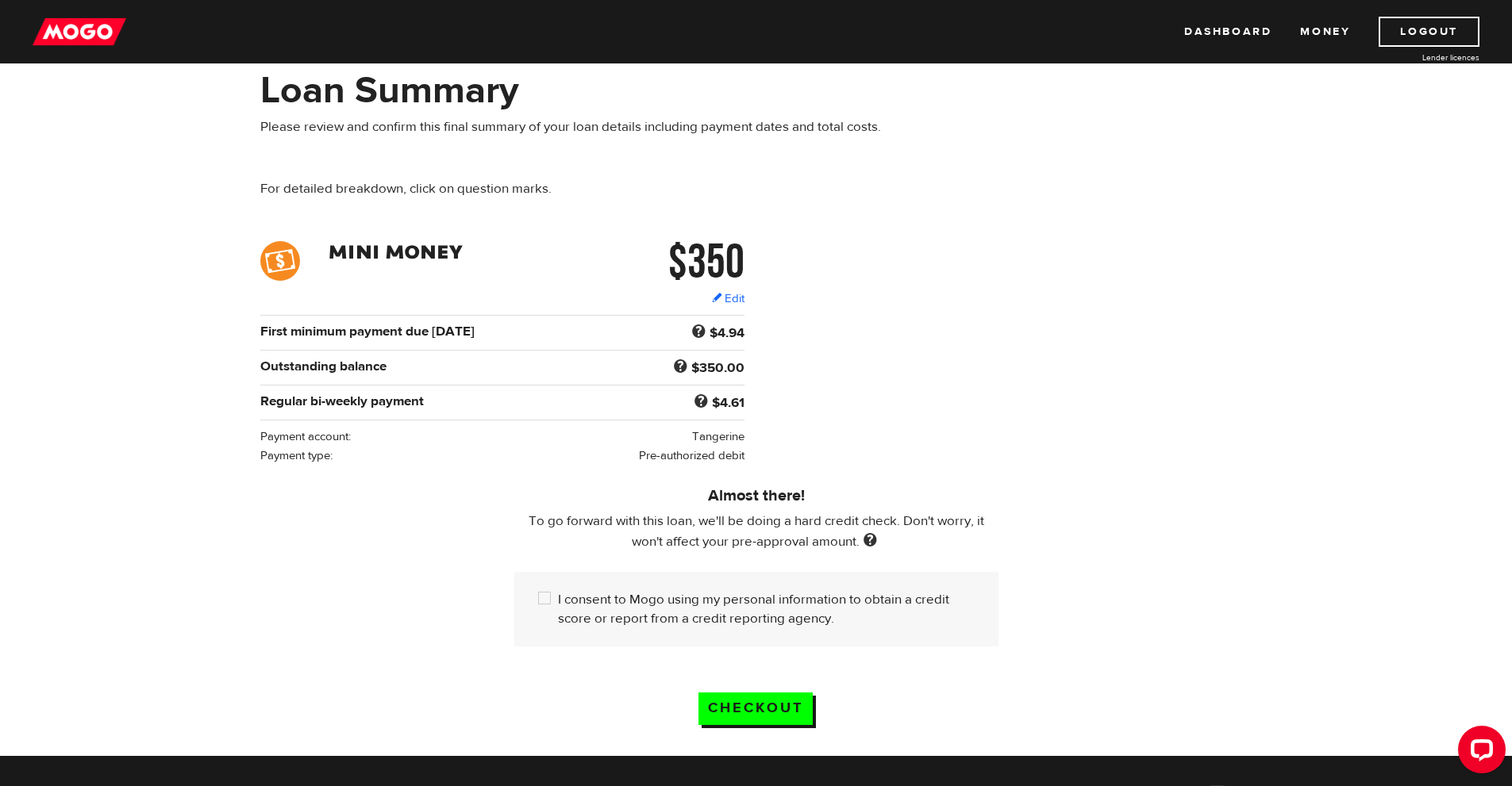
scroll to position [80, 0]
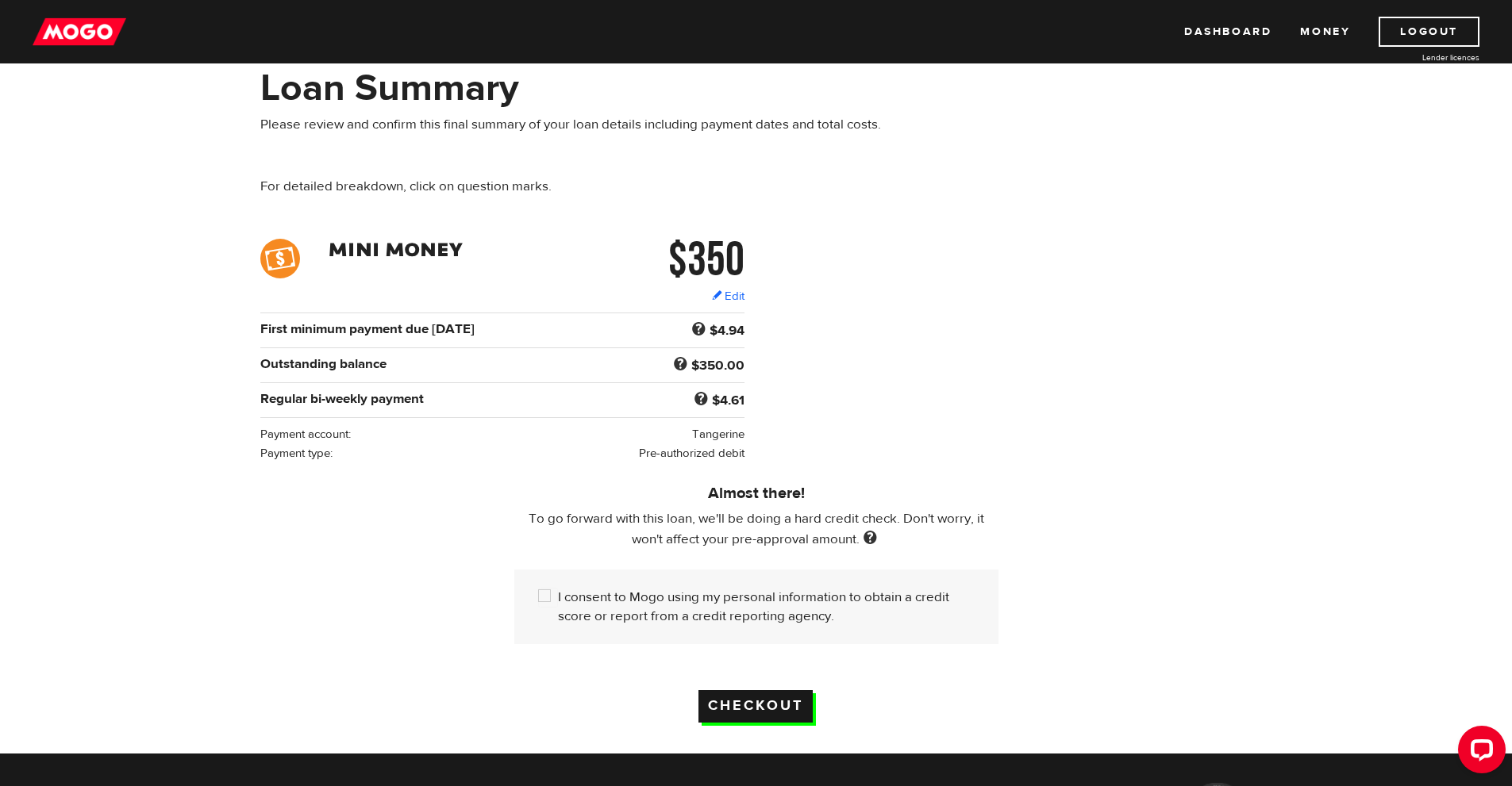
click at [726, 690] on input "Checkout" at bounding box center [756, 706] width 114 height 33
click at [544, 597] on input "I consent to Mogo using my personal information to obtain a credit score or rep…" at bounding box center [548, 598] width 20 height 20
checkbox input "true"
click at [767, 694] on input "Checkout" at bounding box center [756, 706] width 114 height 33
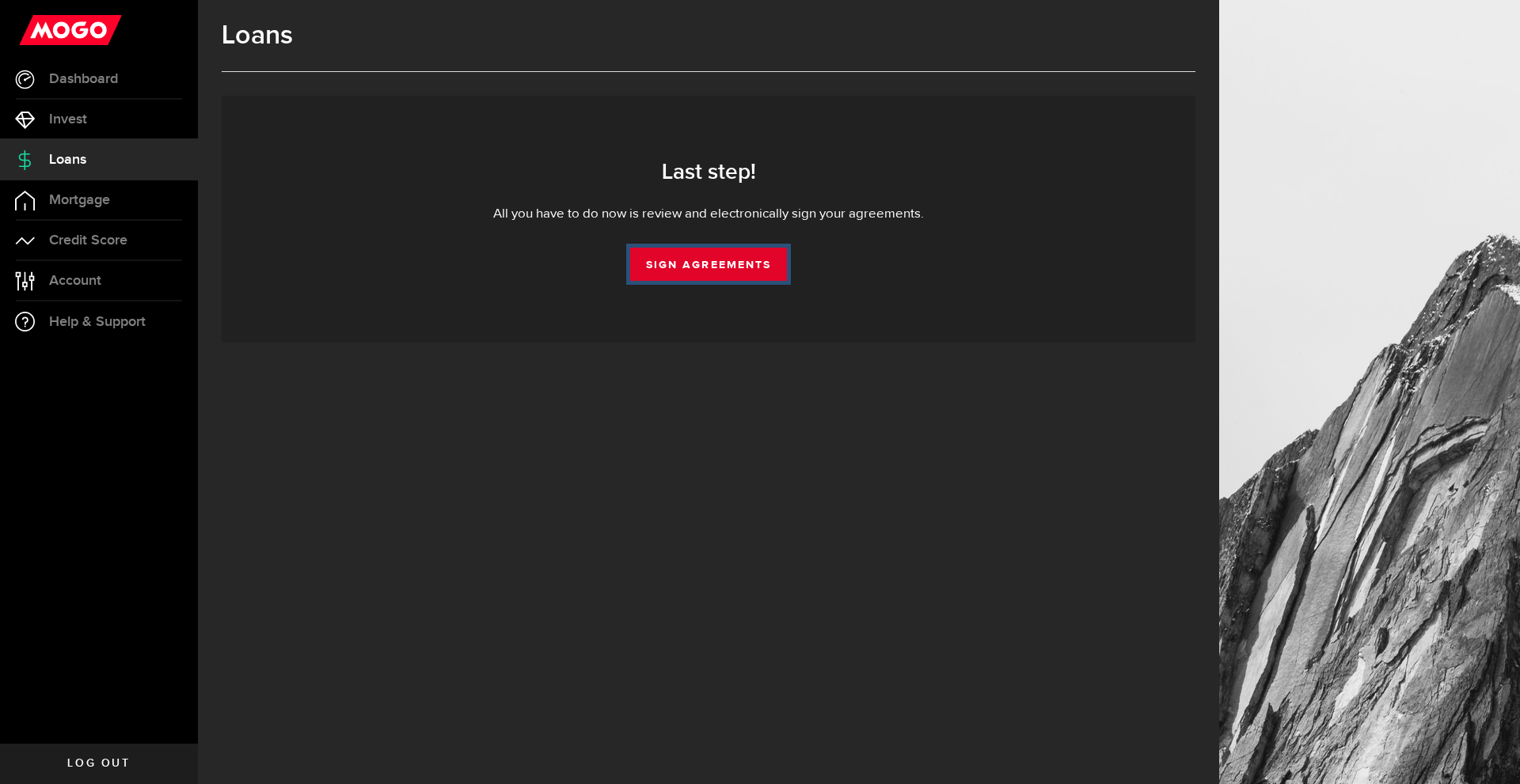
click at [733, 262] on link "Sign Agreements" at bounding box center [708, 264] width 157 height 33
